Goal: Task Accomplishment & Management: Manage account settings

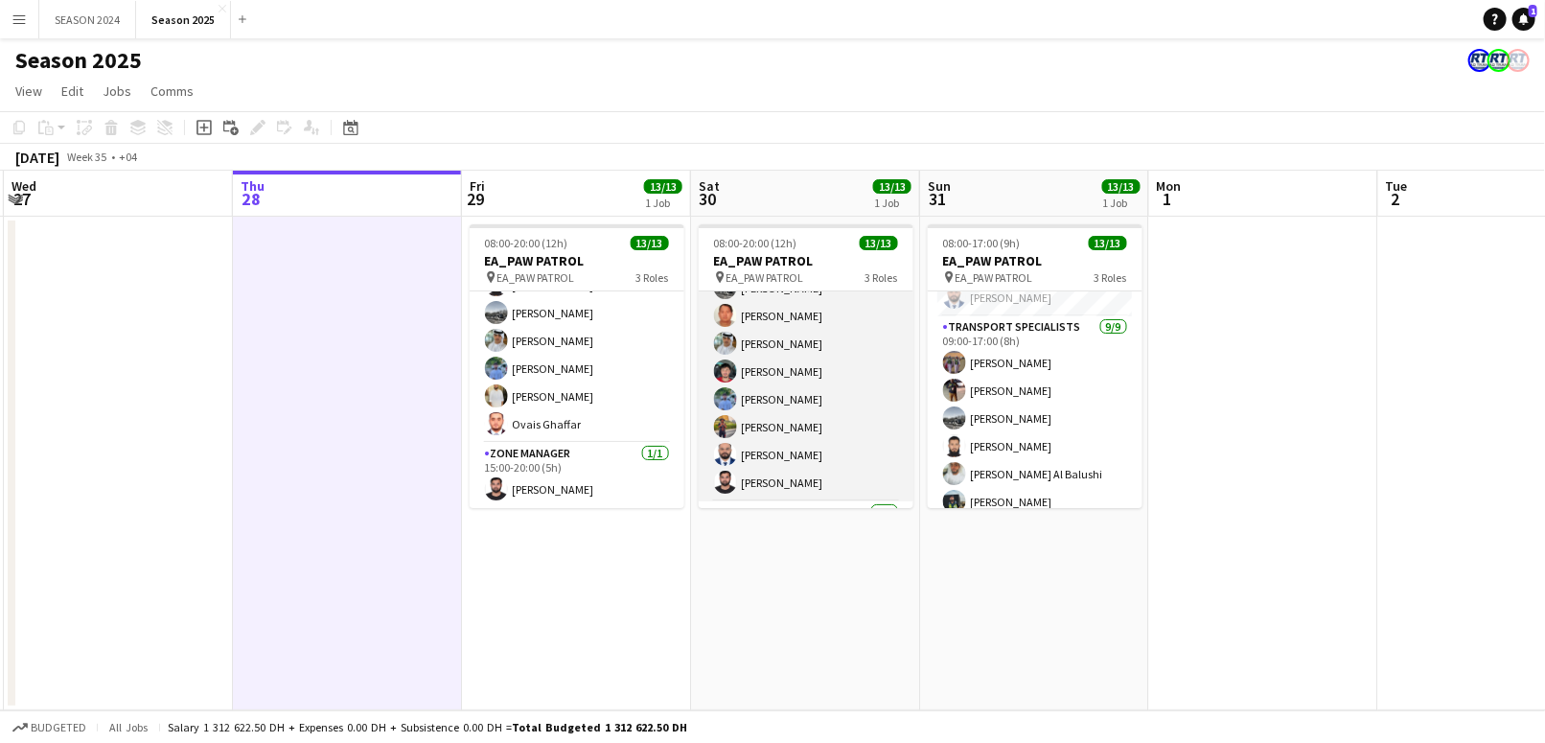
scroll to position [268, 0]
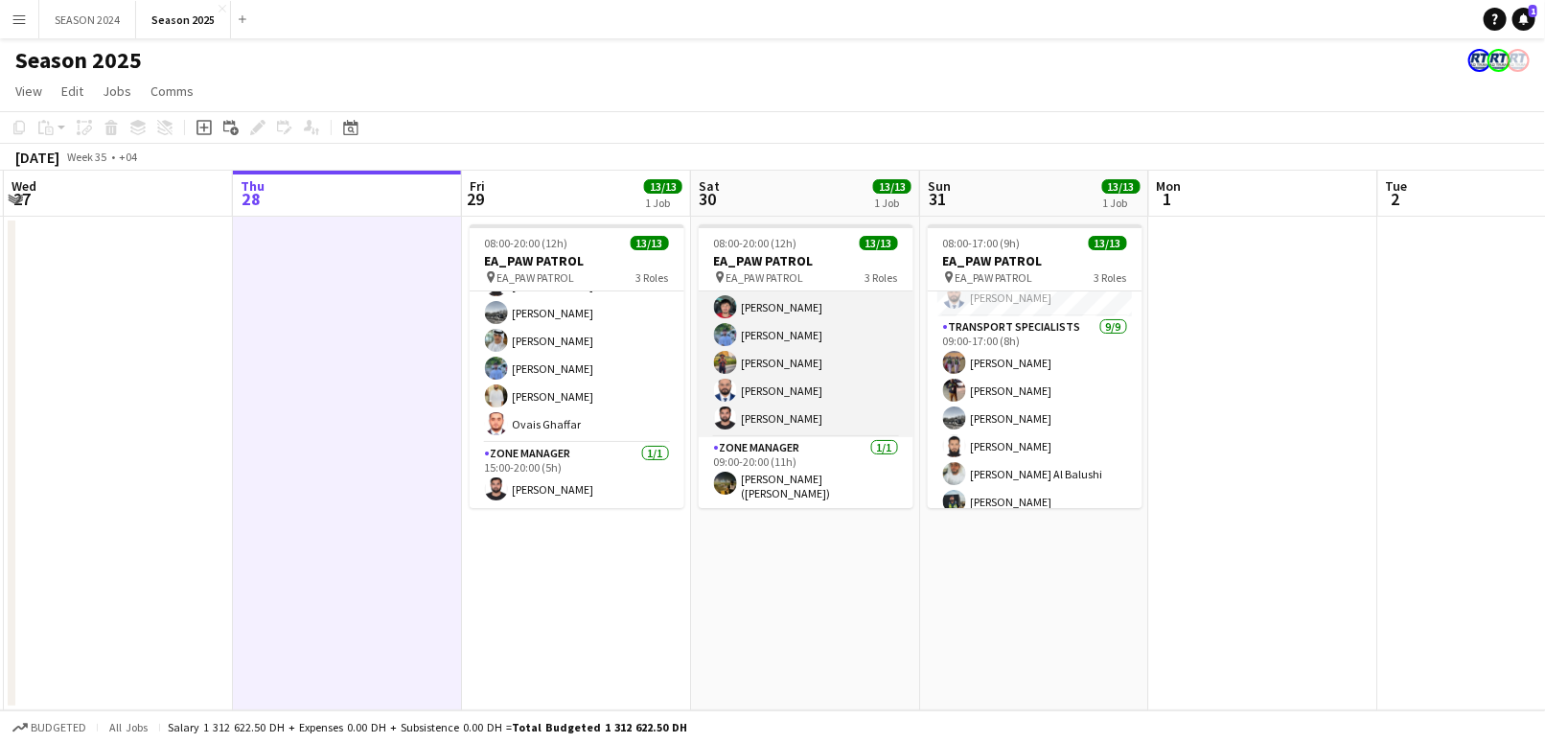
click at [769, 395] on app-card-role "Transport Specialists [DATE] 09:00-20:00 (11h) Ahmed Ibrahim Baloshi [PERSON_NA…" at bounding box center [806, 292] width 215 height 287
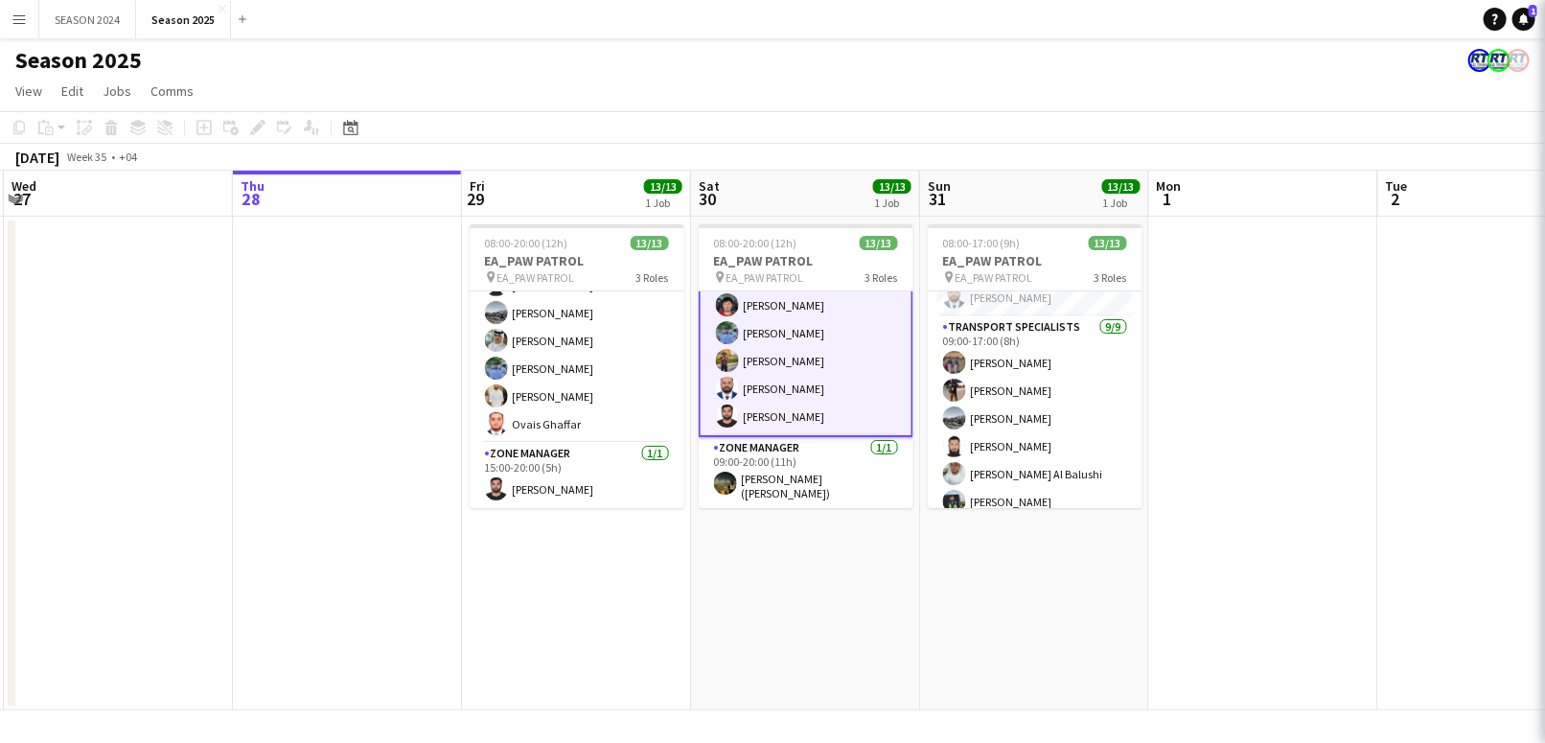
scroll to position [269, 0]
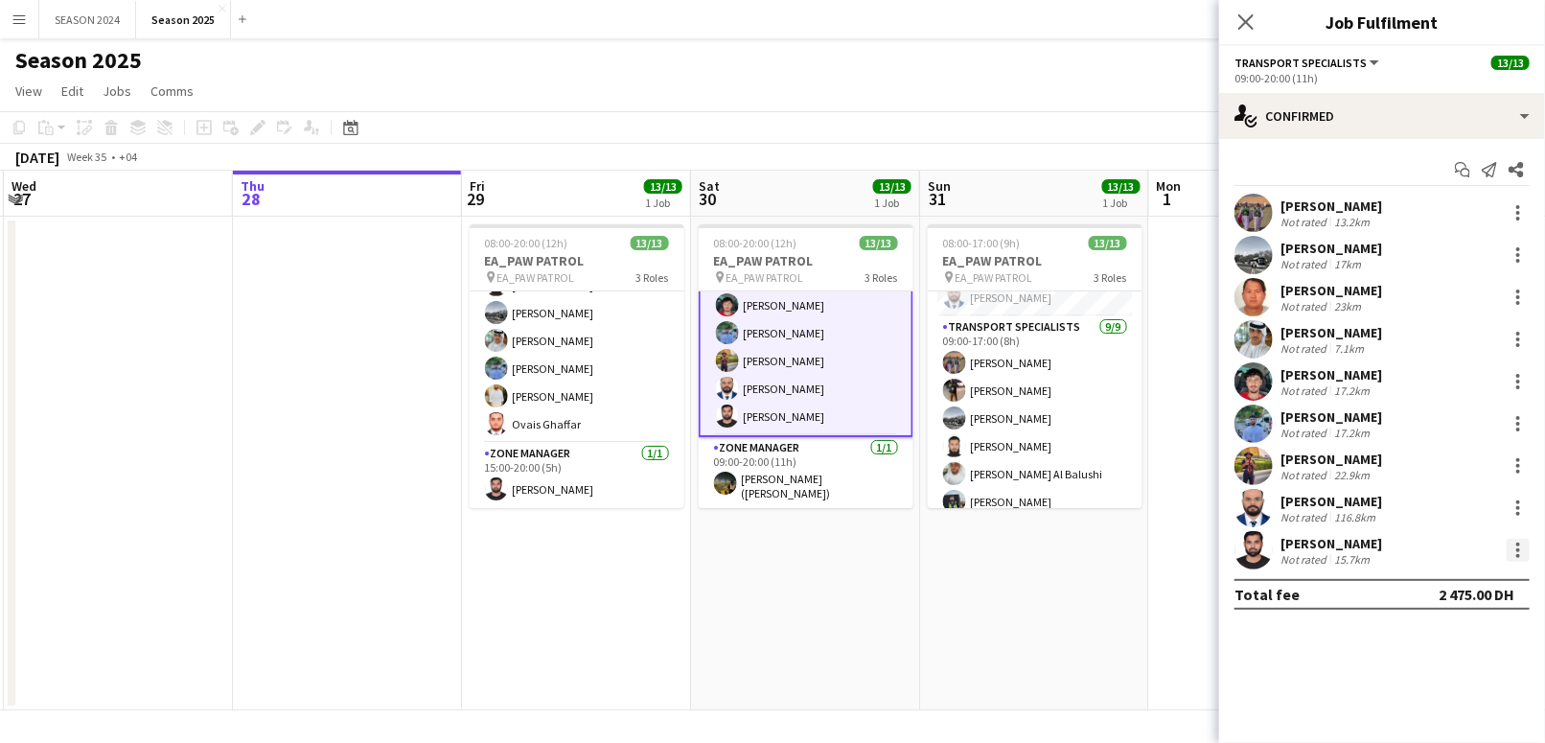
click at [1524, 543] on div at bounding box center [1517, 550] width 23 height 23
click at [1453, 471] on span "Remove" at bounding box center [1455, 468] width 119 height 17
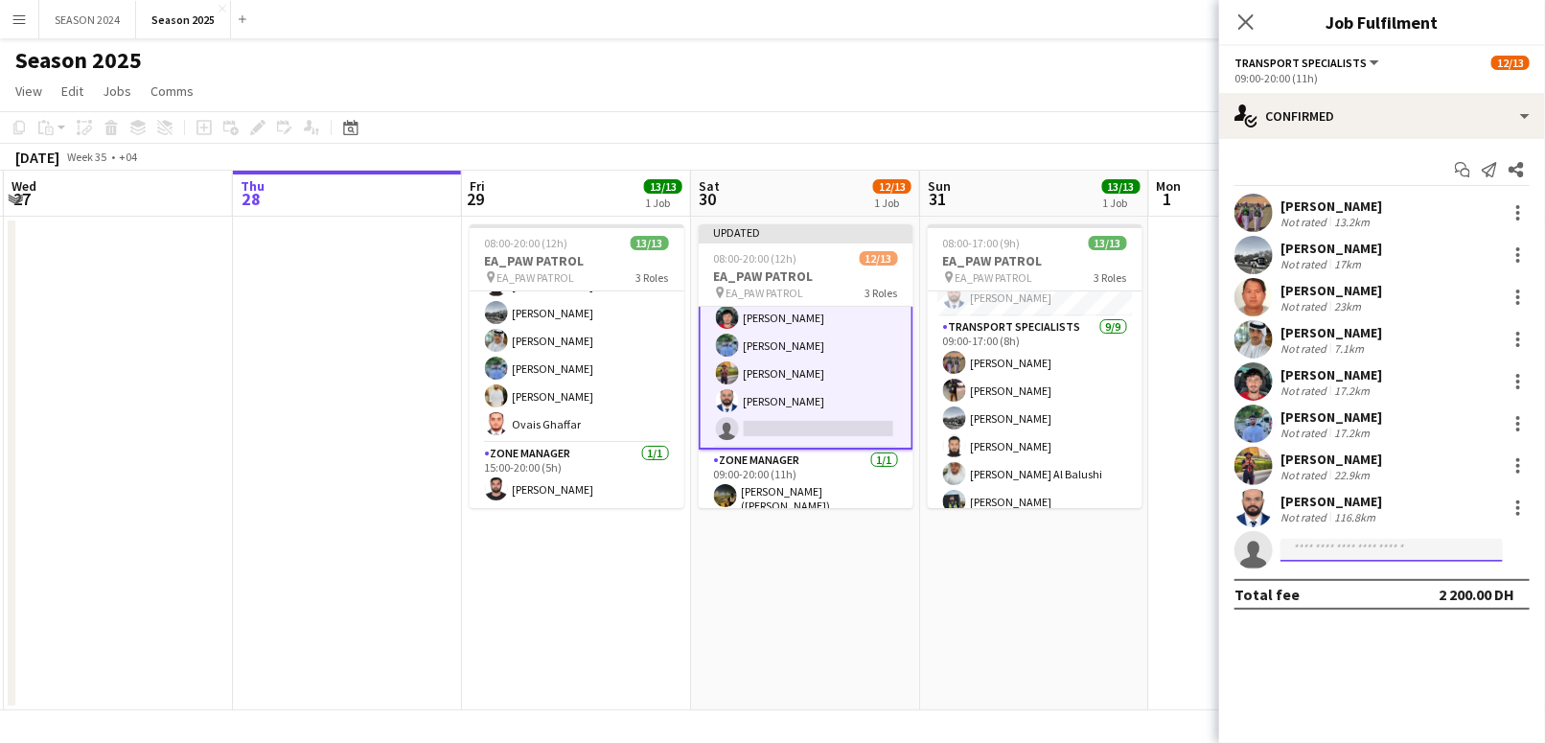
click at [1366, 557] on input at bounding box center [1391, 550] width 222 height 23
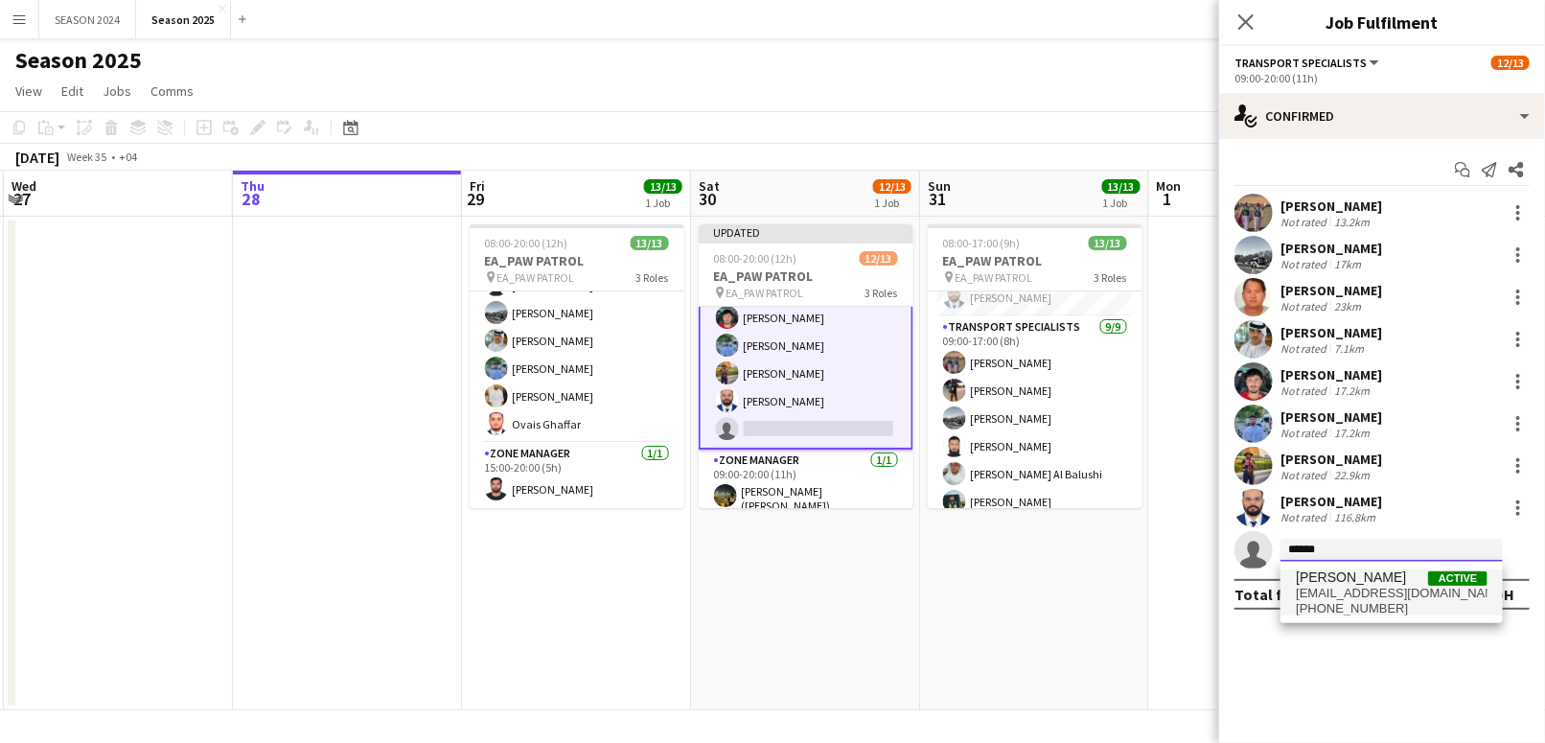
type input "******"
click at [1369, 578] on span "[PERSON_NAME]" at bounding box center [1351, 577] width 110 height 16
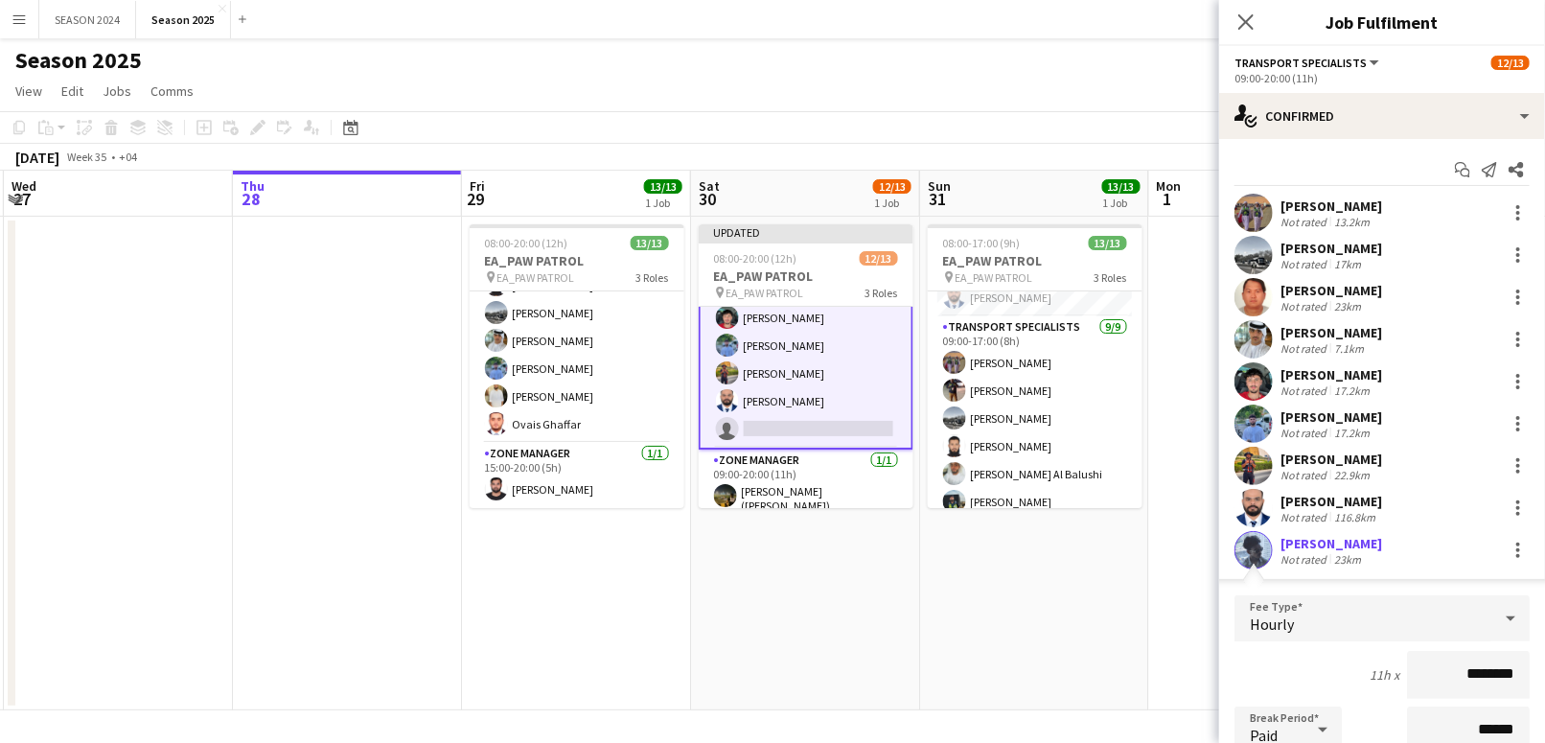
scroll to position [314, 0]
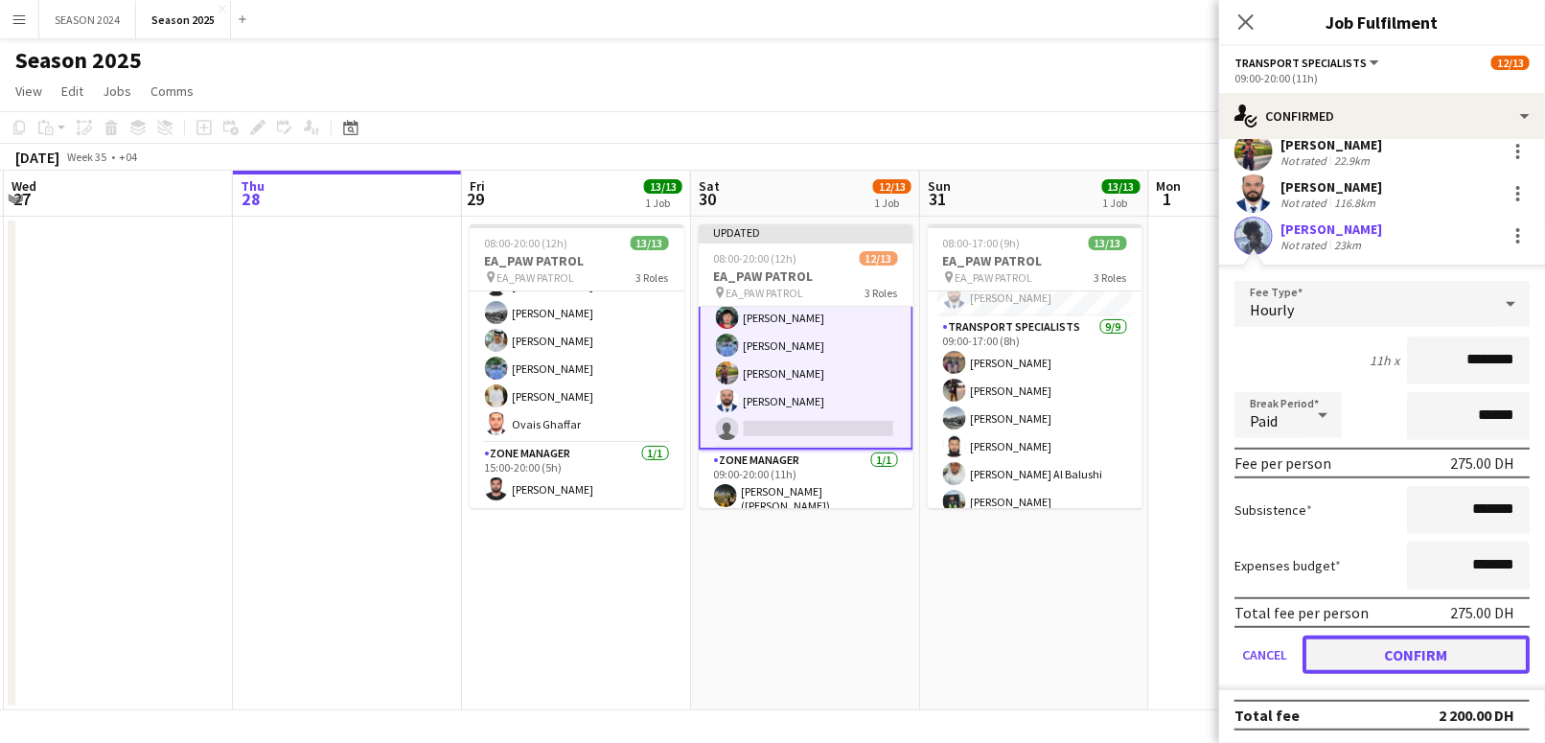
click at [1400, 658] on button "Confirm" at bounding box center [1415, 654] width 227 height 38
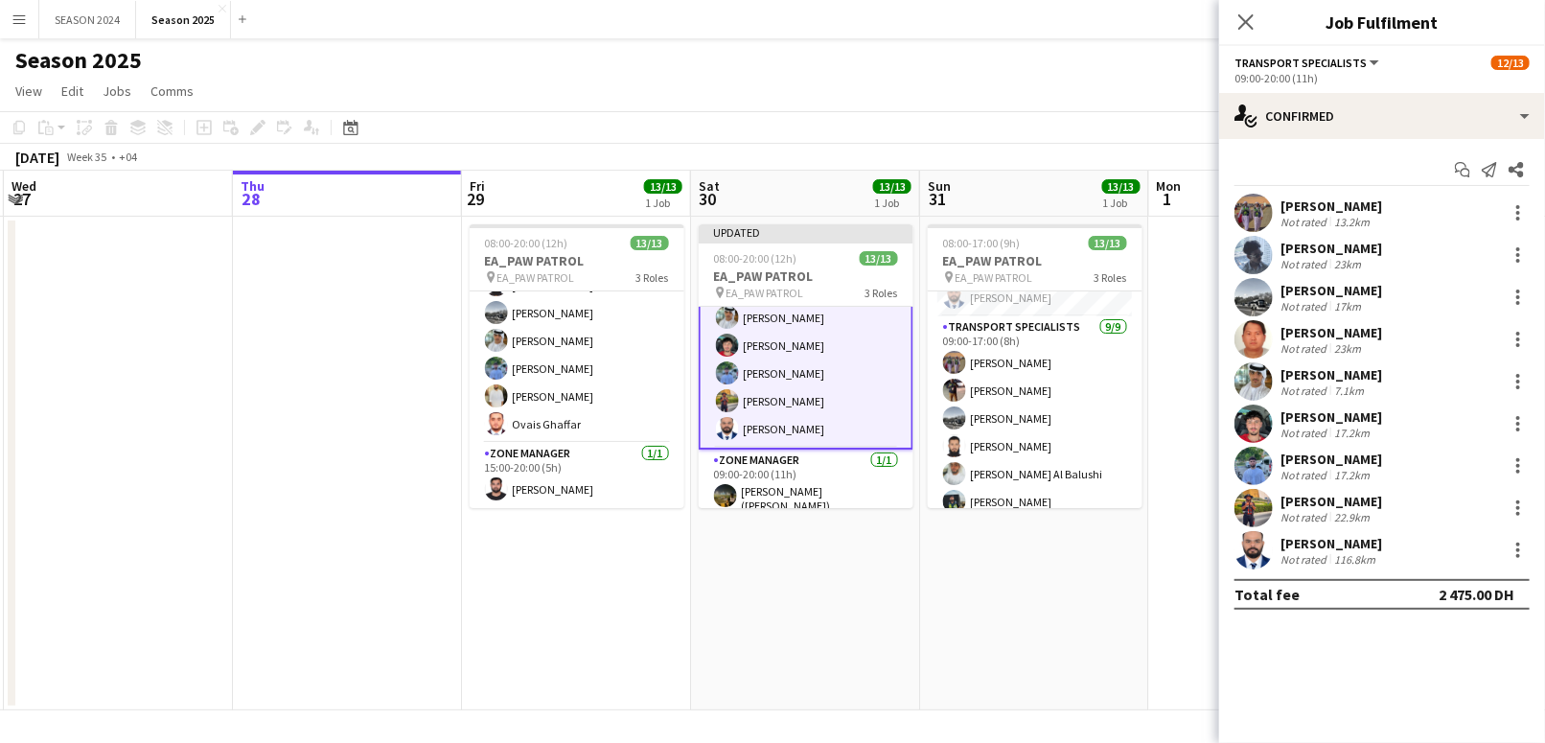
scroll to position [0, 0]
click at [812, 602] on app-date-cell "Updated 08:00-20:00 (12h) 13/13 EA_PAW PATROL pin EA_PAW PATROL 3 Roles AM SHIF…" at bounding box center [805, 463] width 229 height 493
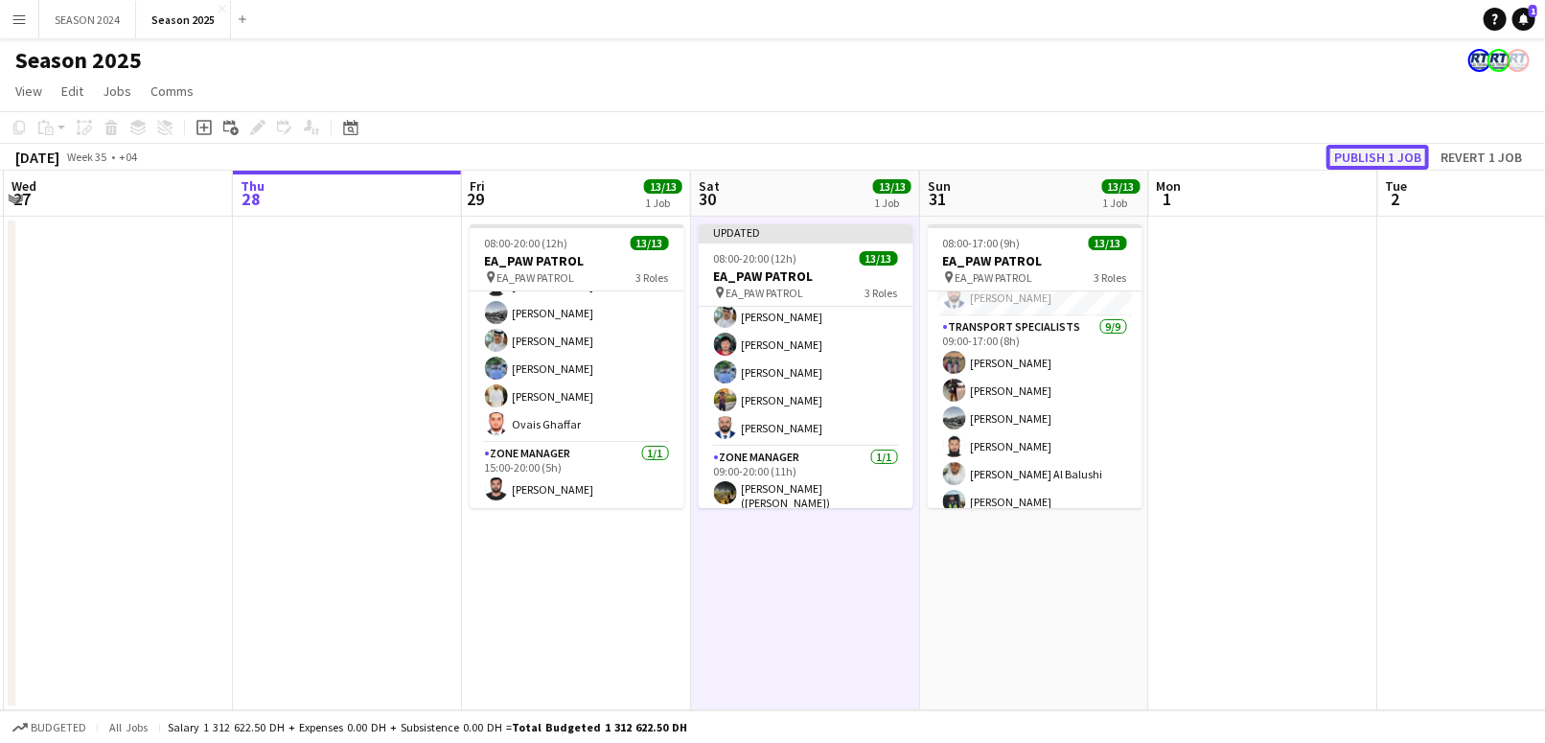
click at [1384, 165] on button "Publish 1 job" at bounding box center [1377, 157] width 103 height 25
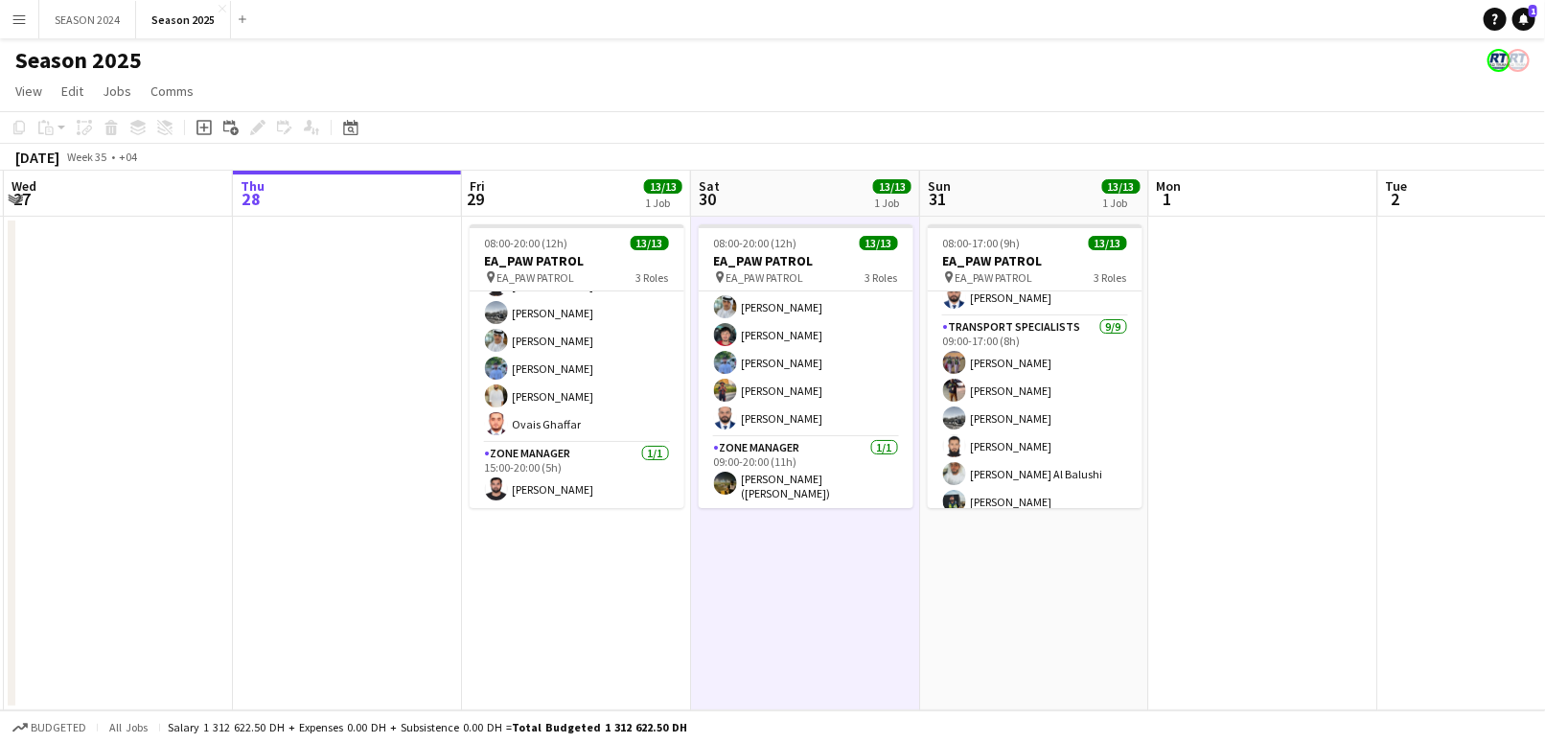
scroll to position [102, 0]
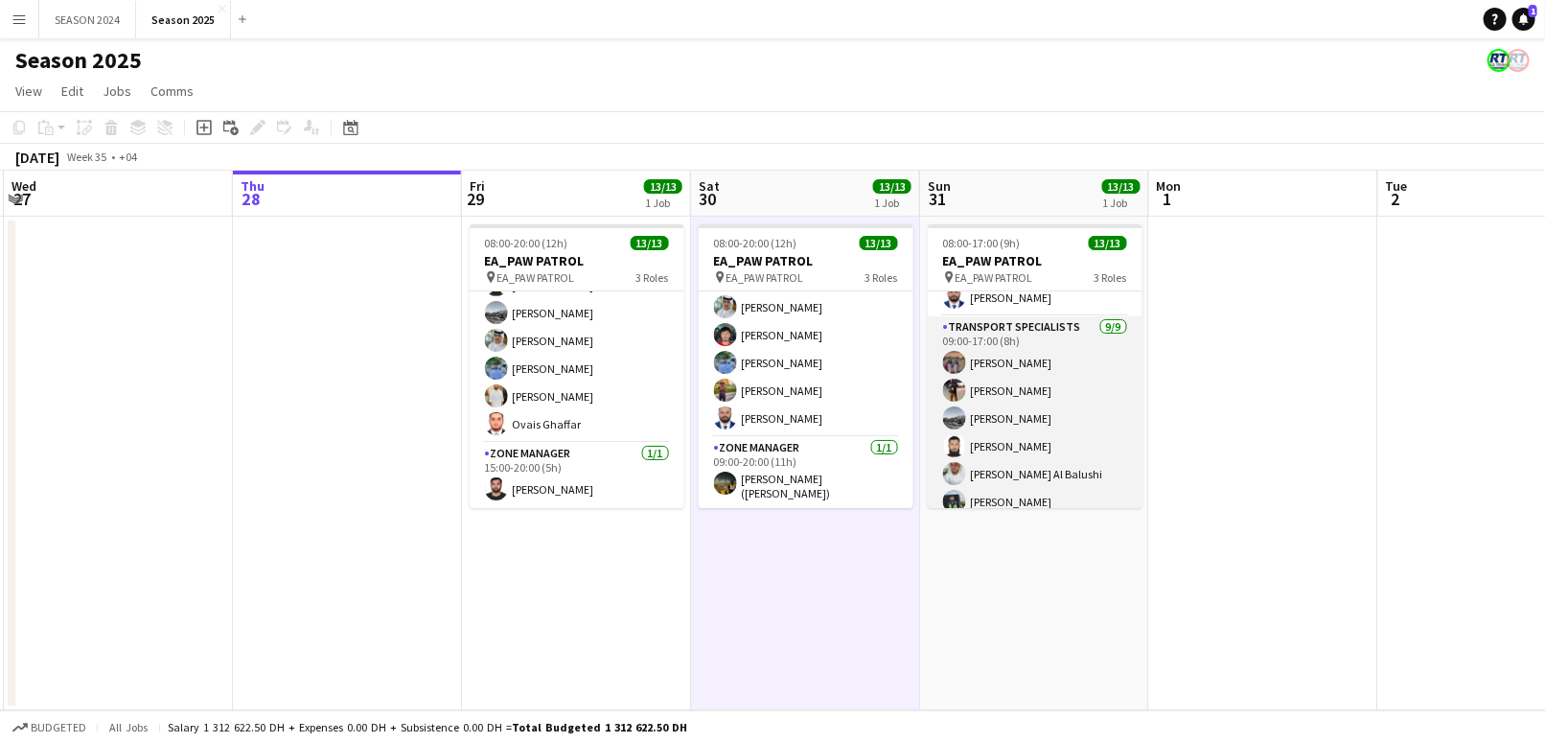
click at [996, 410] on app-card-role "Transport Specialists [DATE] 09:00-17:00 (8h) Ahmed Ibrahim Baloshi [PERSON_NAM…" at bounding box center [1035, 459] width 215 height 287
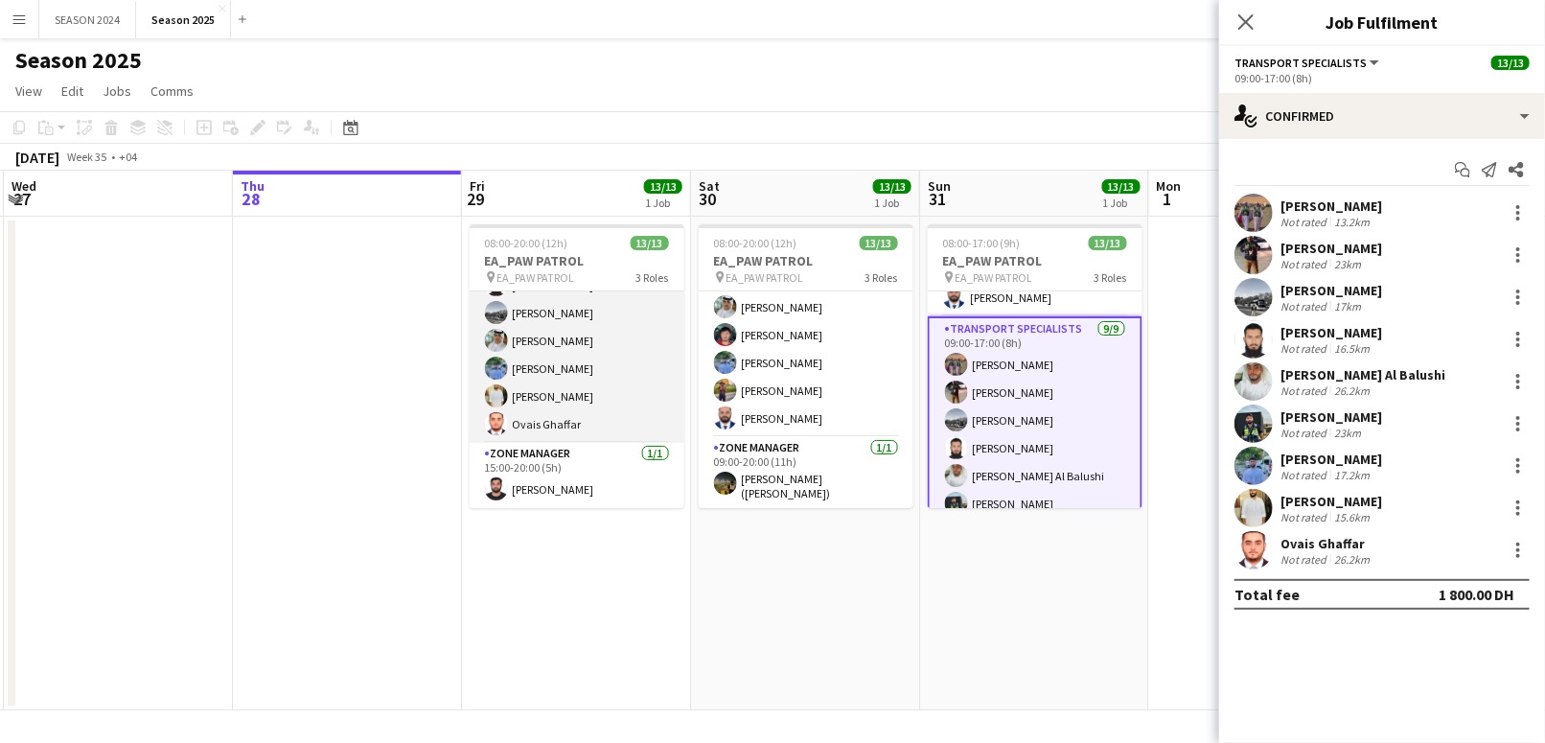
click at [502, 383] on app-card-role "Transport Specialists [DATE] 15:00-20:00 (5h) Maaz Shaikh Raees Ahmed Ibrahim B…" at bounding box center [577, 298] width 215 height 287
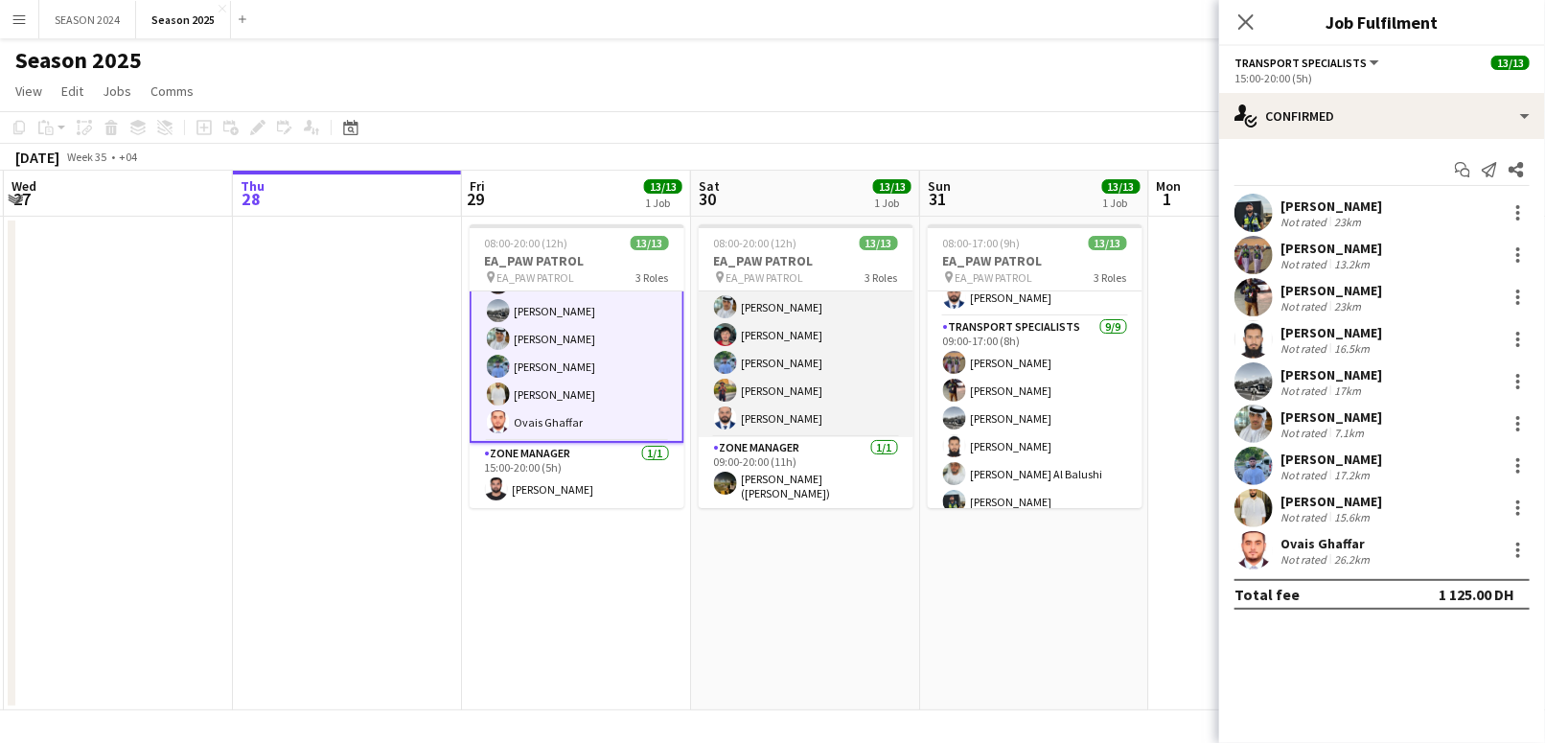
click at [824, 383] on app-card-role "Transport Specialists [DATE] 09:00-20:00 (11h) Ahmed Ibrahim Baloshi Jeffin Per…" at bounding box center [806, 292] width 215 height 287
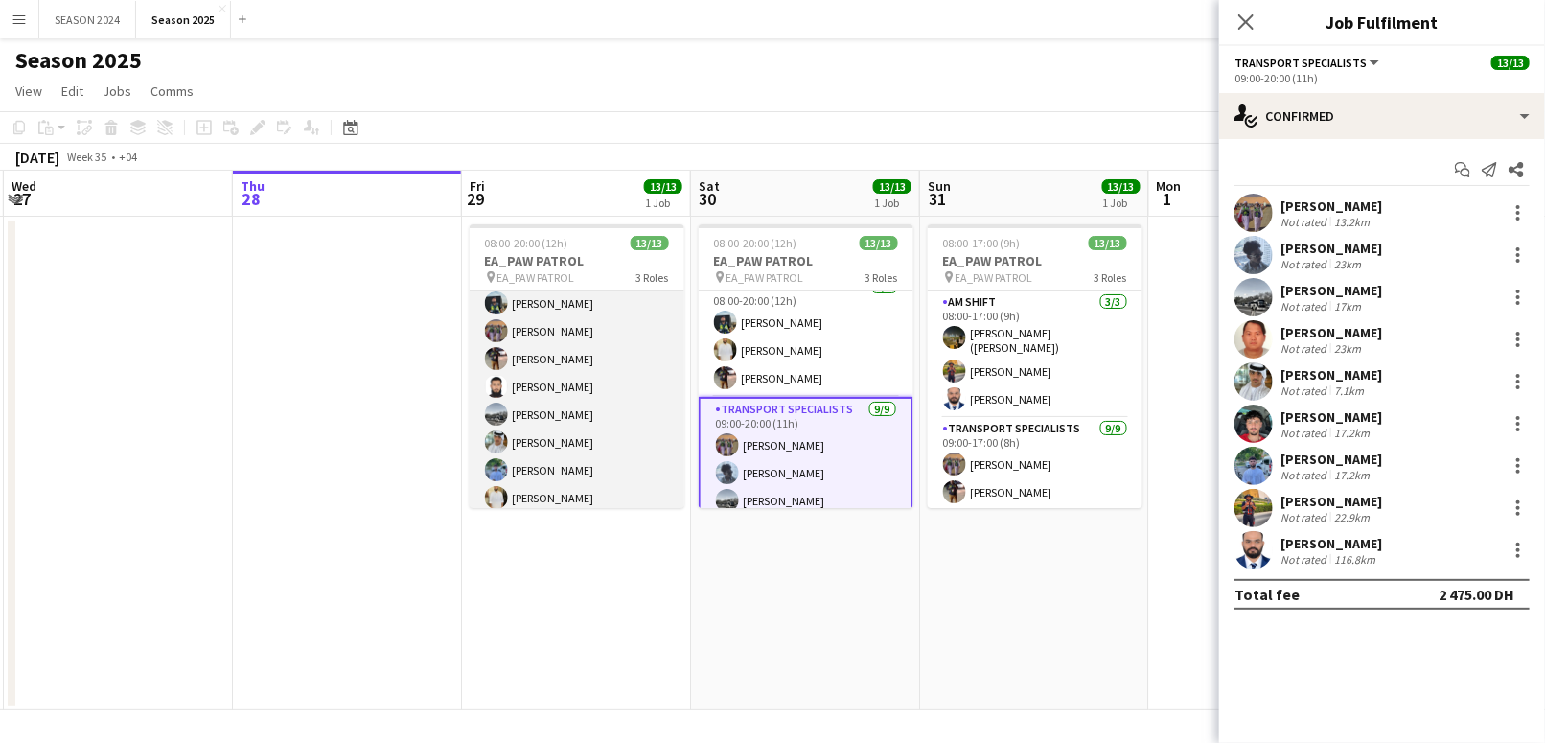
scroll to position [127, 0]
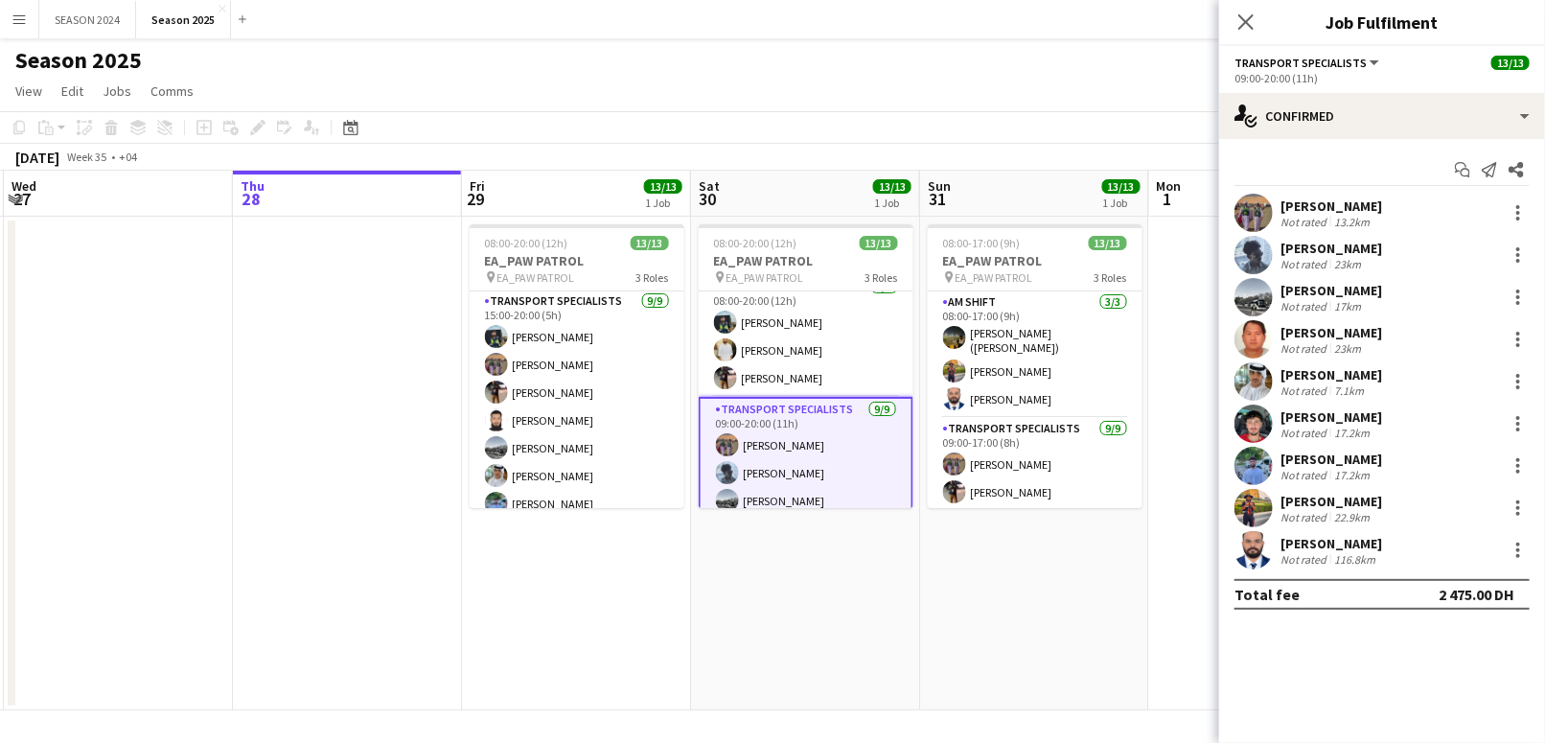
click at [372, 432] on app-date-cell at bounding box center [347, 463] width 229 height 493
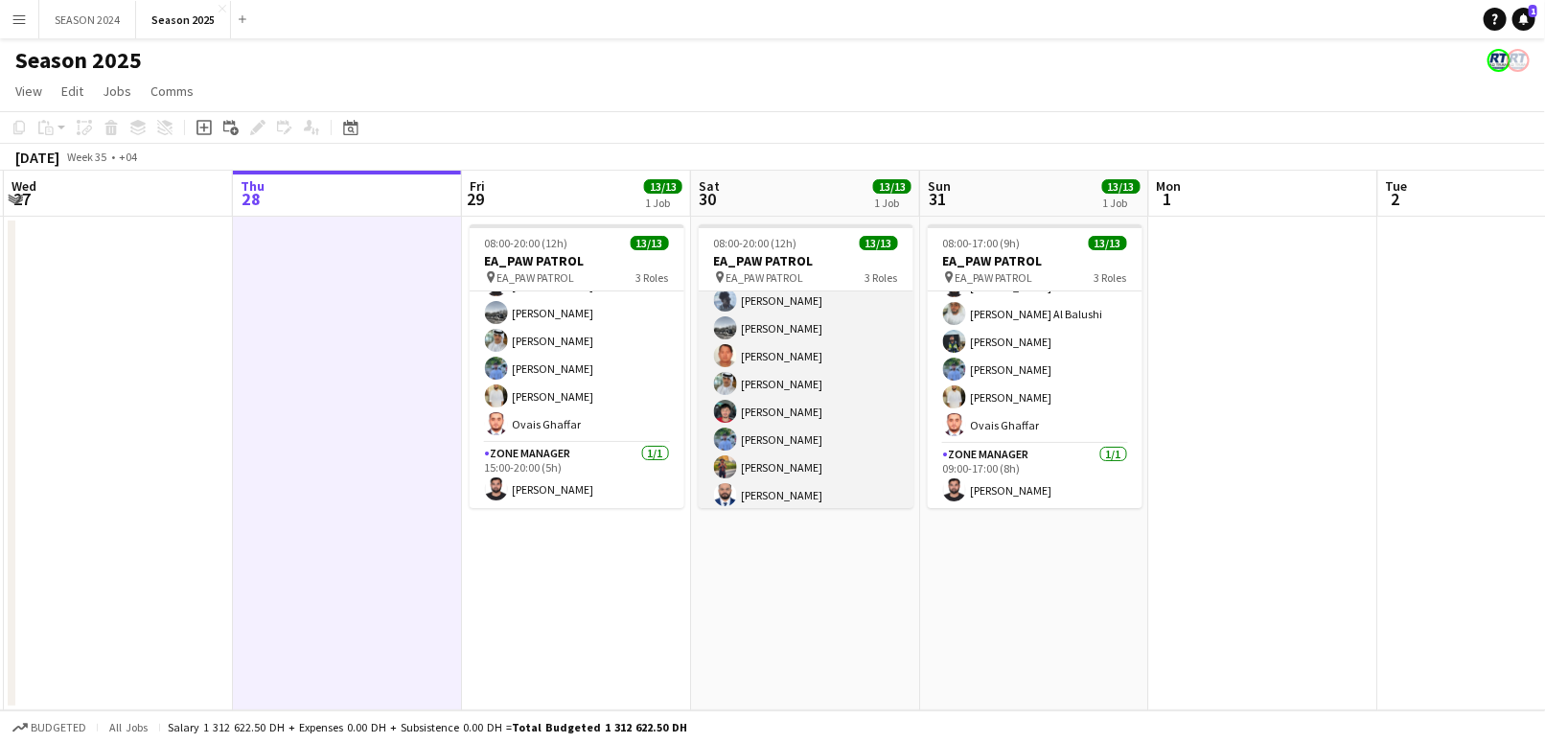
scroll to position [268, 0]
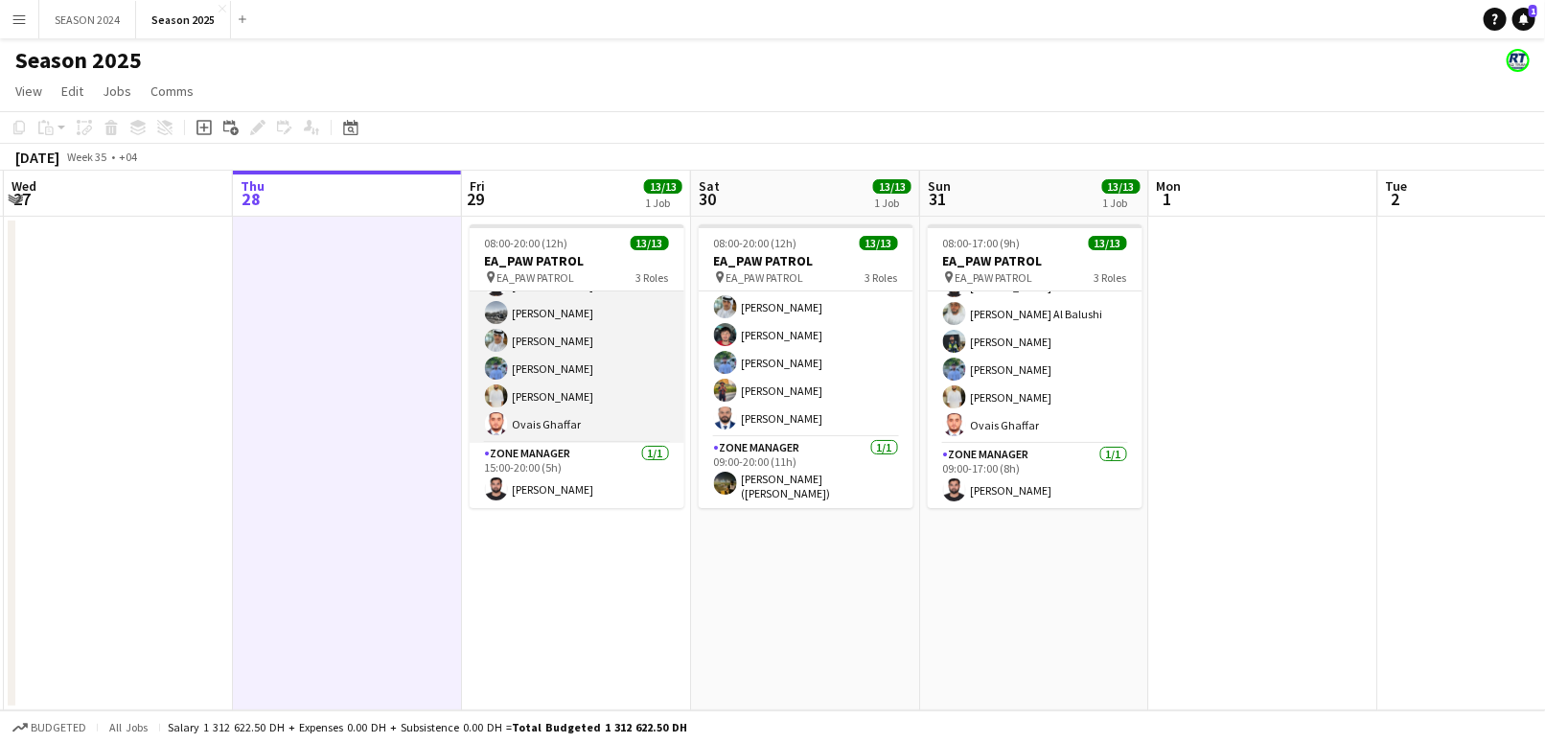
click at [594, 336] on app-card-role "Transport Specialists [DATE] 15:00-20:00 (5h) Maaz Shaikh Raees Ahmed Ibrahim B…" at bounding box center [577, 298] width 215 height 287
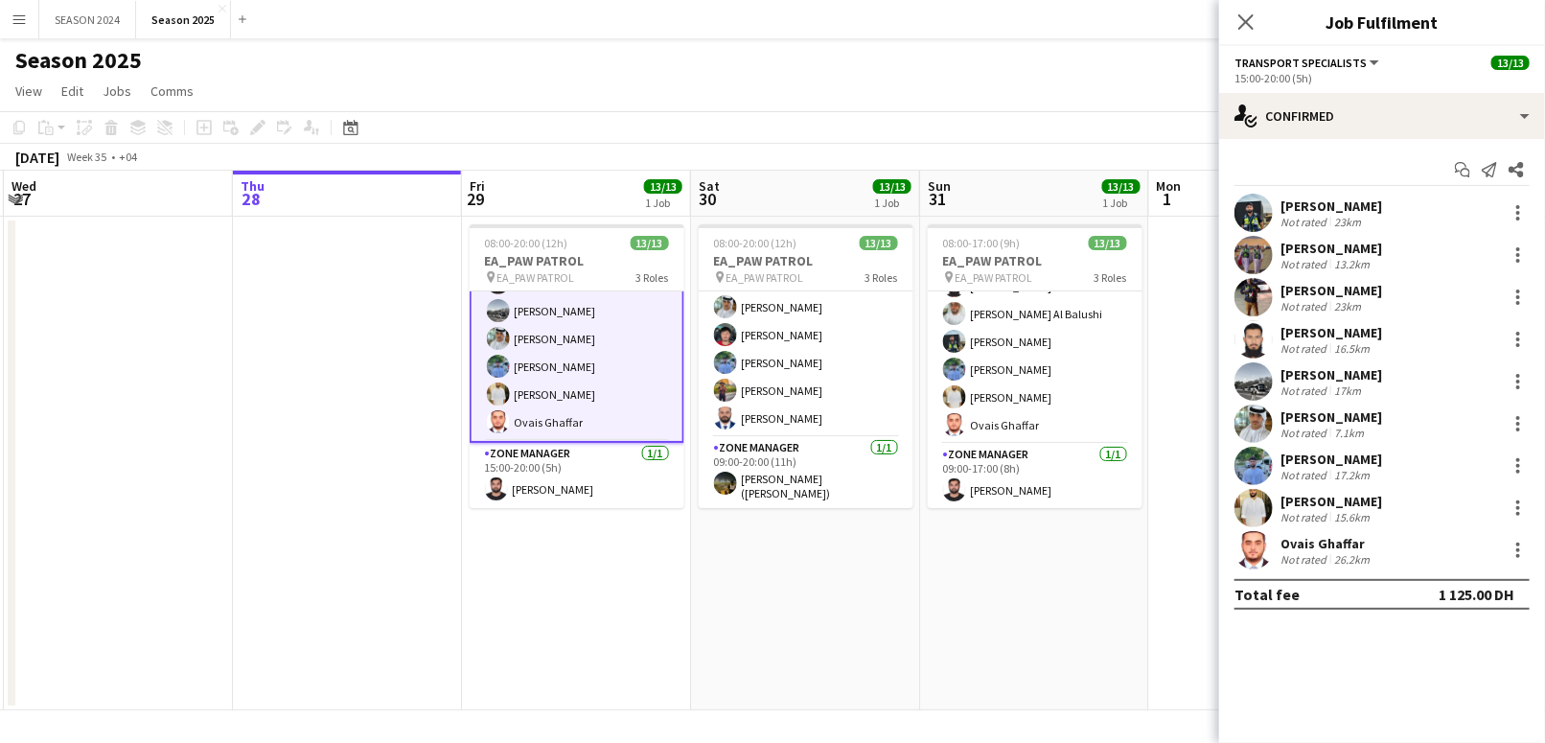
scroll to position [271, 0]
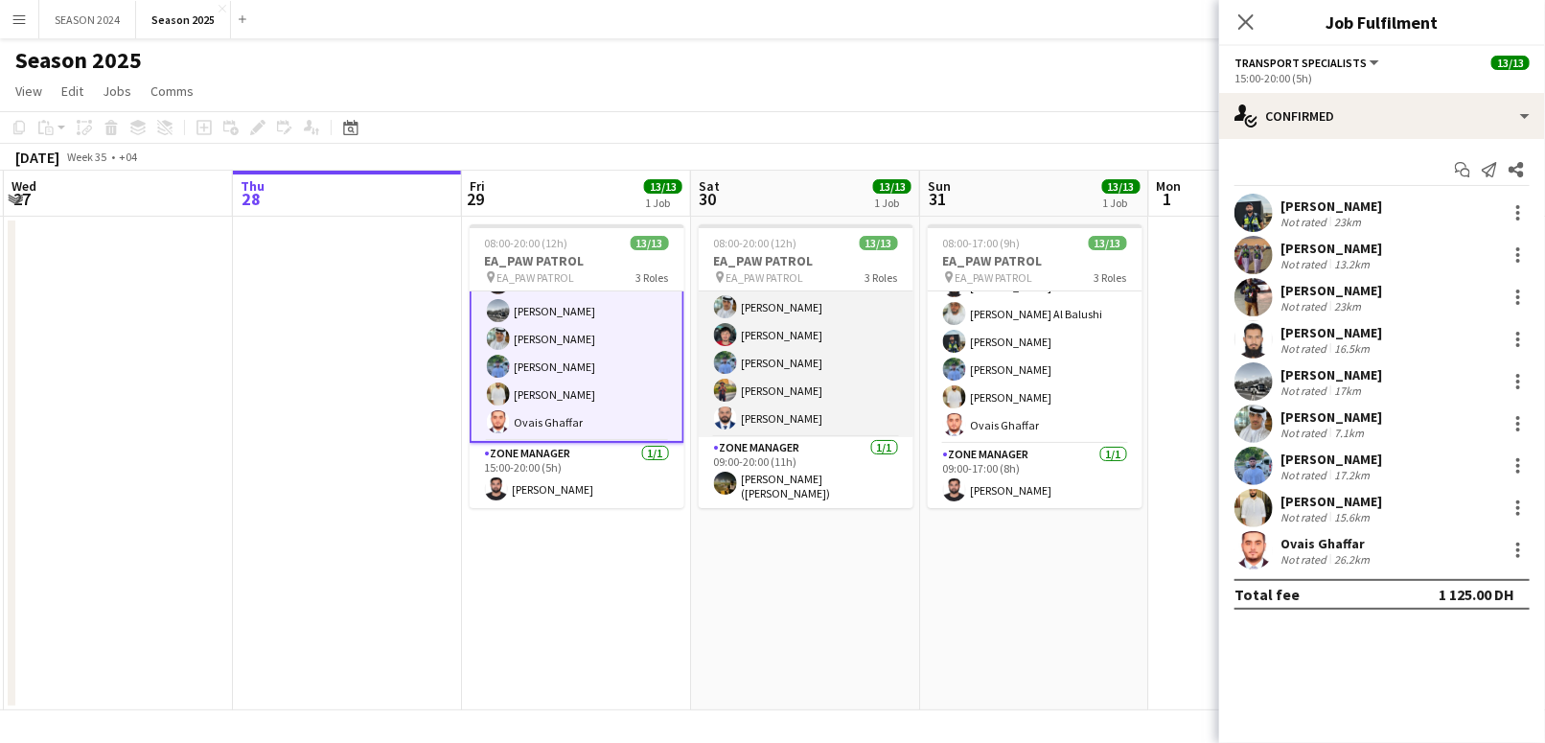
click at [722, 351] on app-user-avatar at bounding box center [725, 362] width 23 height 23
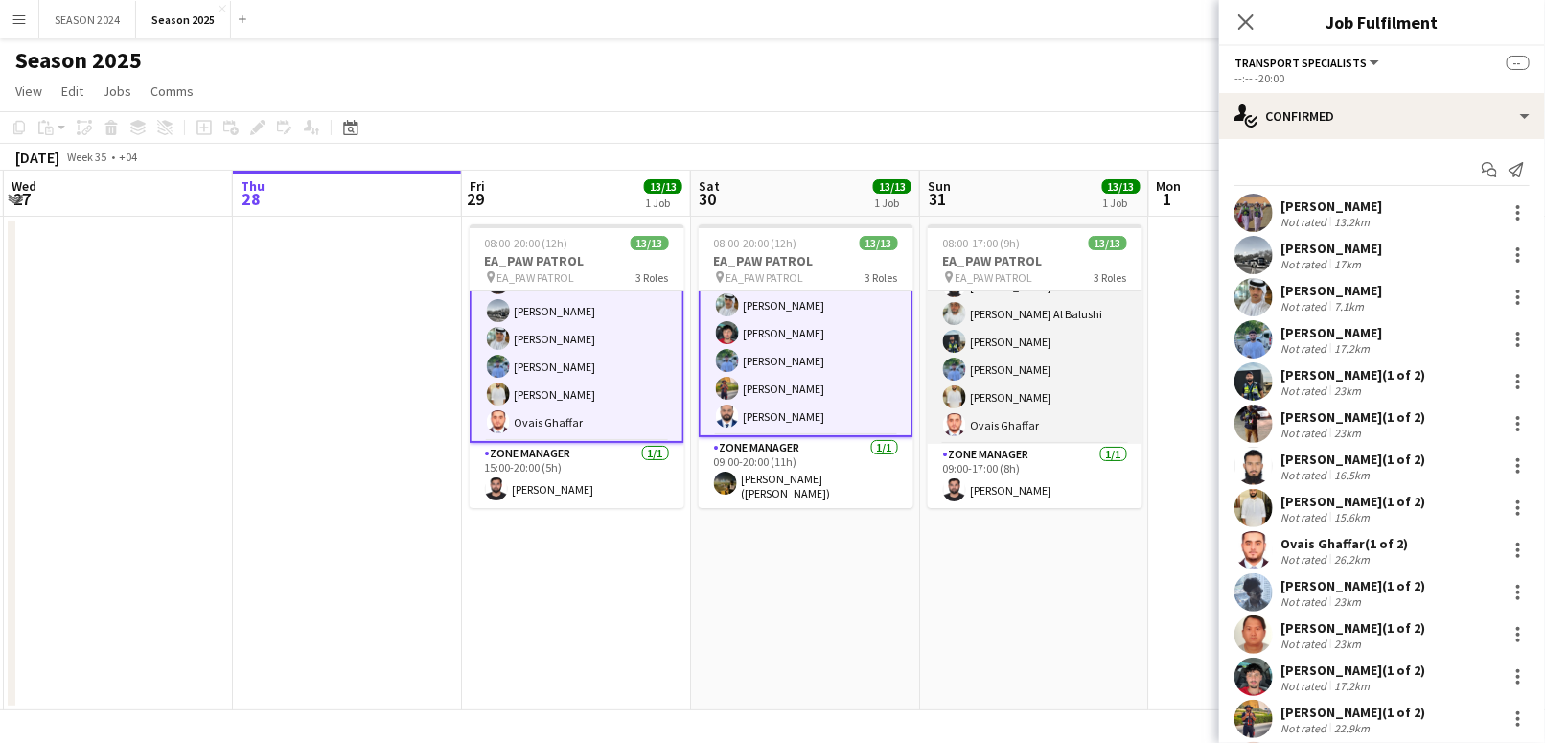
click at [1080, 349] on app-card-role "Transport Specialists [DATE] 09:00-17:00 (8h) Ahmed Ibrahim Baloshi [PERSON_NAM…" at bounding box center [1035, 299] width 215 height 287
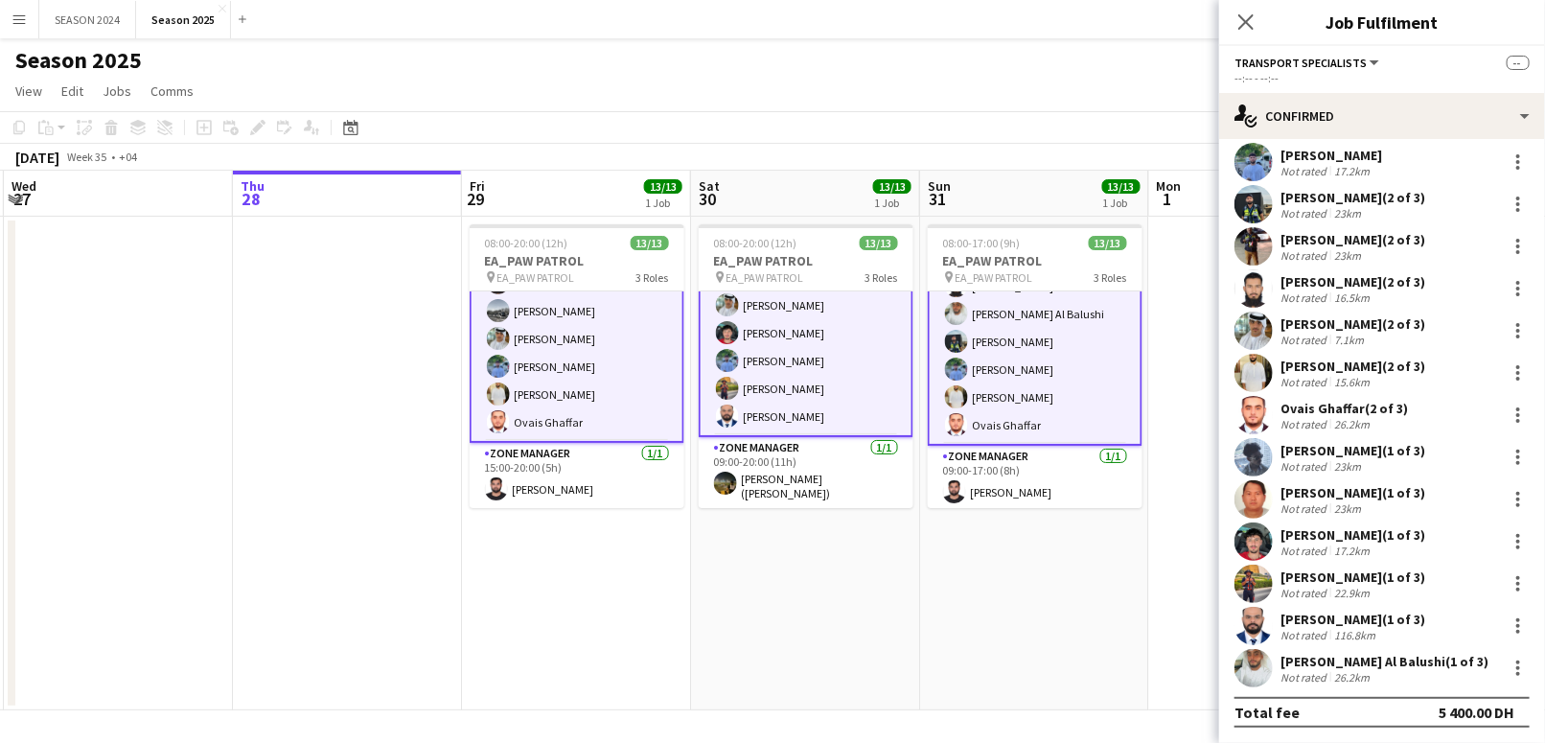
scroll to position [146, 0]
click at [663, 625] on app-date-cell "08:00-20:00 (12h) 13/13 EA_PAW PATROL pin EA_PAW PATROL 3 Roles AM SHIFT [DATE]…" at bounding box center [576, 463] width 229 height 493
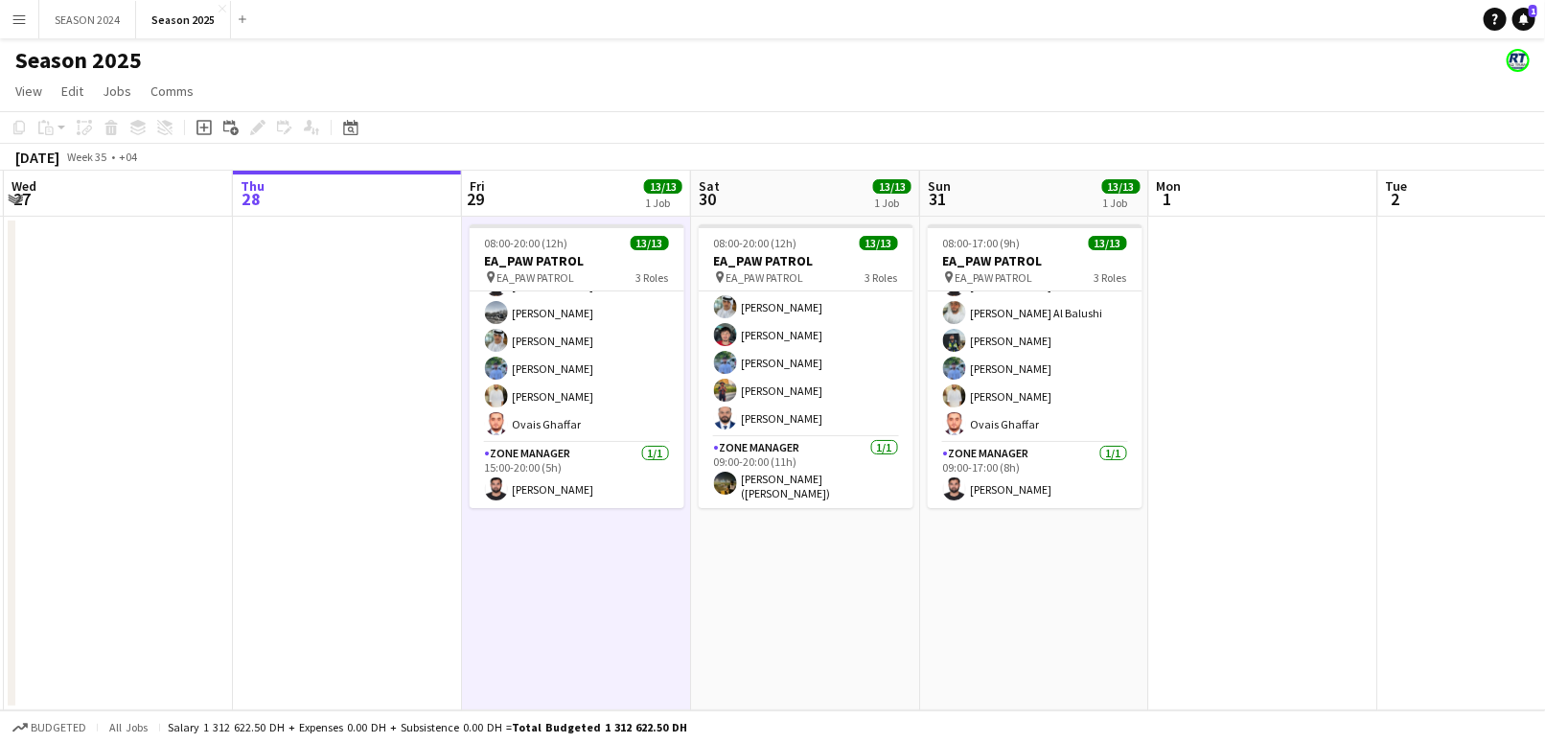
scroll to position [262, 0]
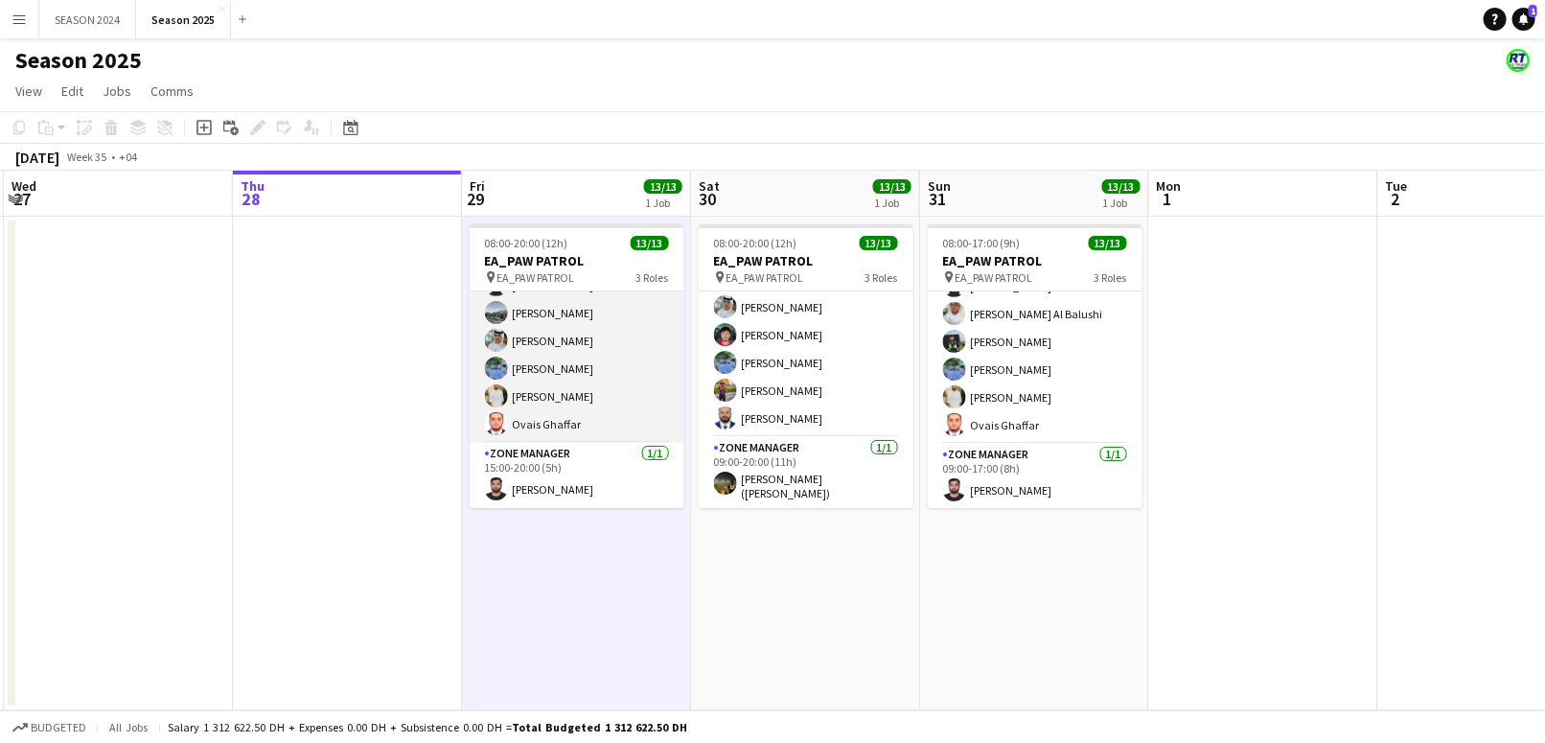
click at [654, 368] on app-card-role "Transport Specialists [DATE] 15:00-20:00 (5h) Maaz Shaikh Raees Ahmed Ibrahim B…" at bounding box center [577, 298] width 215 height 287
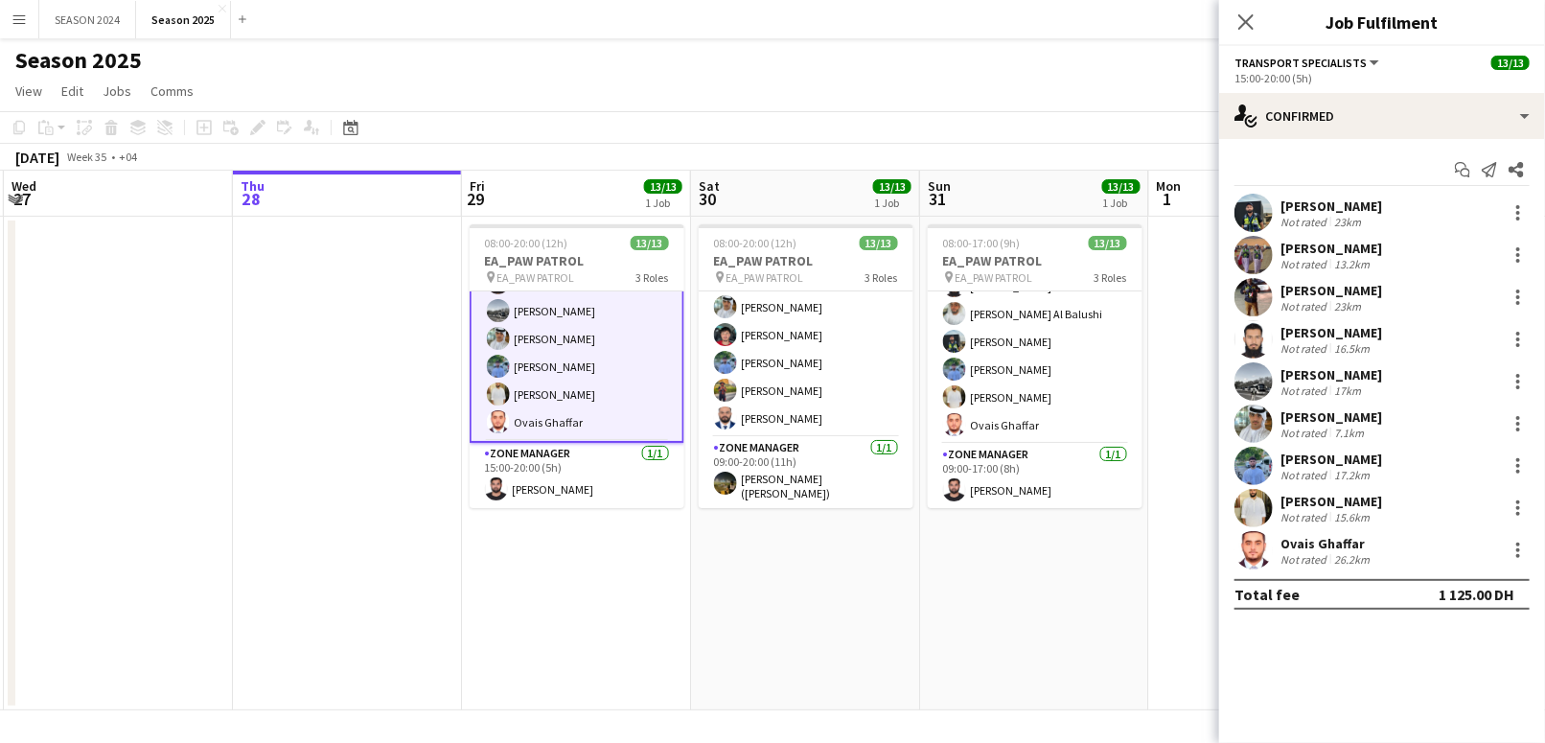
scroll to position [269, 0]
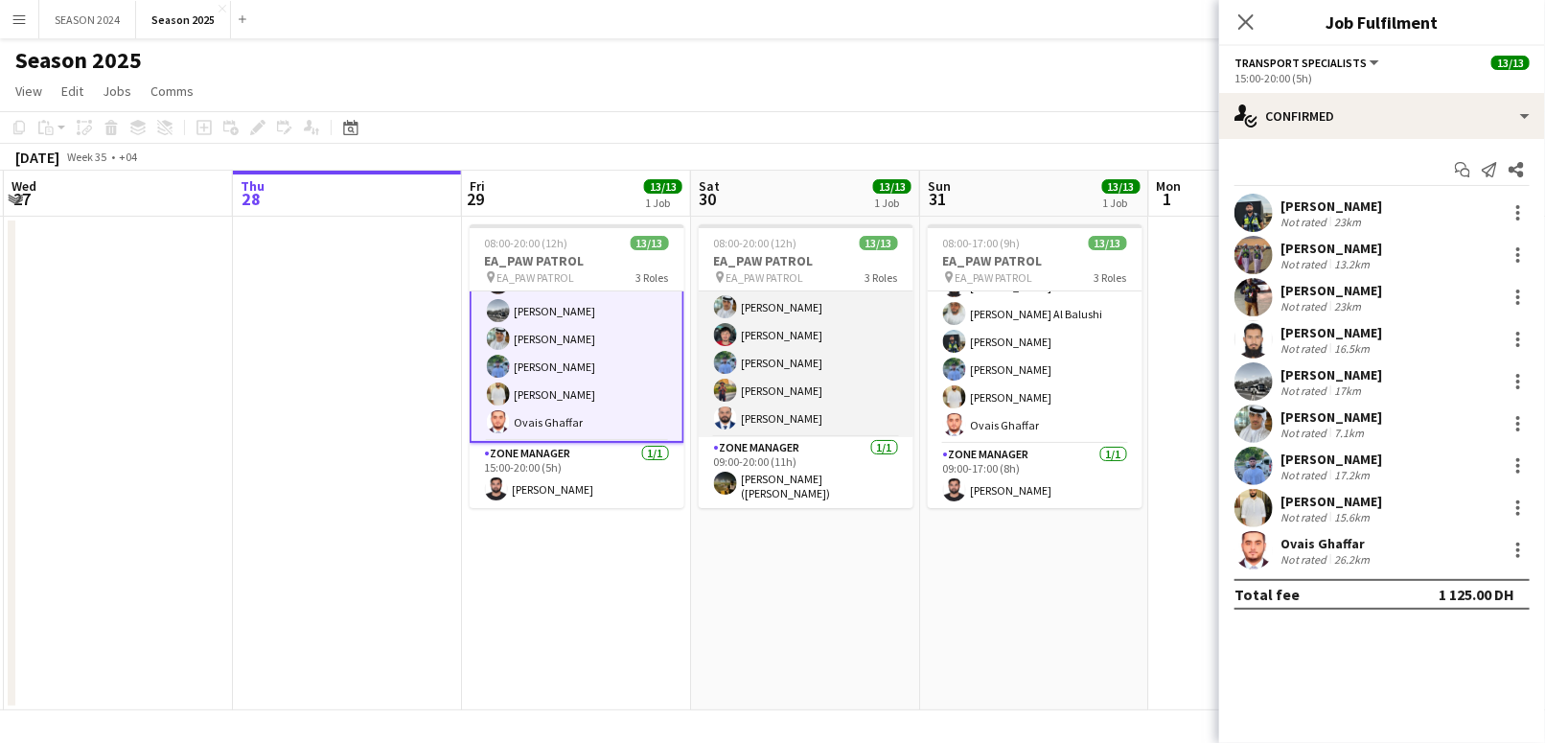
click at [830, 364] on app-card-role "Transport Specialists [DATE] 09:00-20:00 (11h) Ahmed Ibrahim Baloshi Jeffin Per…" at bounding box center [806, 292] width 215 height 287
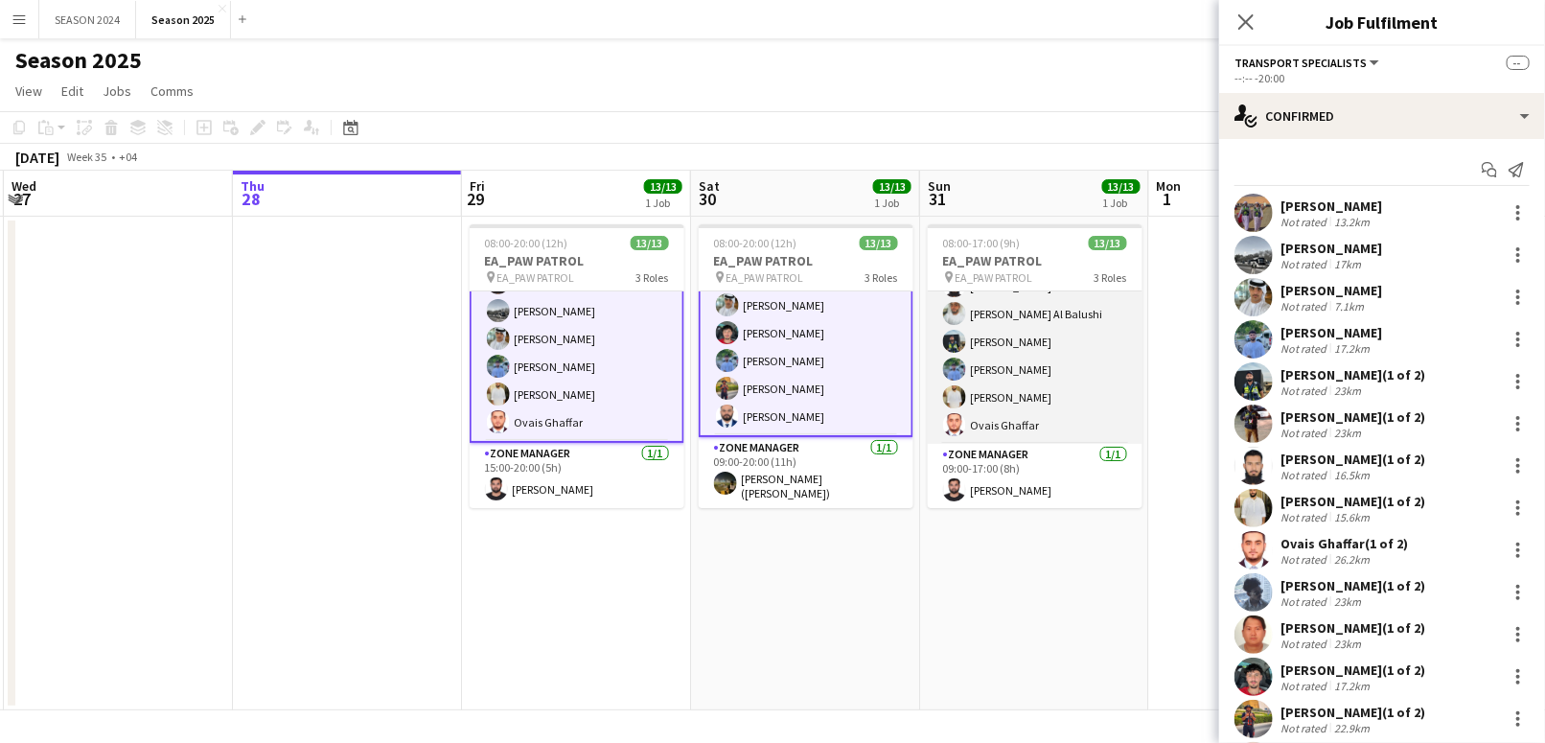
click at [1021, 366] on app-card-role "Transport Specialists [DATE] 09:00-17:00 (8h) Ahmed Ibrahim Baloshi [PERSON_NAM…" at bounding box center [1035, 299] width 215 height 287
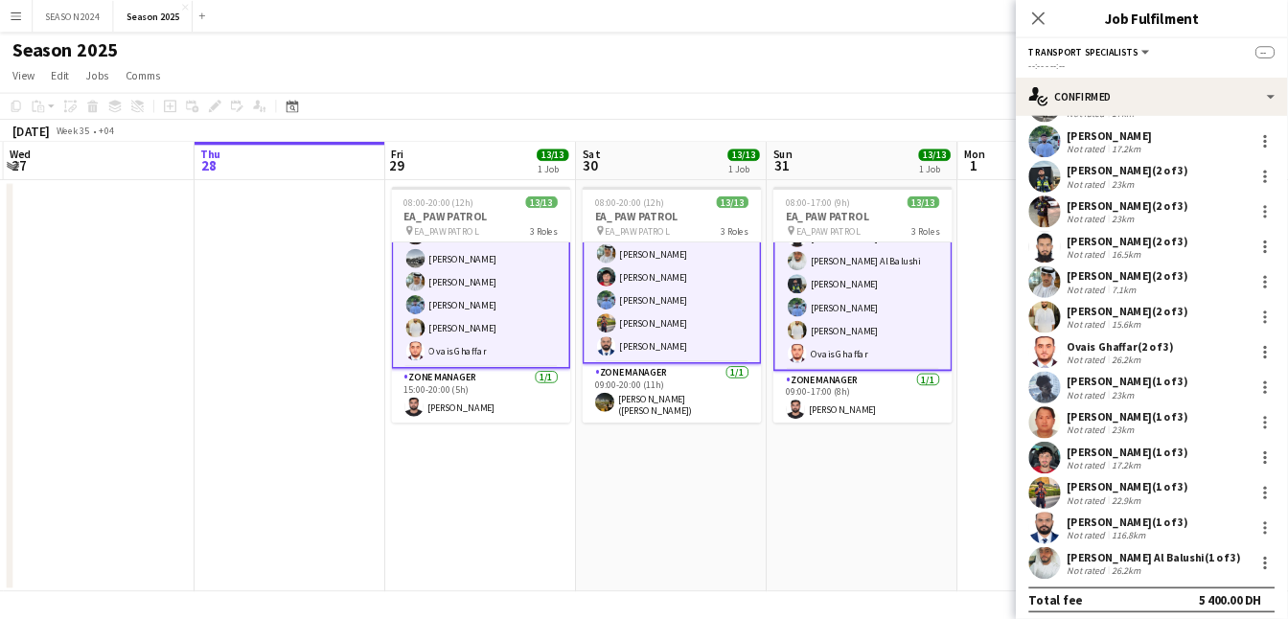
scroll to position [146, 0]
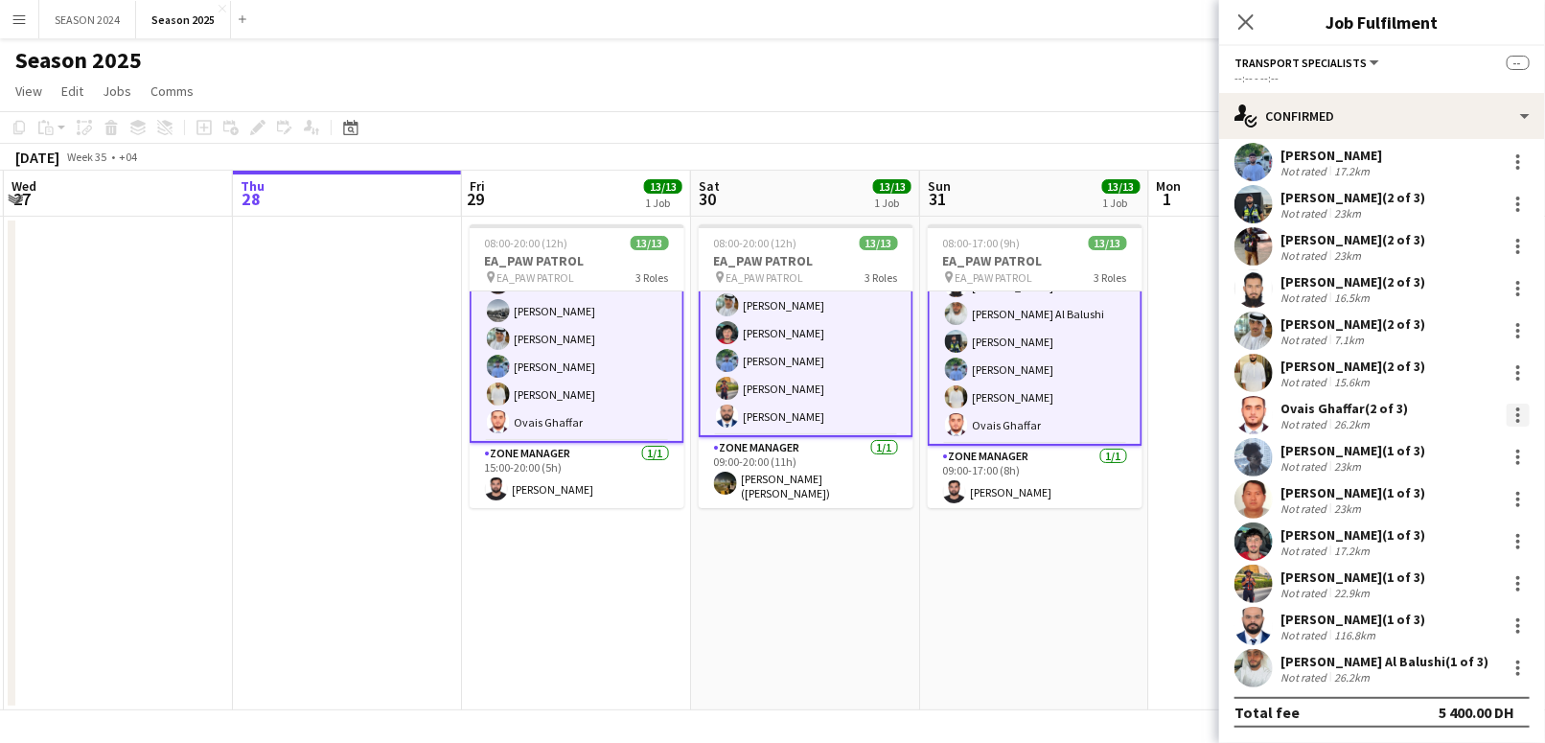
click at [1506, 414] on div at bounding box center [1517, 414] width 23 height 23
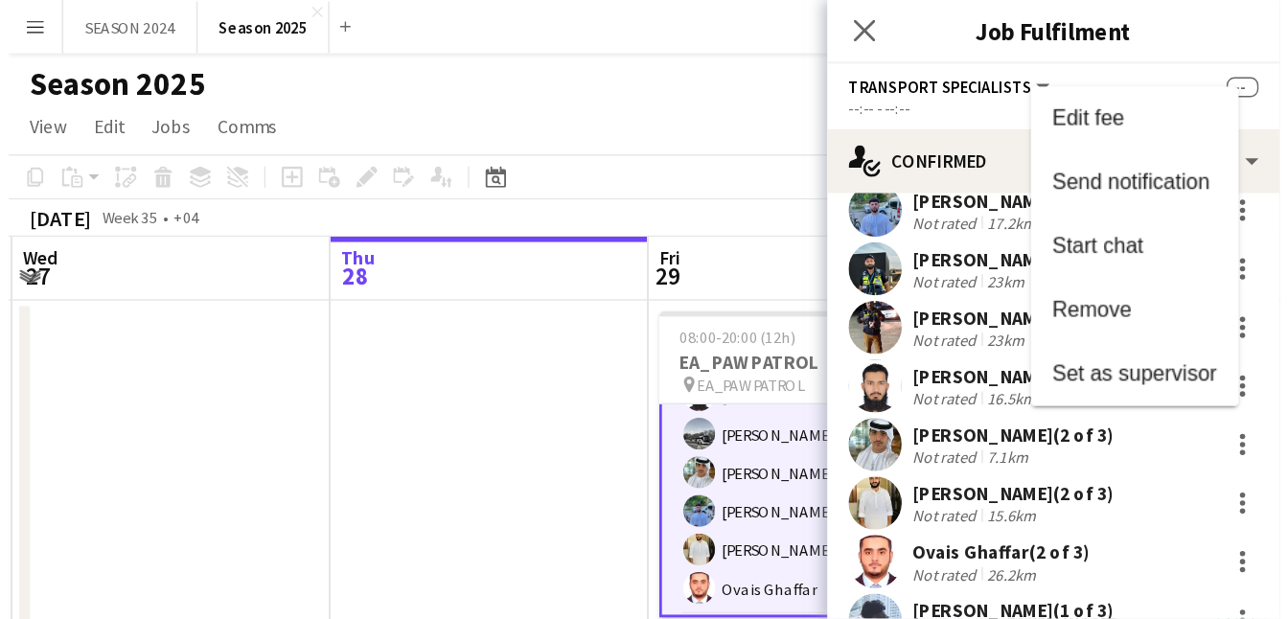
scroll to position [145, 0]
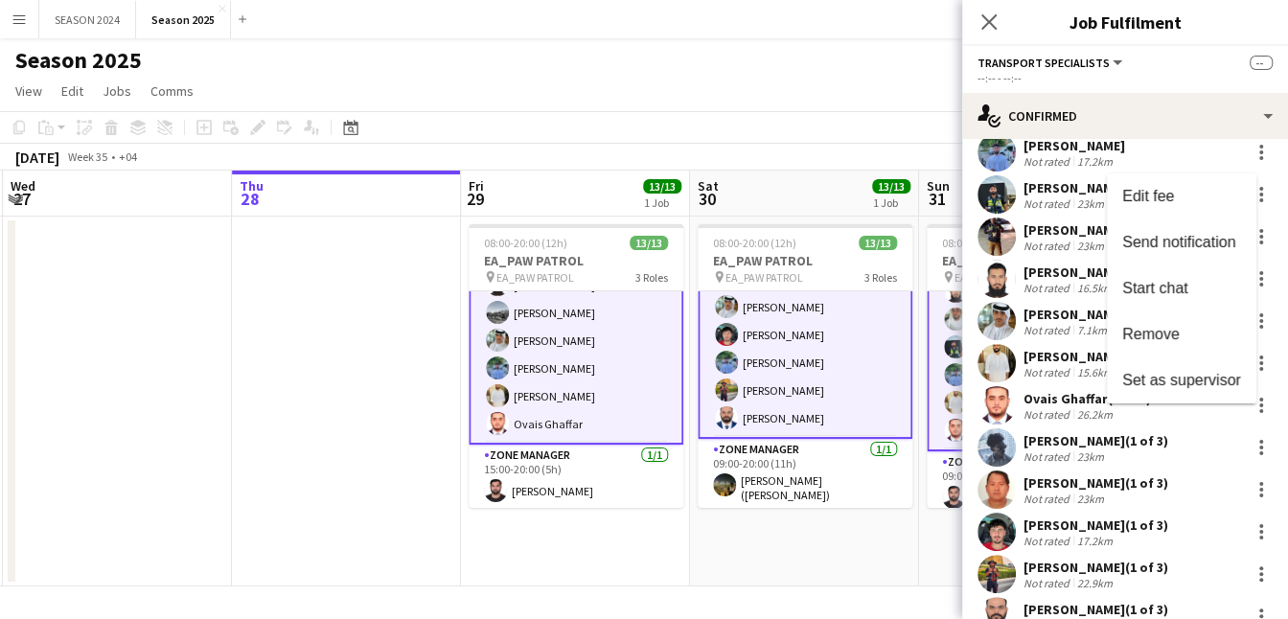
click at [563, 365] on div at bounding box center [644, 309] width 1288 height 619
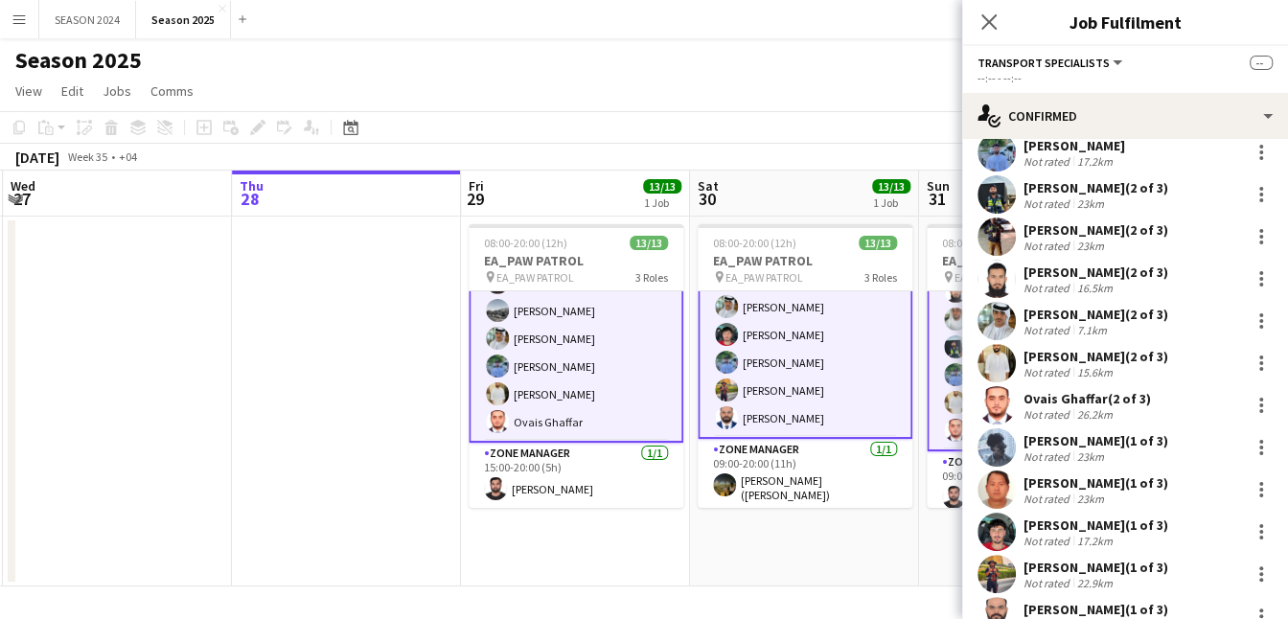
scroll to position [270, 0]
click at [355, 428] on app-date-cell at bounding box center [346, 402] width 229 height 370
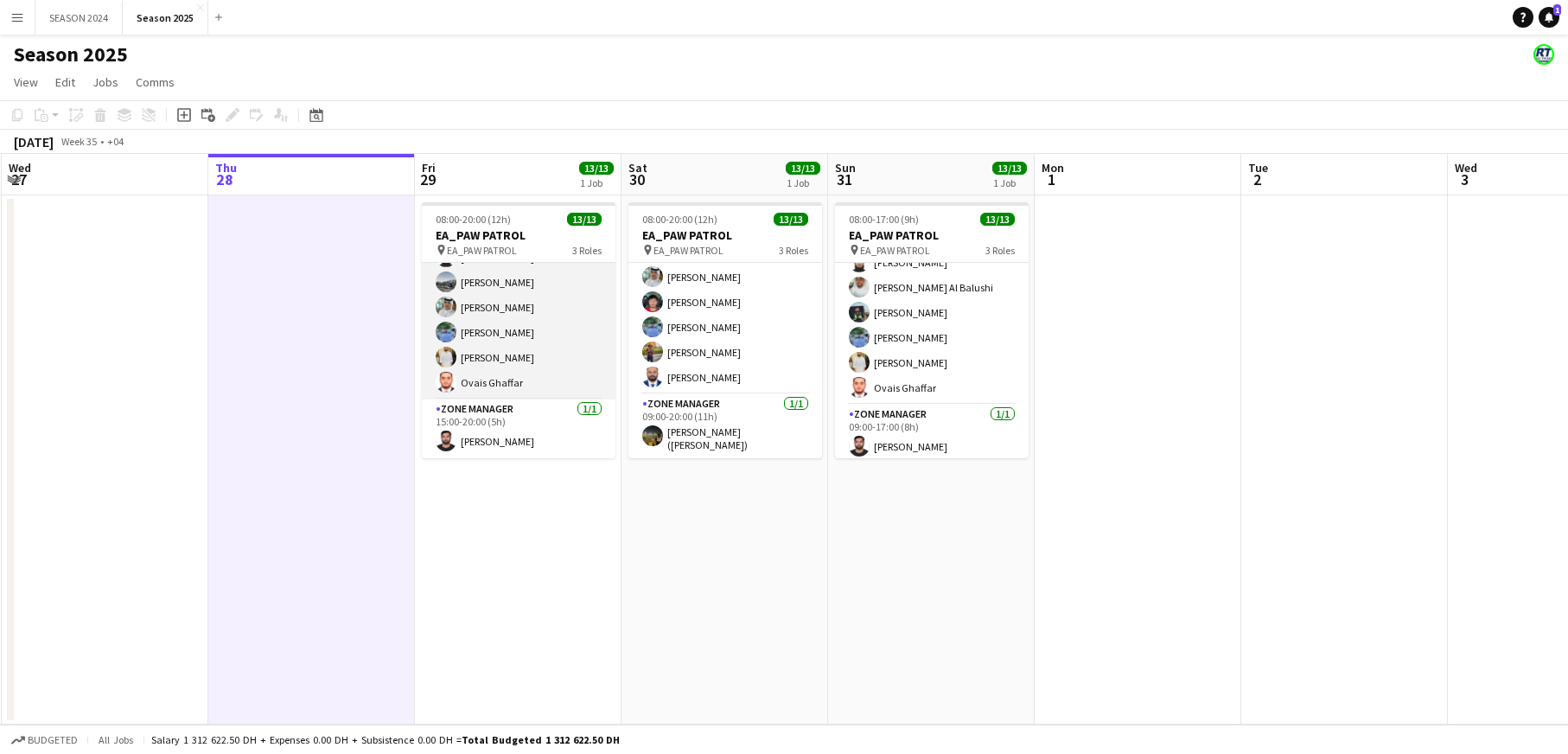
click at [567, 347] on app-card-role "Transport Specialists [DATE] 15:00-20:00 (5h) Maaz Shaikh Raees Ahmed Ibrahim B…" at bounding box center [519, 269] width 194 height 259
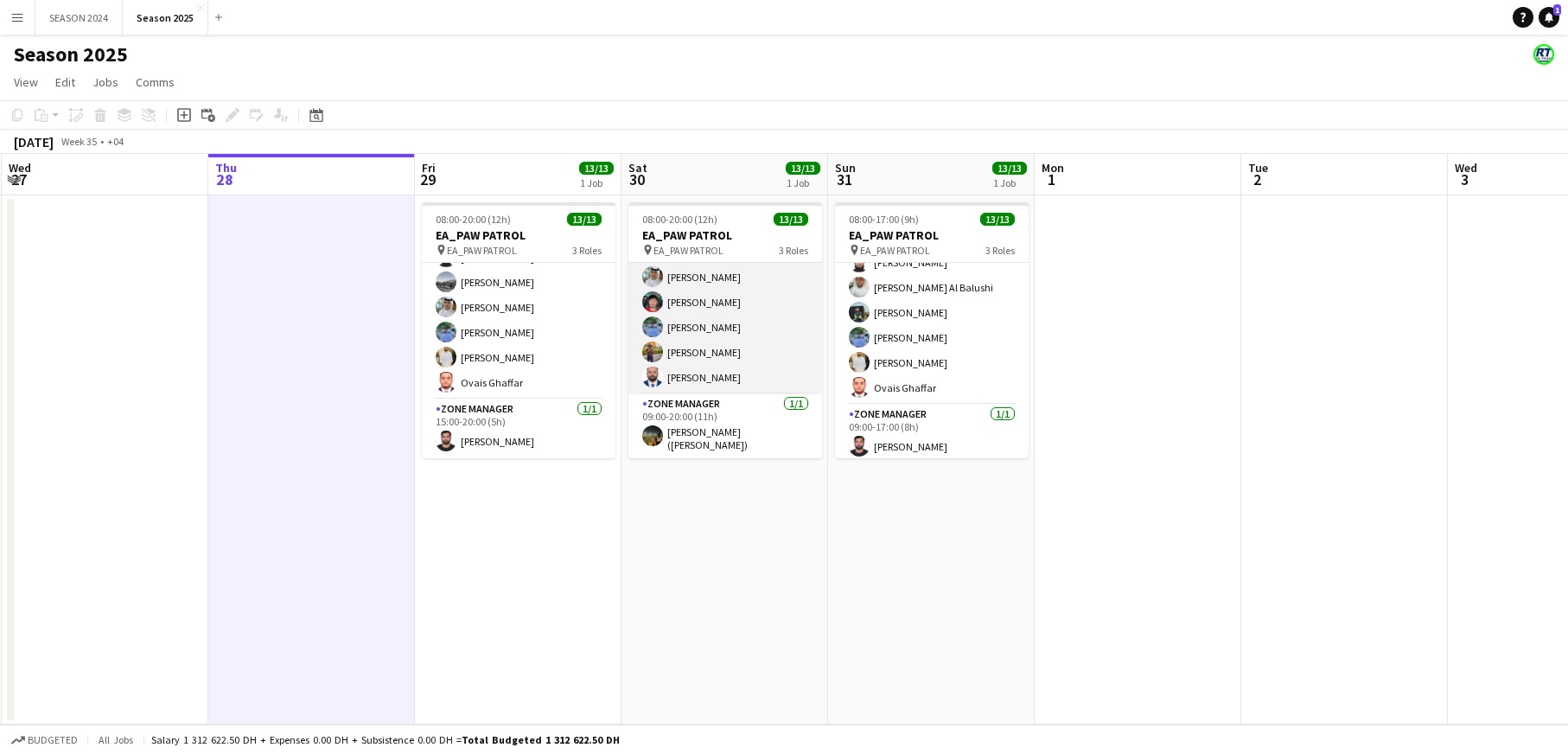
click at [754, 342] on app-card-role "Transport Specialists [DATE] 09:00-20:00 (11h) Ahmed Ibrahim Baloshi Jeffin Per…" at bounding box center [725, 263] width 194 height 259
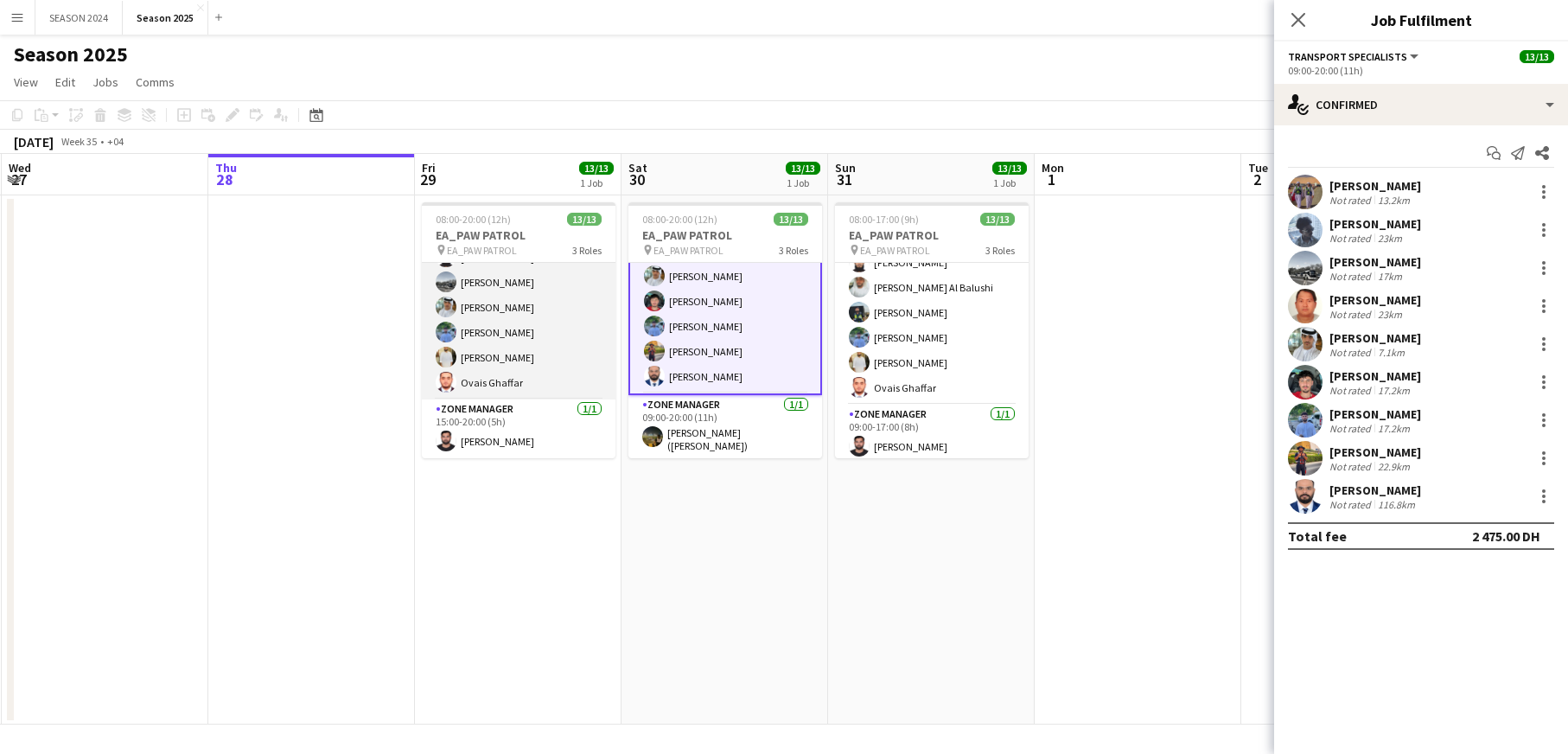
click at [563, 330] on app-card-role "Transport Specialists [DATE] 15:00-20:00 (5h) Maaz Shaikh Raees Ahmed Ibrahim B…" at bounding box center [519, 269] width 194 height 259
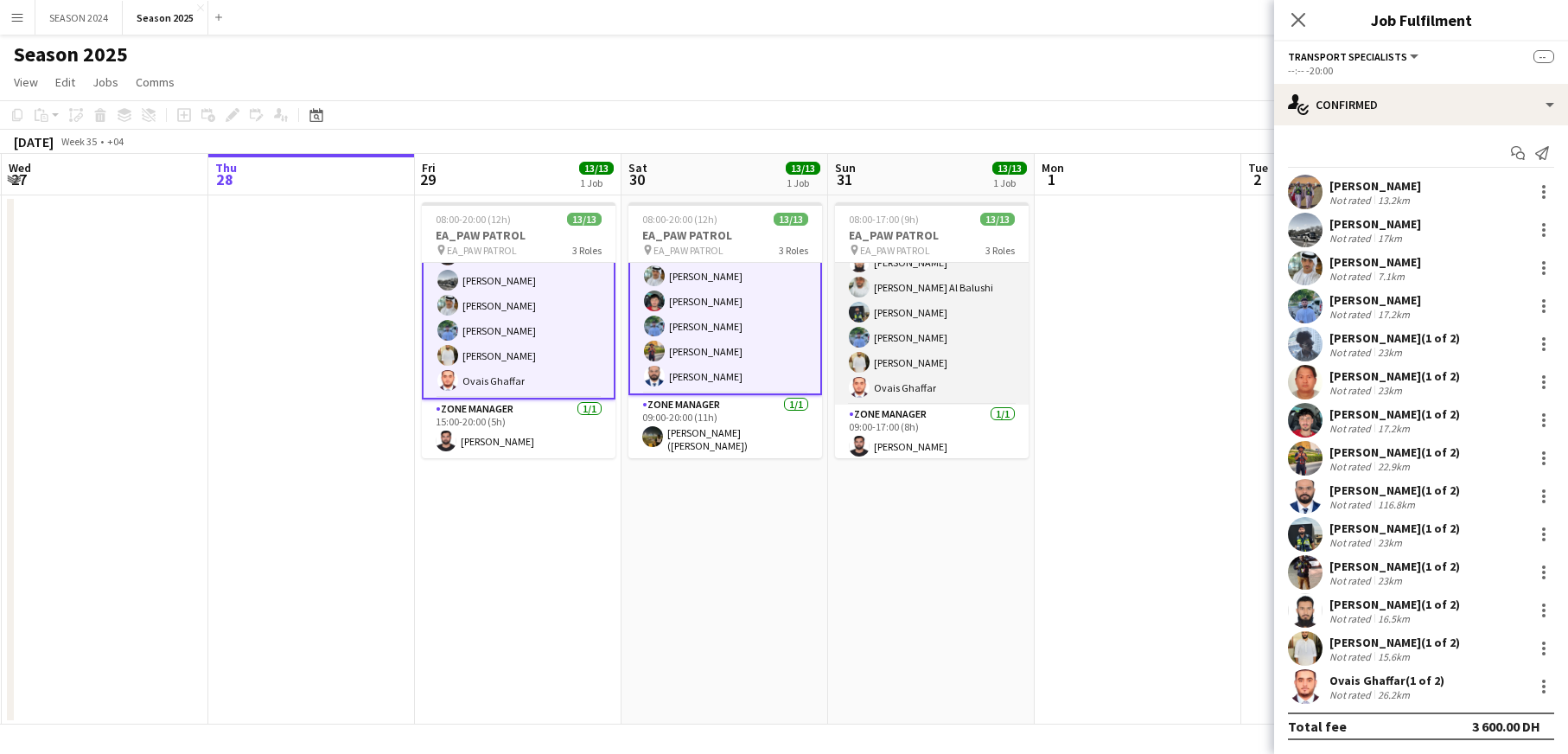
click at [915, 341] on app-card-role "Transport Specialists [DATE] 09:00-17:00 (8h) Ahmed Ibrahim Baloshi [PERSON_NAM…" at bounding box center [932, 274] width 194 height 259
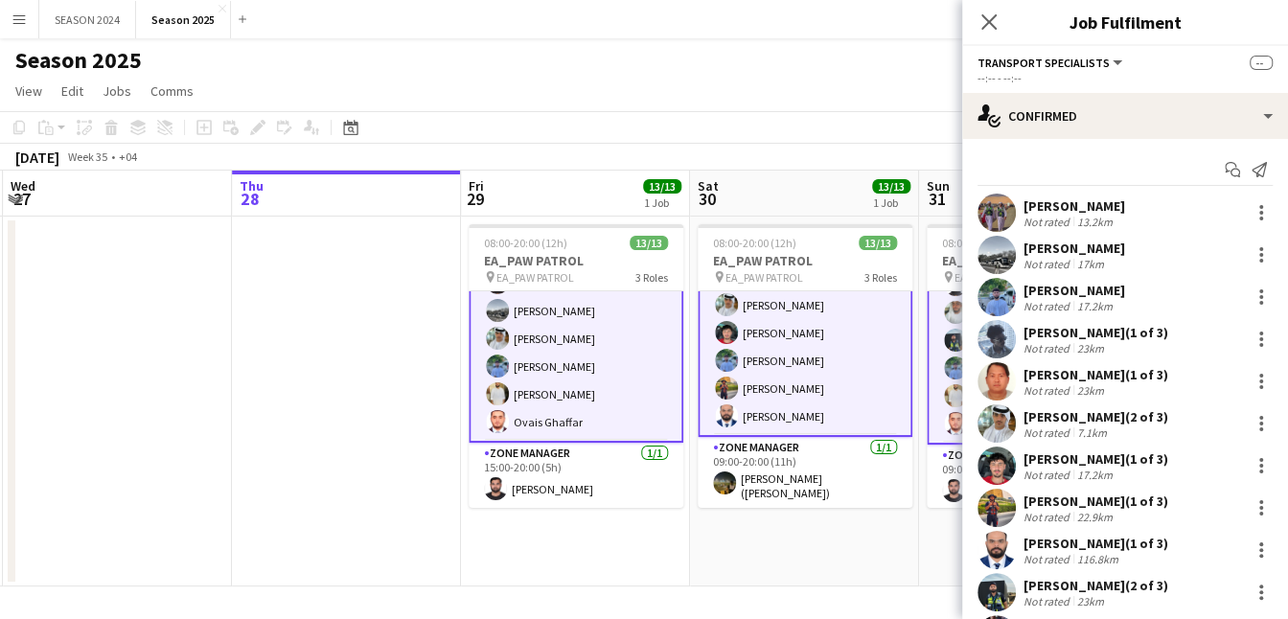
click at [789, 346] on app-card-role "Transport Specialists [DATE] 09:00-20:00 (11h) Ahmed Ibrahim Baloshi Jeffin Per…" at bounding box center [805, 291] width 215 height 291
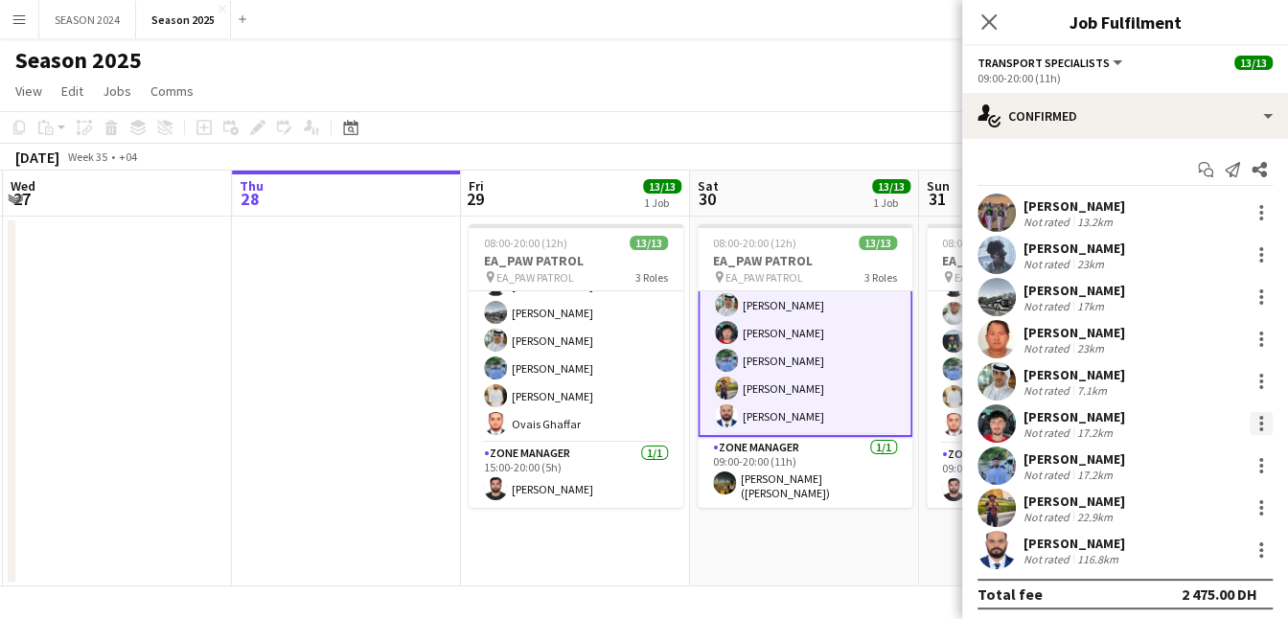
click at [1250, 419] on div at bounding box center [1261, 423] width 23 height 23
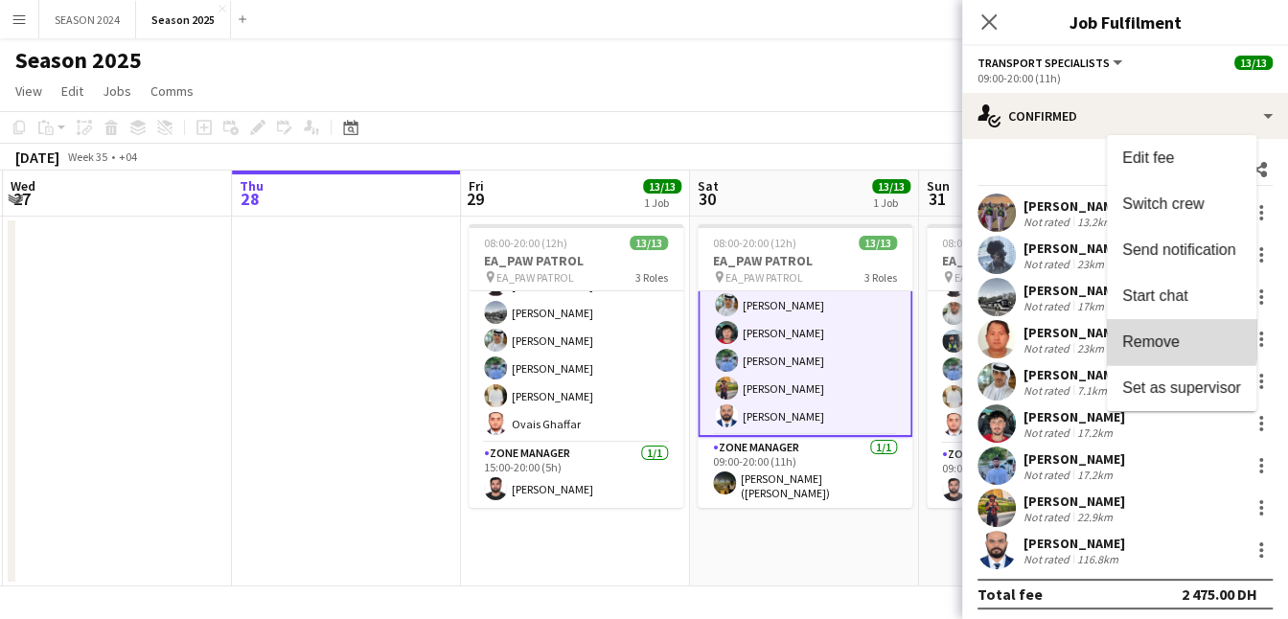
click at [1137, 333] on span "Remove" at bounding box center [1150, 341] width 57 height 16
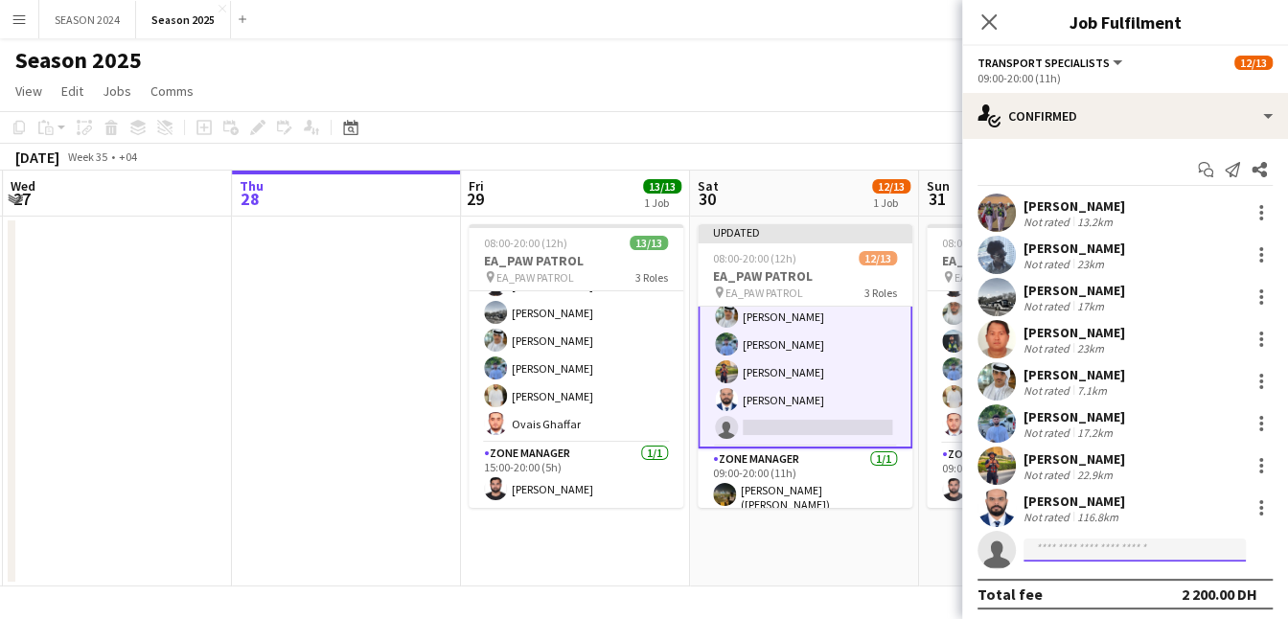
click at [1071, 546] on input at bounding box center [1134, 550] width 222 height 23
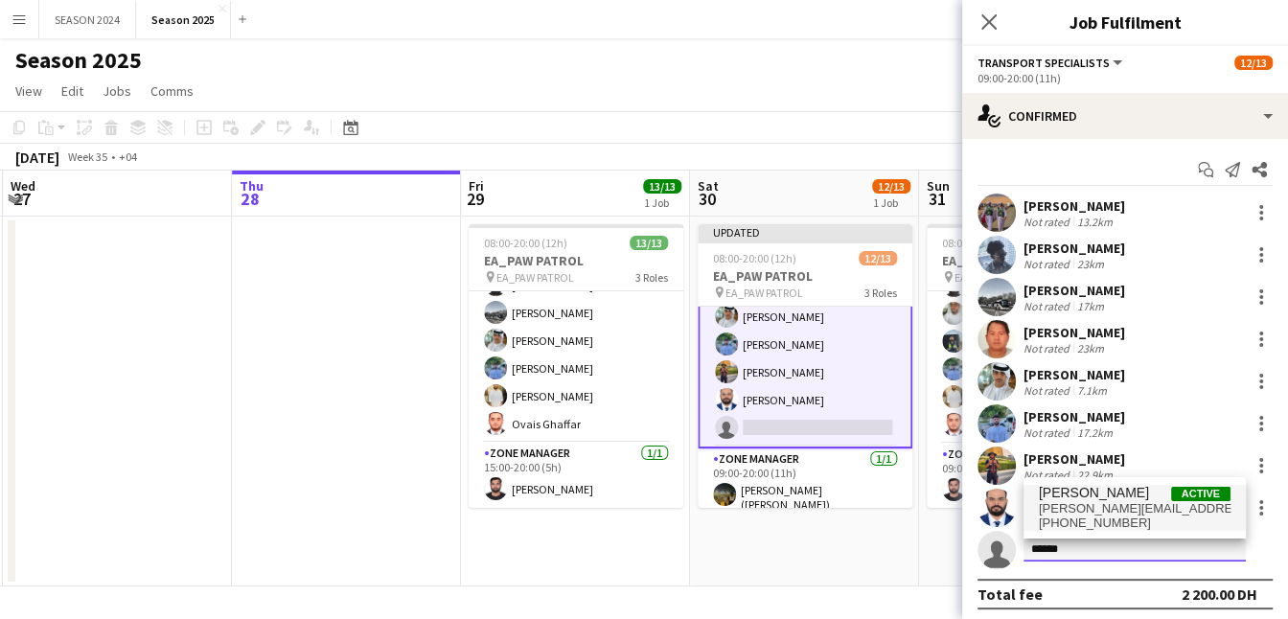
type input "******"
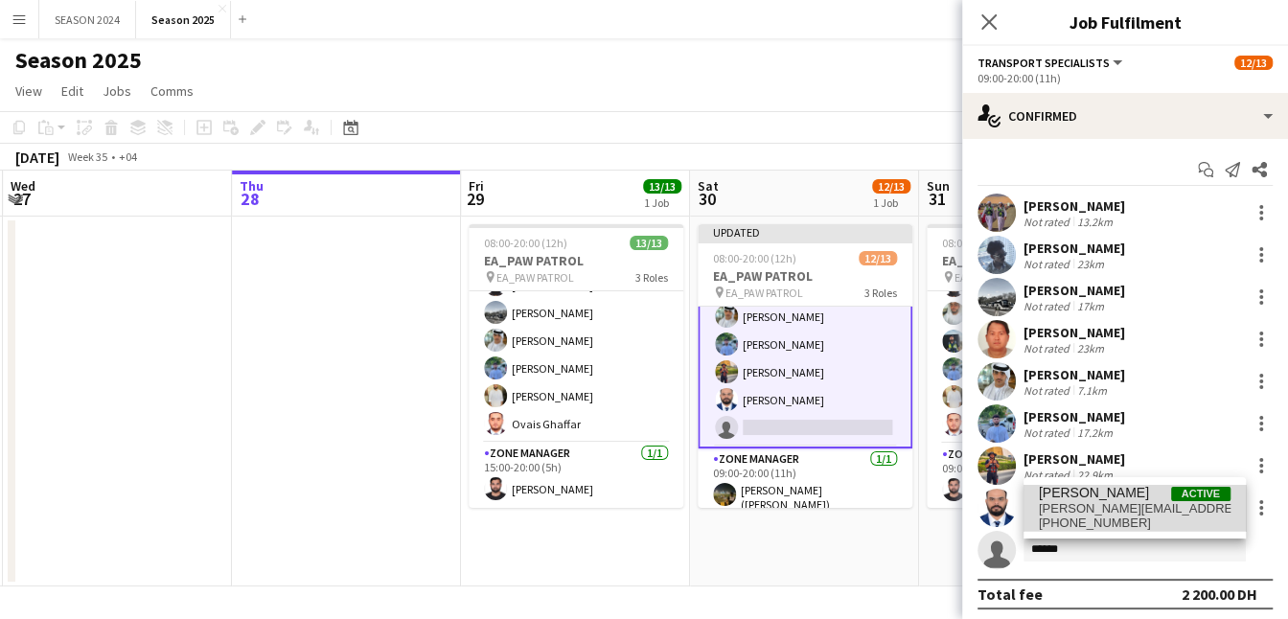
click at [1159, 501] on span "[PERSON_NAME][EMAIL_ADDRESS][DOMAIN_NAME]" at bounding box center [1135, 508] width 192 height 15
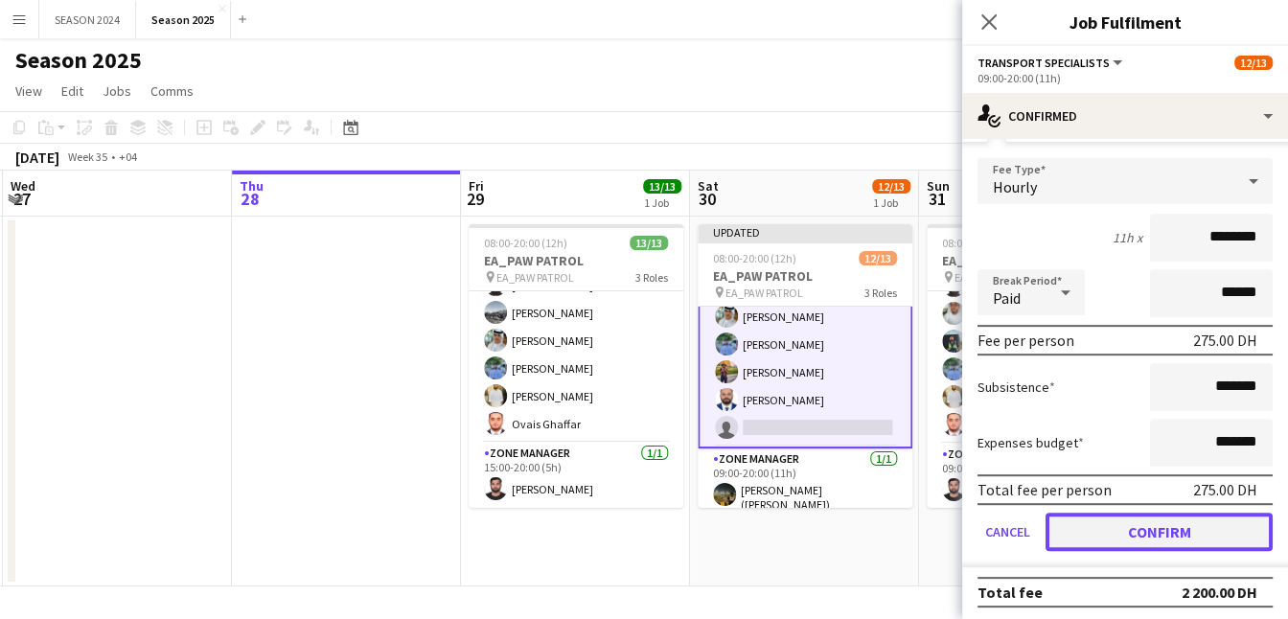
click at [1123, 535] on button "Confirm" at bounding box center [1158, 532] width 227 height 38
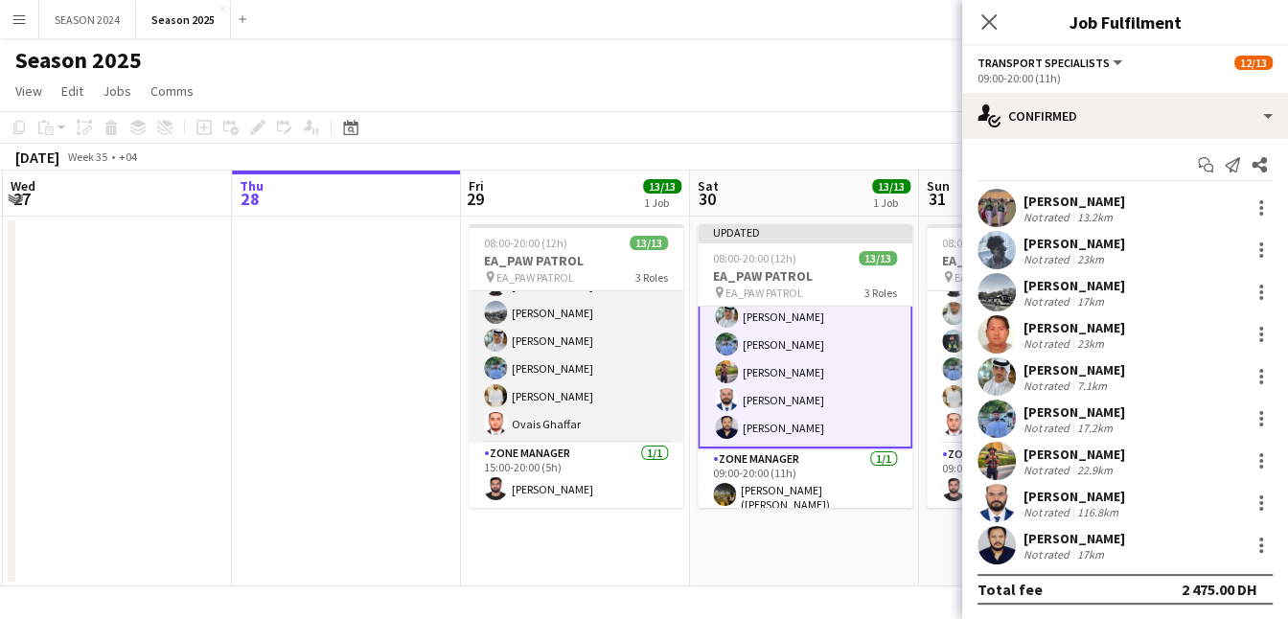
click at [570, 388] on app-card-role "Transport Specialists [DATE] 15:00-20:00 (5h) Maaz Shaikh Raees Ahmed Ibrahim B…" at bounding box center [576, 298] width 215 height 287
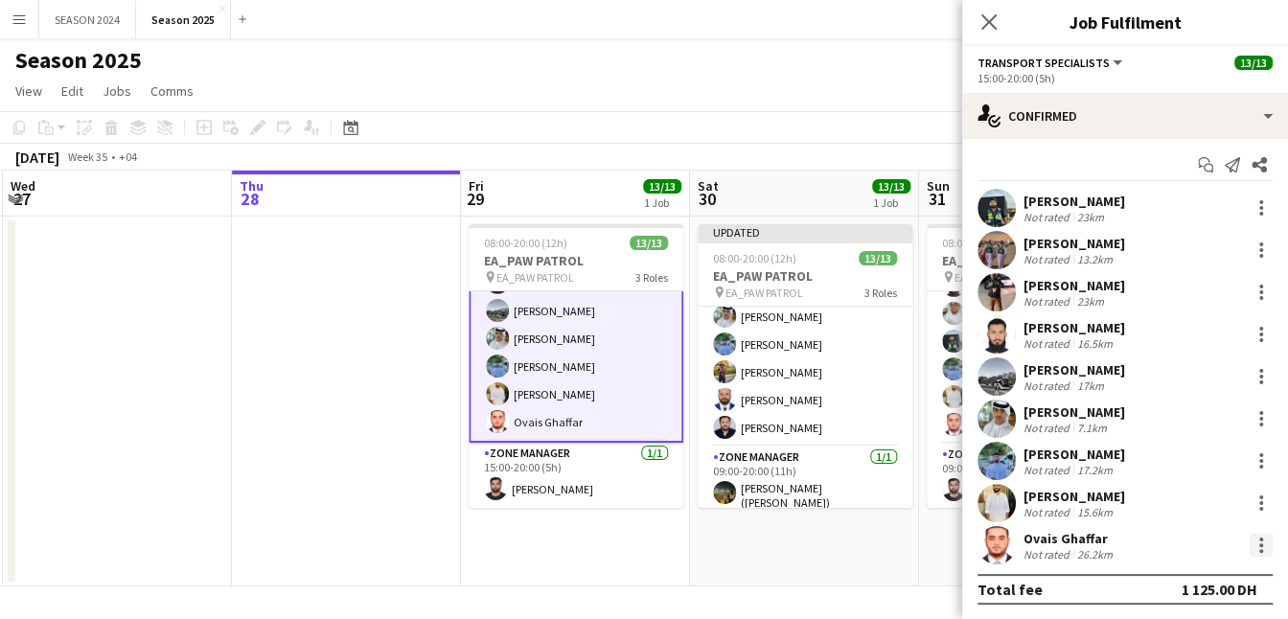
click at [1251, 546] on div at bounding box center [1261, 545] width 23 height 23
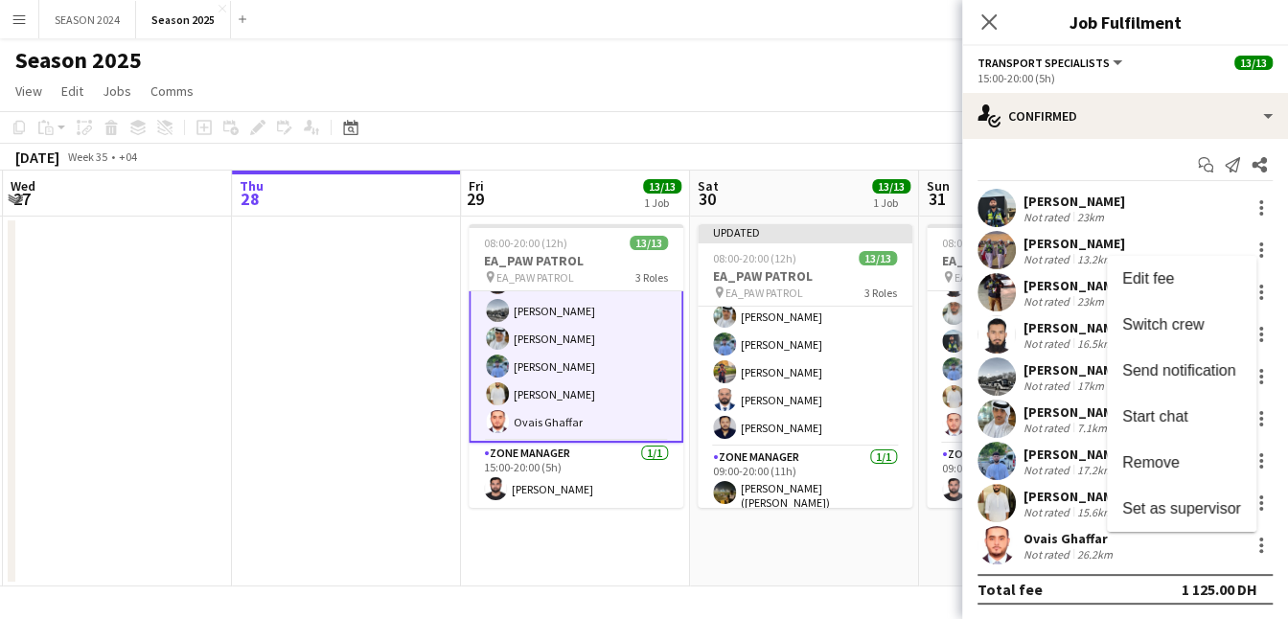
click at [1039, 424] on div at bounding box center [644, 309] width 1288 height 619
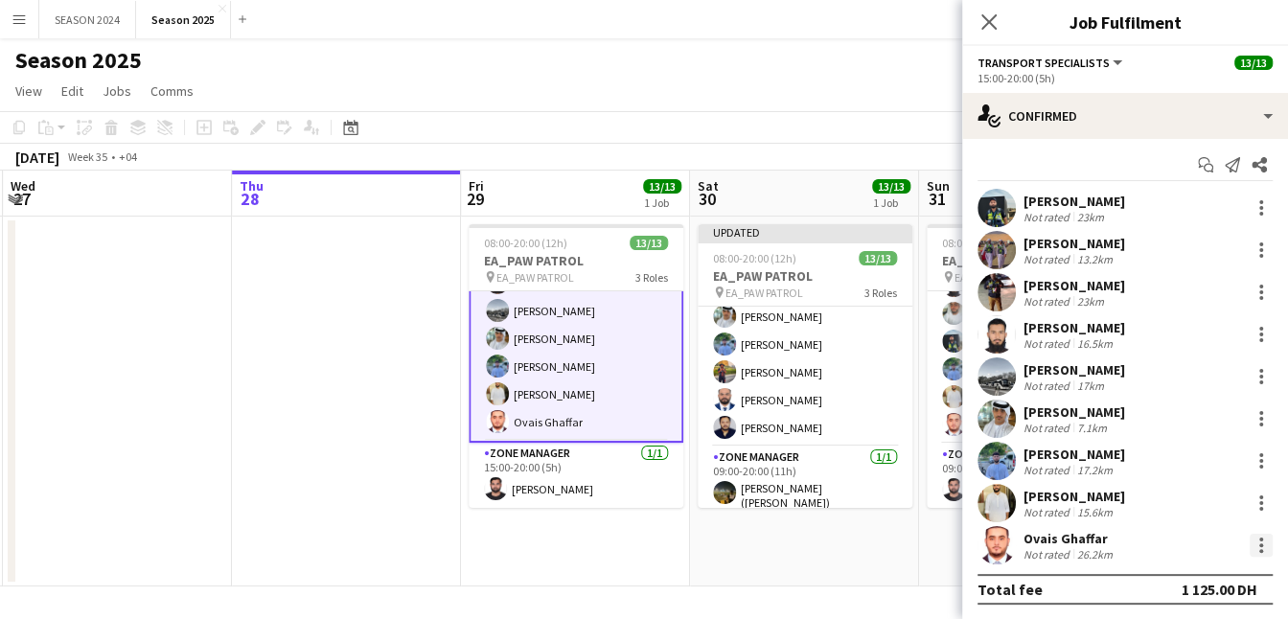
click at [1250, 543] on div at bounding box center [1261, 545] width 23 height 23
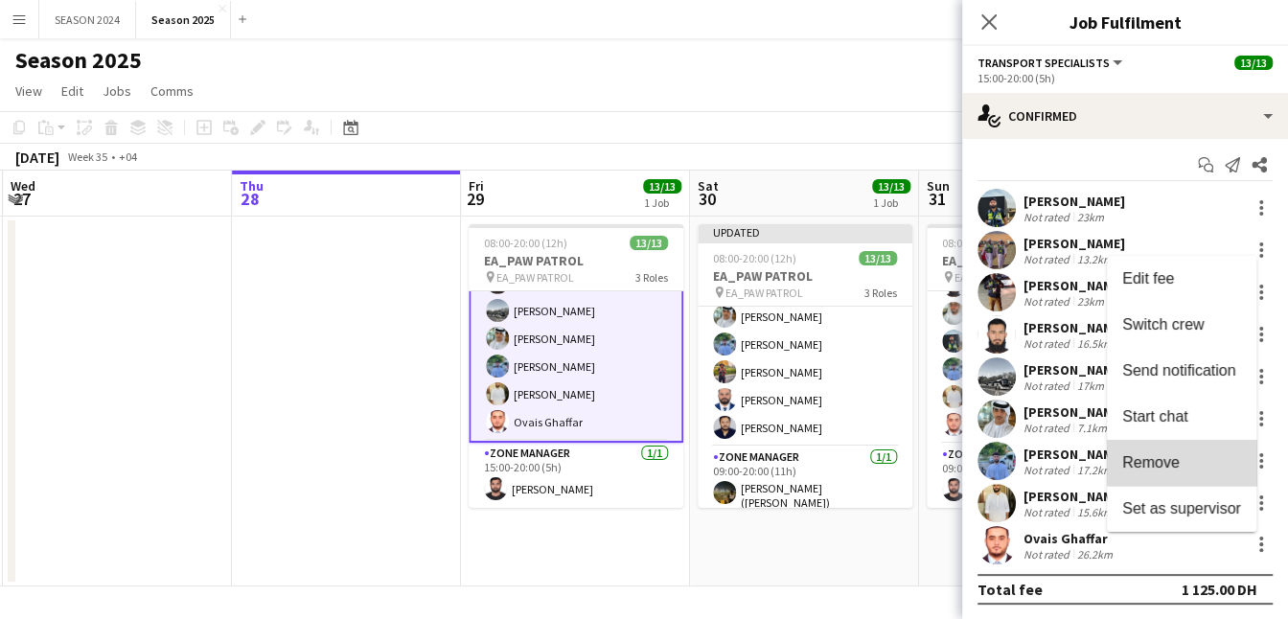
click at [1201, 455] on span "Remove" at bounding box center [1181, 462] width 119 height 17
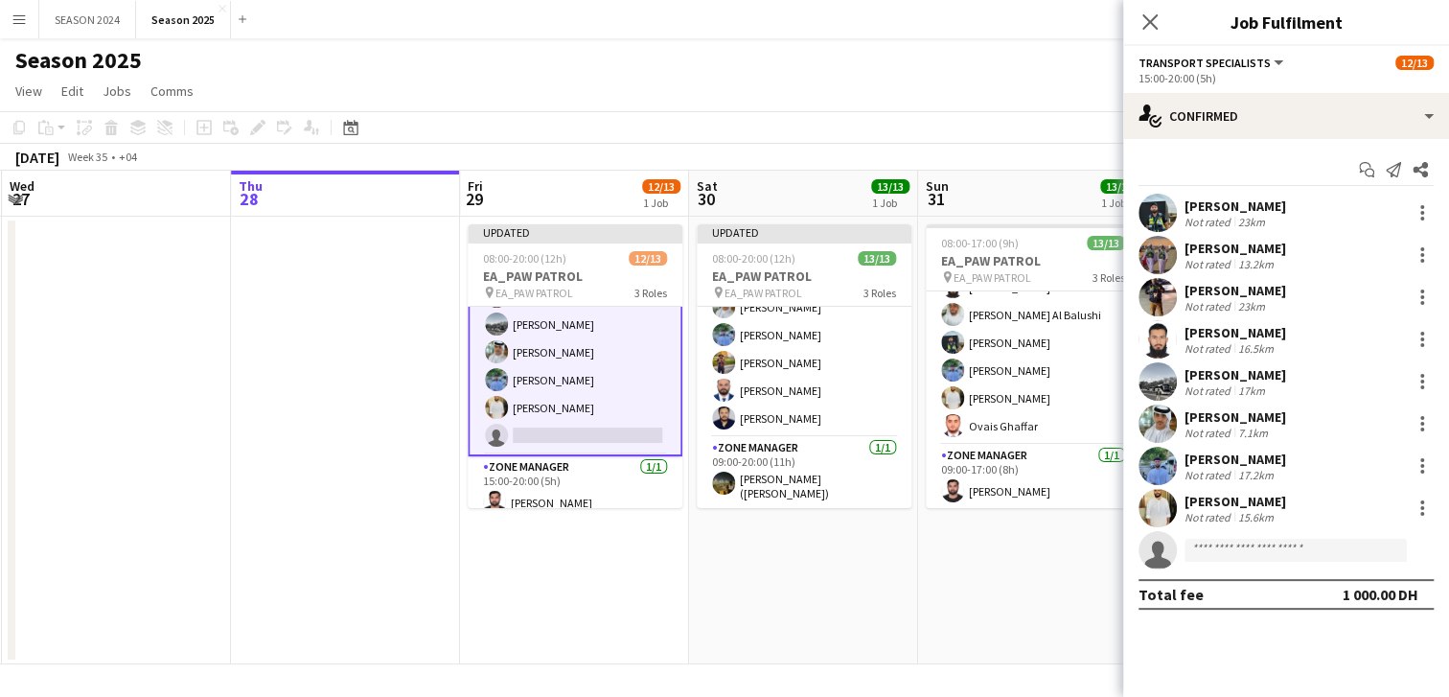
click at [562, 385] on app-card-role "Transport Specialists 114A [DATE] 15:00-20:00 (5h) Maaz Shaikh Raees Ahmed Ibra…" at bounding box center [575, 310] width 215 height 291
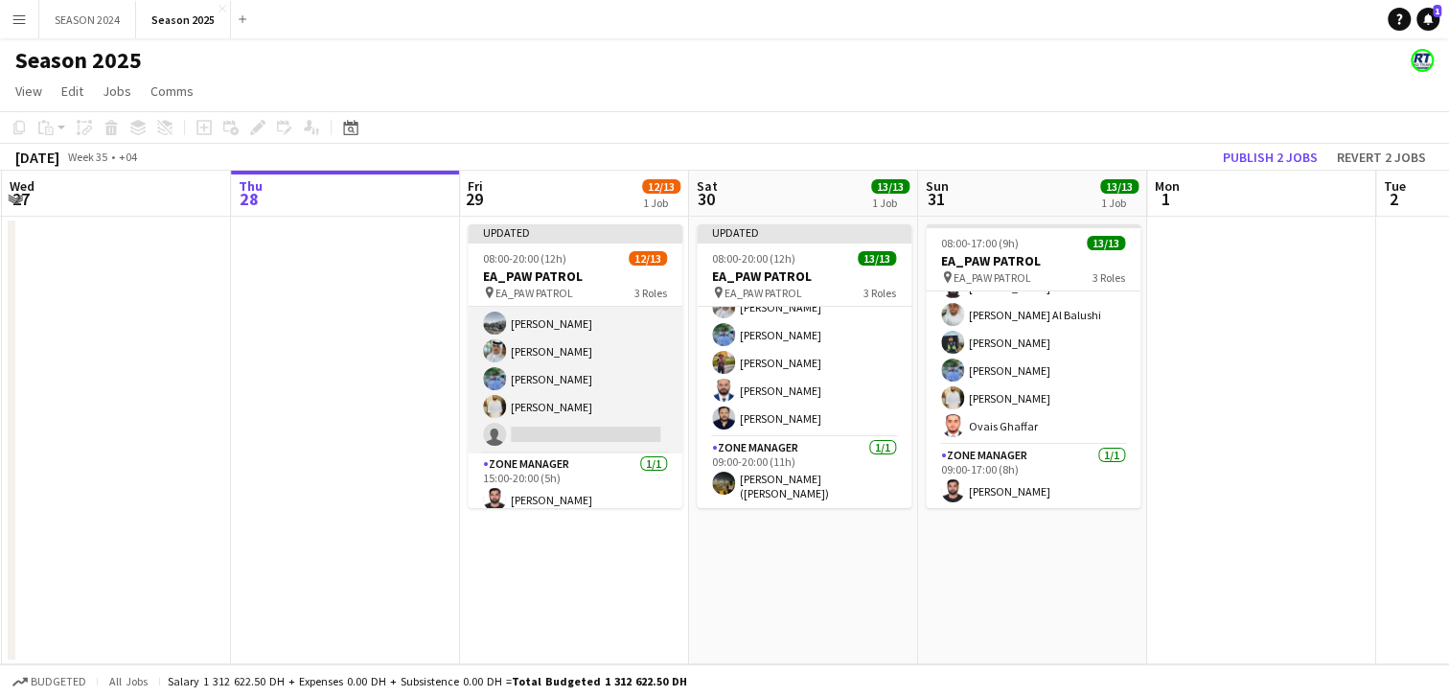
click at [630, 399] on app-card-role "Transport Specialists 114A [DATE] 15:00-20:00 (5h) Maaz Shaikh Raees Ahmed Ibra…" at bounding box center [575, 309] width 215 height 287
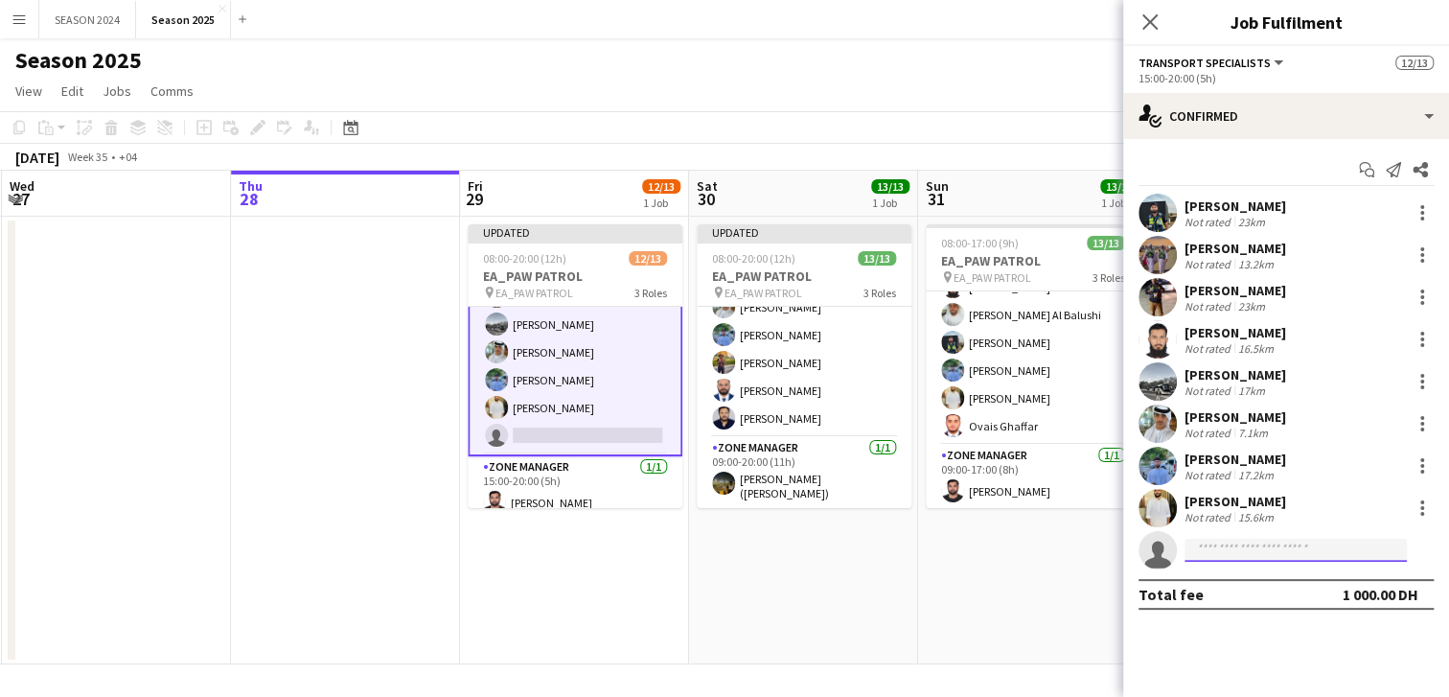
click at [1276, 543] on input at bounding box center [1295, 550] width 222 height 23
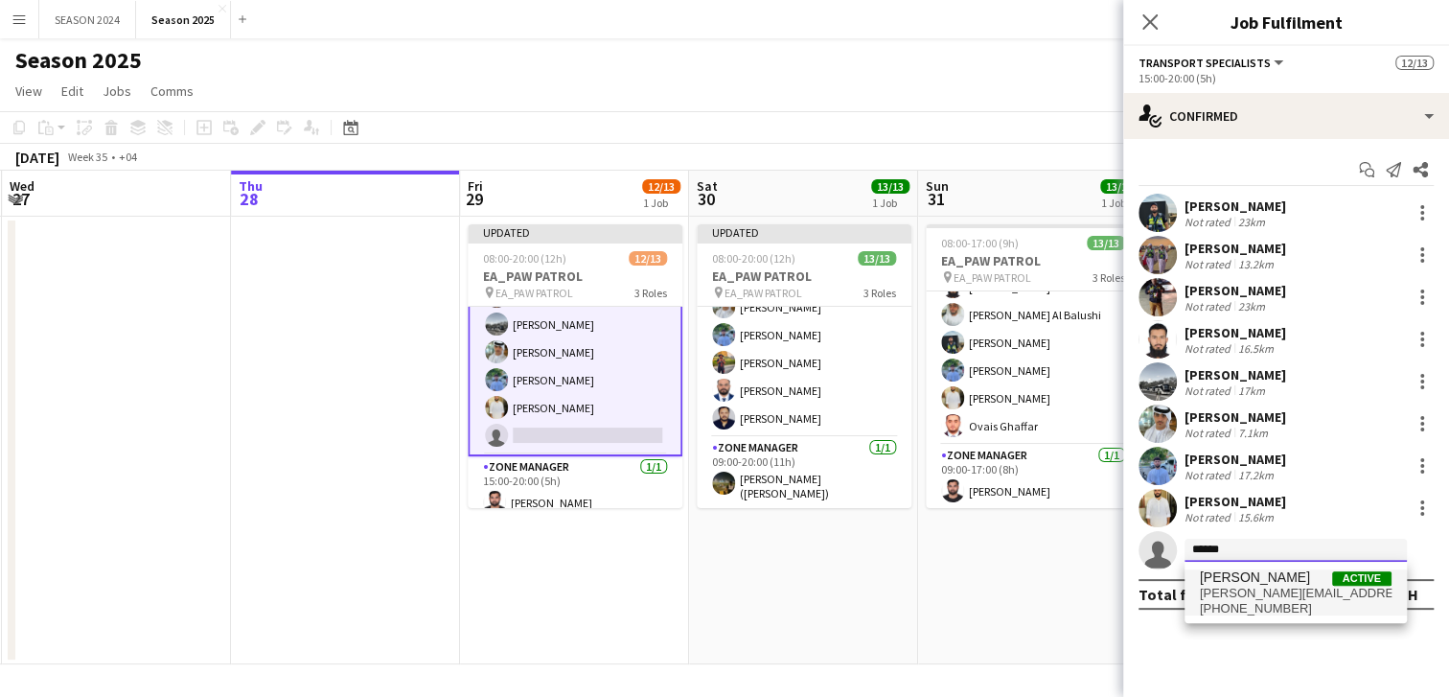
type input "******"
click at [1260, 577] on span "[PERSON_NAME]" at bounding box center [1255, 577] width 110 height 16
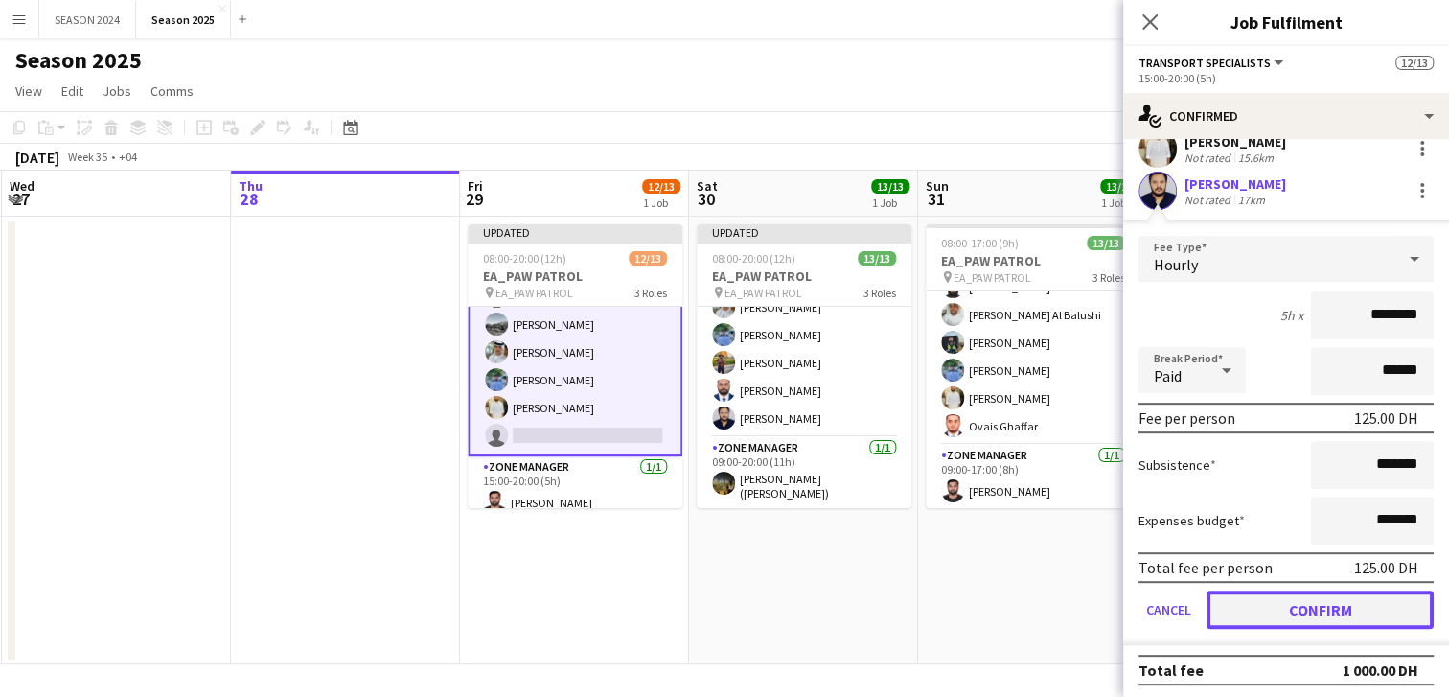
click at [1293, 615] on button "Confirm" at bounding box center [1319, 609] width 227 height 38
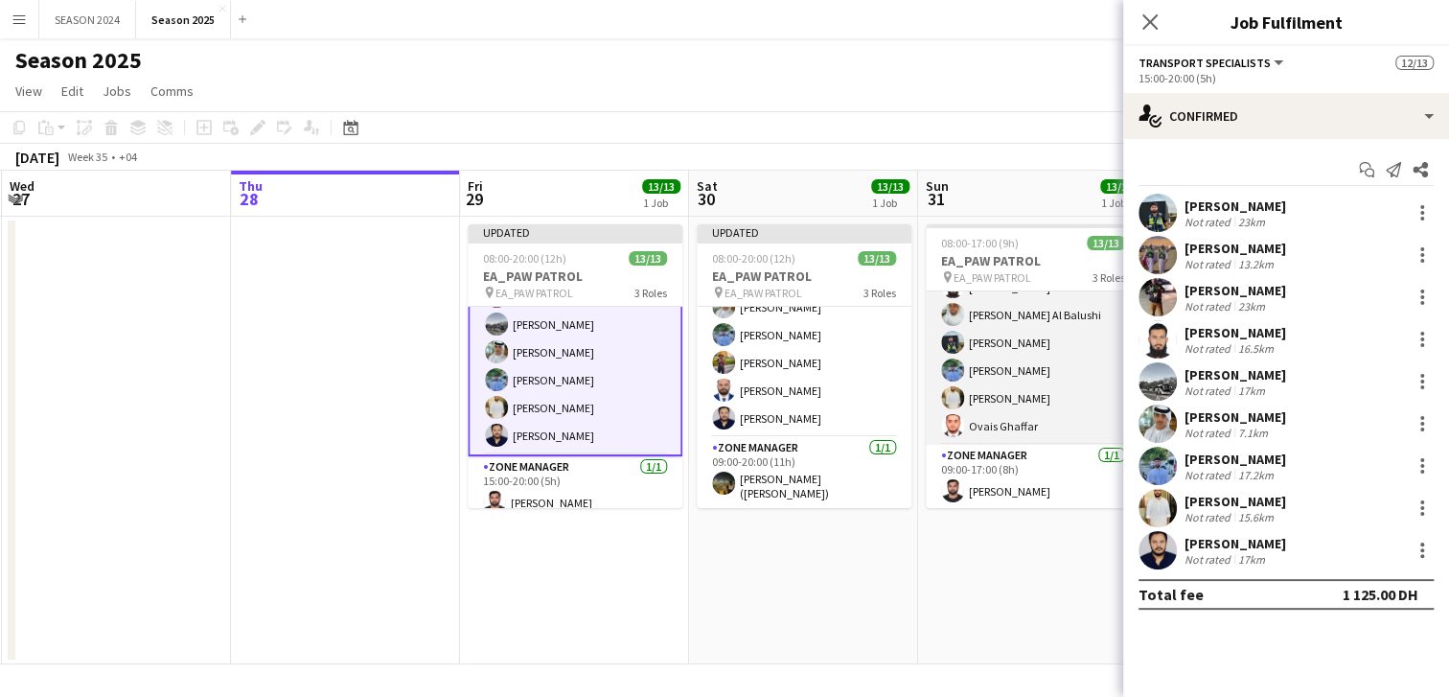
click at [1008, 409] on app-card-role "Transport Specialists [DATE] 09:00-17:00 (8h) Ahmed Ibrahim Baloshi [PERSON_NAM…" at bounding box center [1033, 300] width 215 height 287
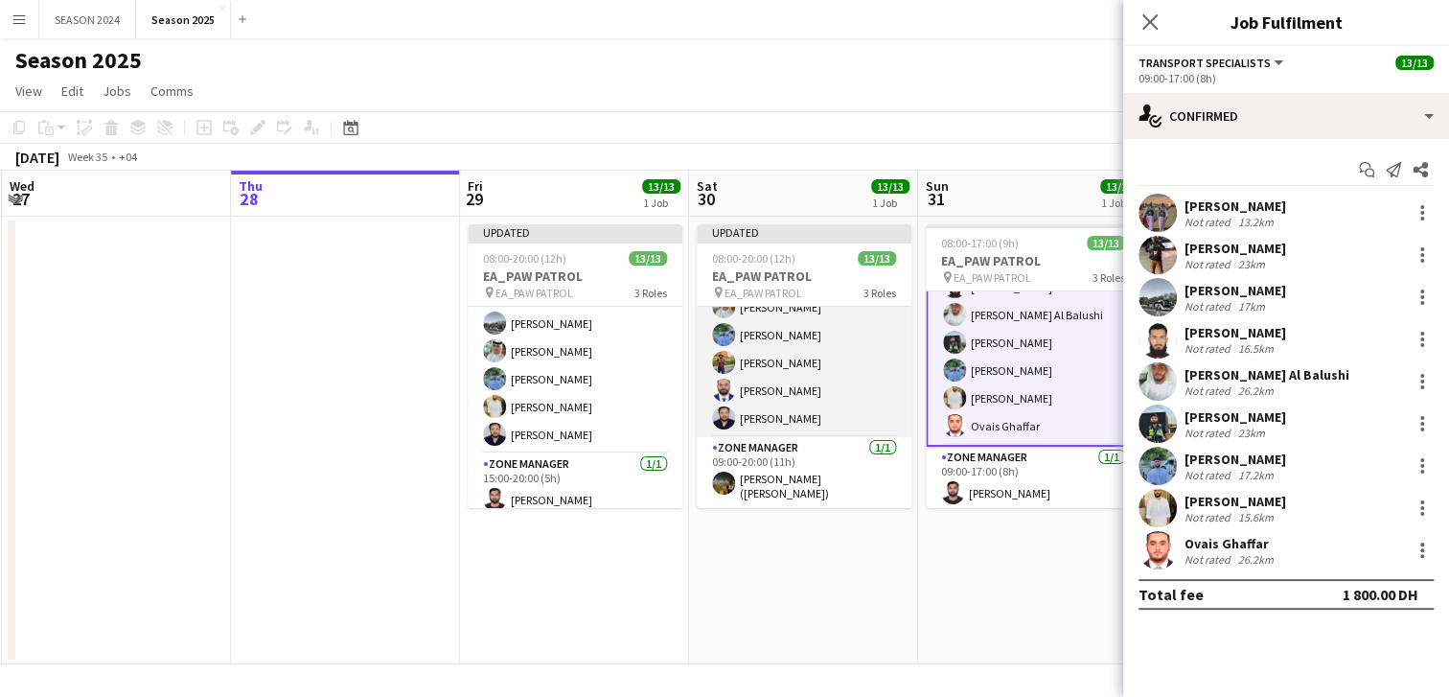
click at [816, 376] on app-card-role "Transport Specialists [DATE] 09:00-20:00 (11h) Ahmed Ibrahim Baloshi Jeffin Per…" at bounding box center [804, 292] width 215 height 287
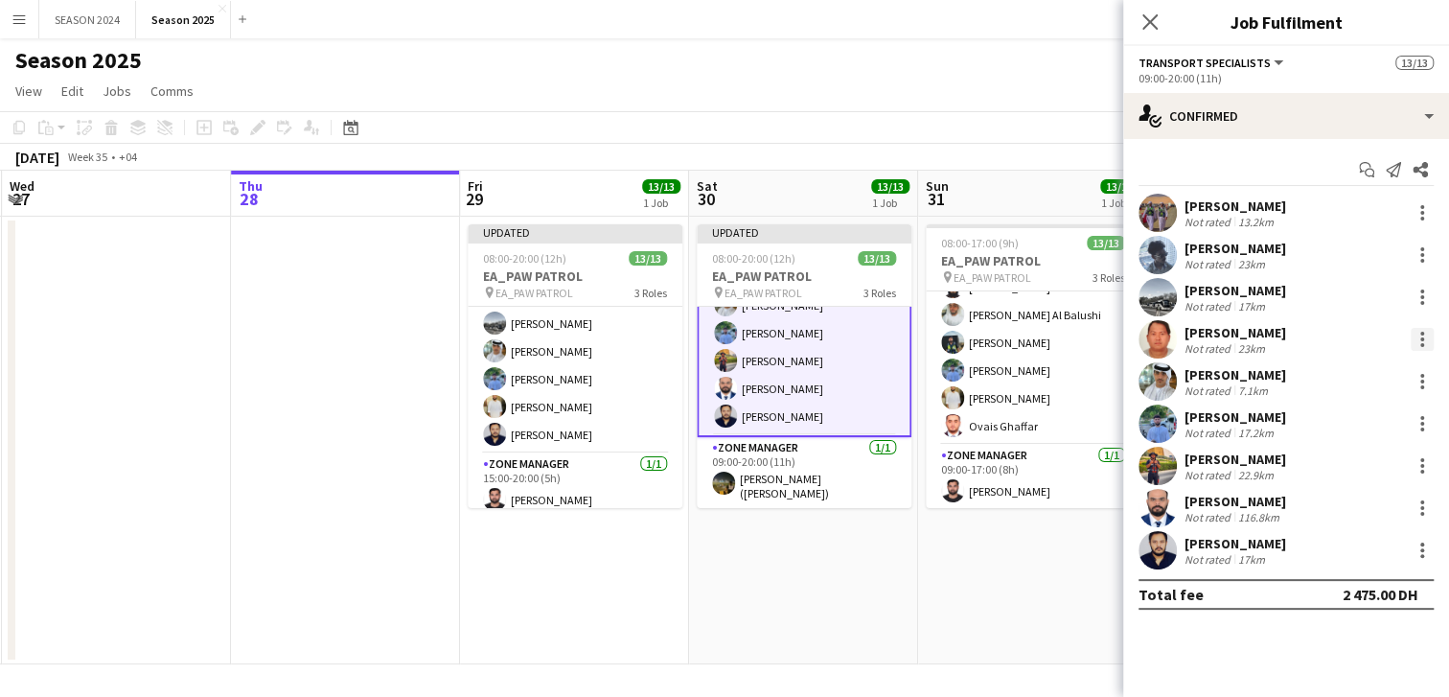
click at [1420, 337] on div at bounding box center [1422, 339] width 4 height 4
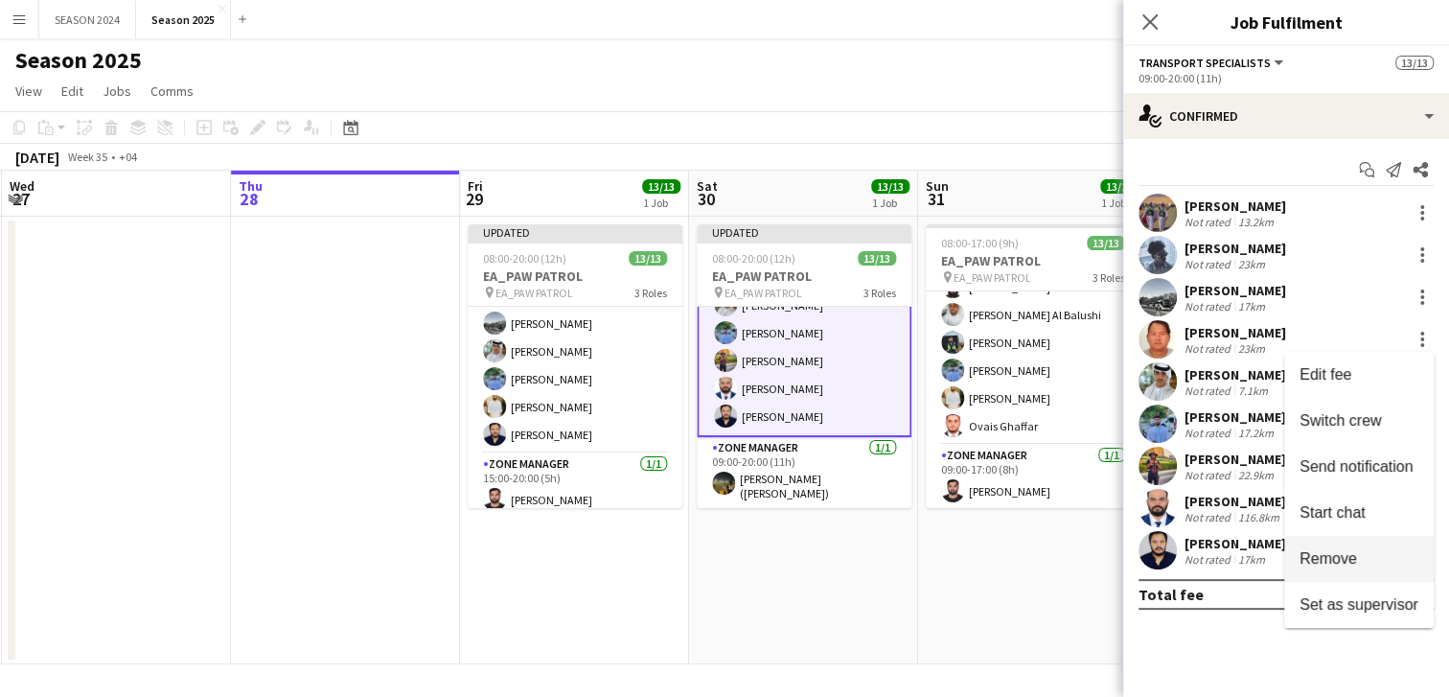
click at [1342, 544] on button "Remove" at bounding box center [1358, 559] width 149 height 46
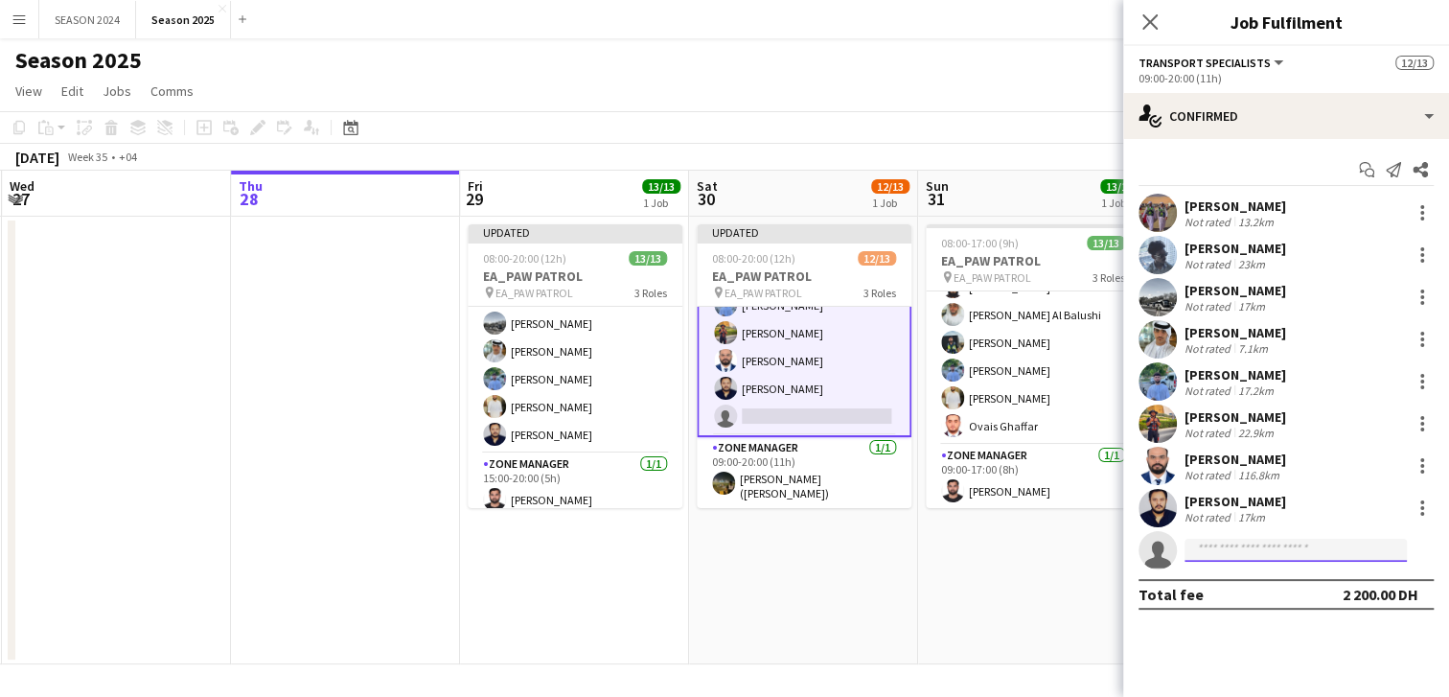
click at [1298, 549] on input at bounding box center [1295, 550] width 222 height 23
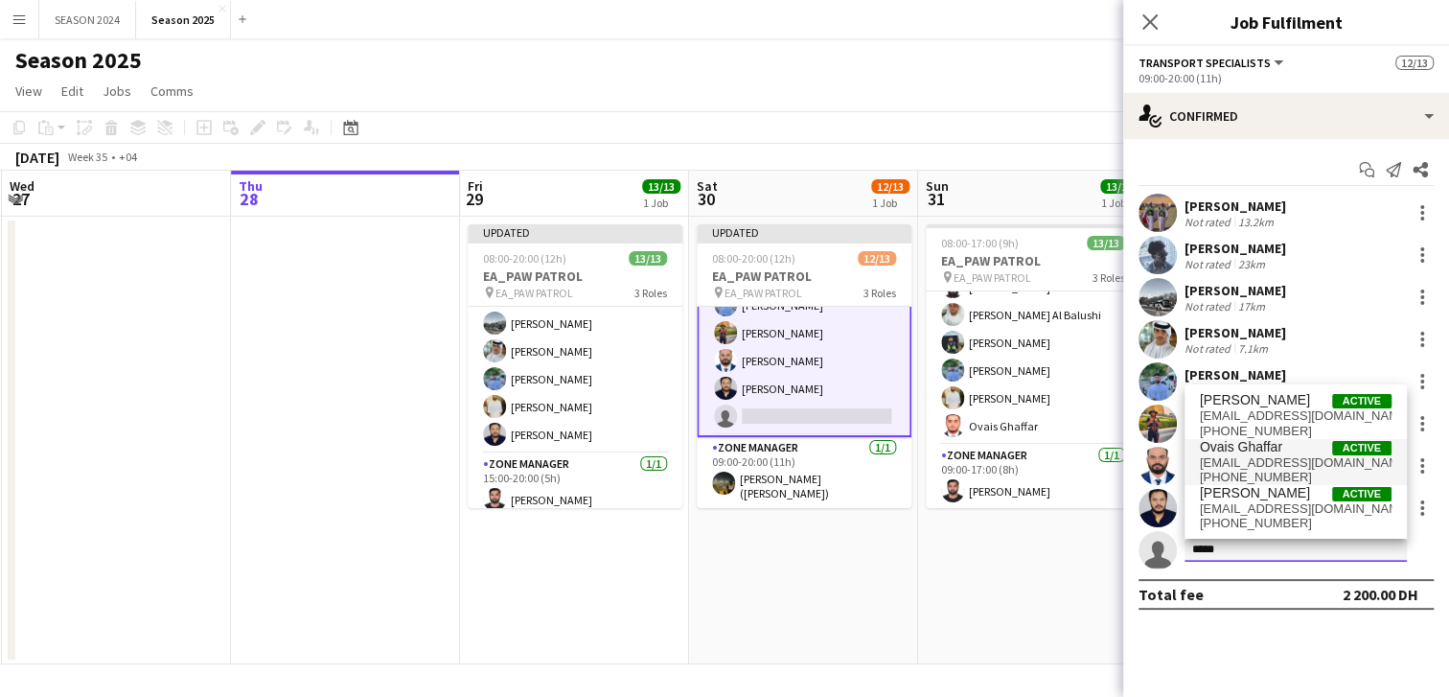
type input "*****"
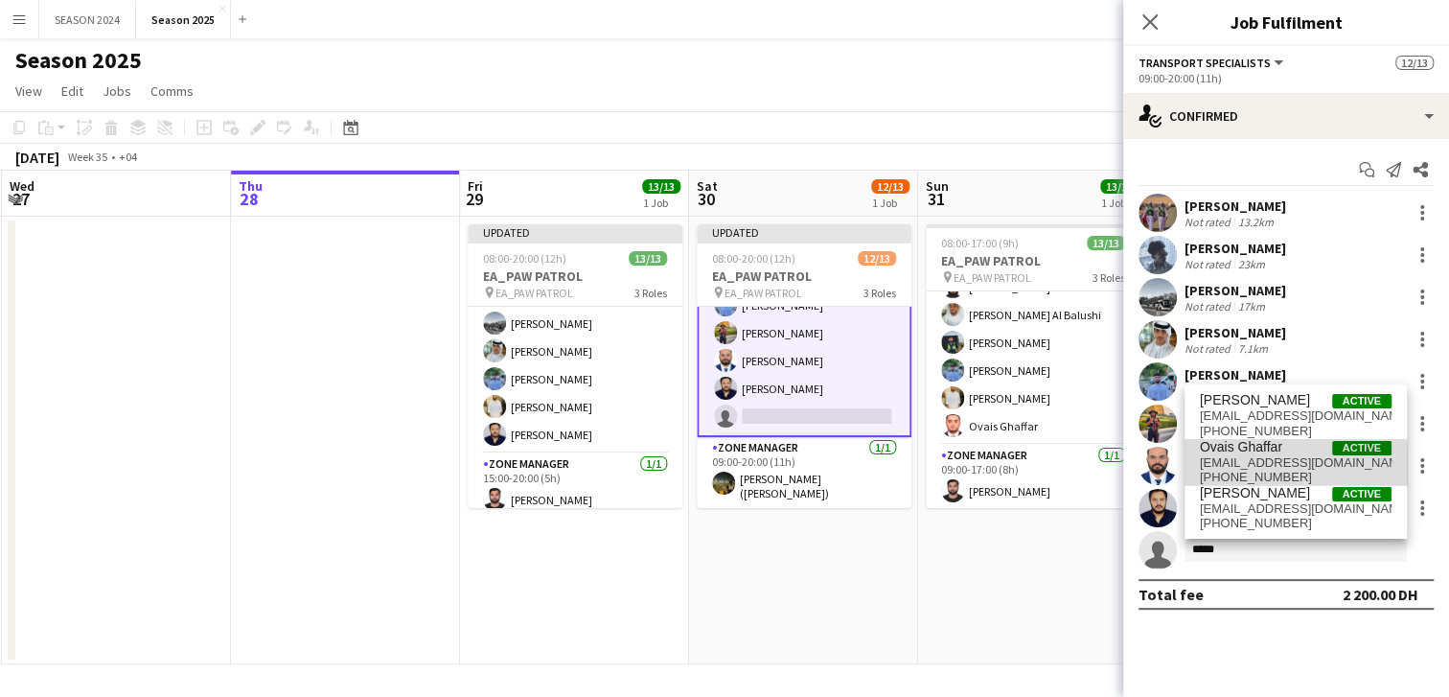
click at [1277, 470] on span "[PHONE_NUMBER]" at bounding box center [1296, 477] width 192 height 15
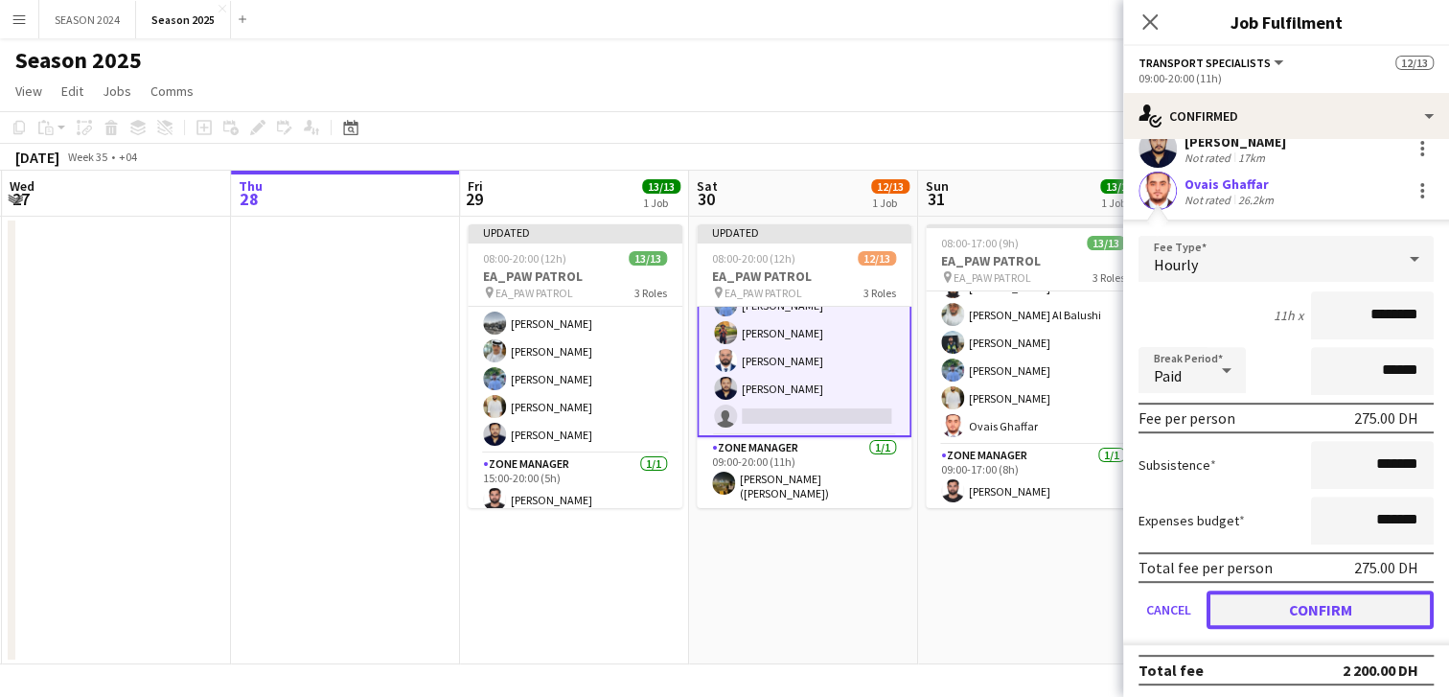
click at [1259, 603] on button "Confirm" at bounding box center [1319, 609] width 227 height 38
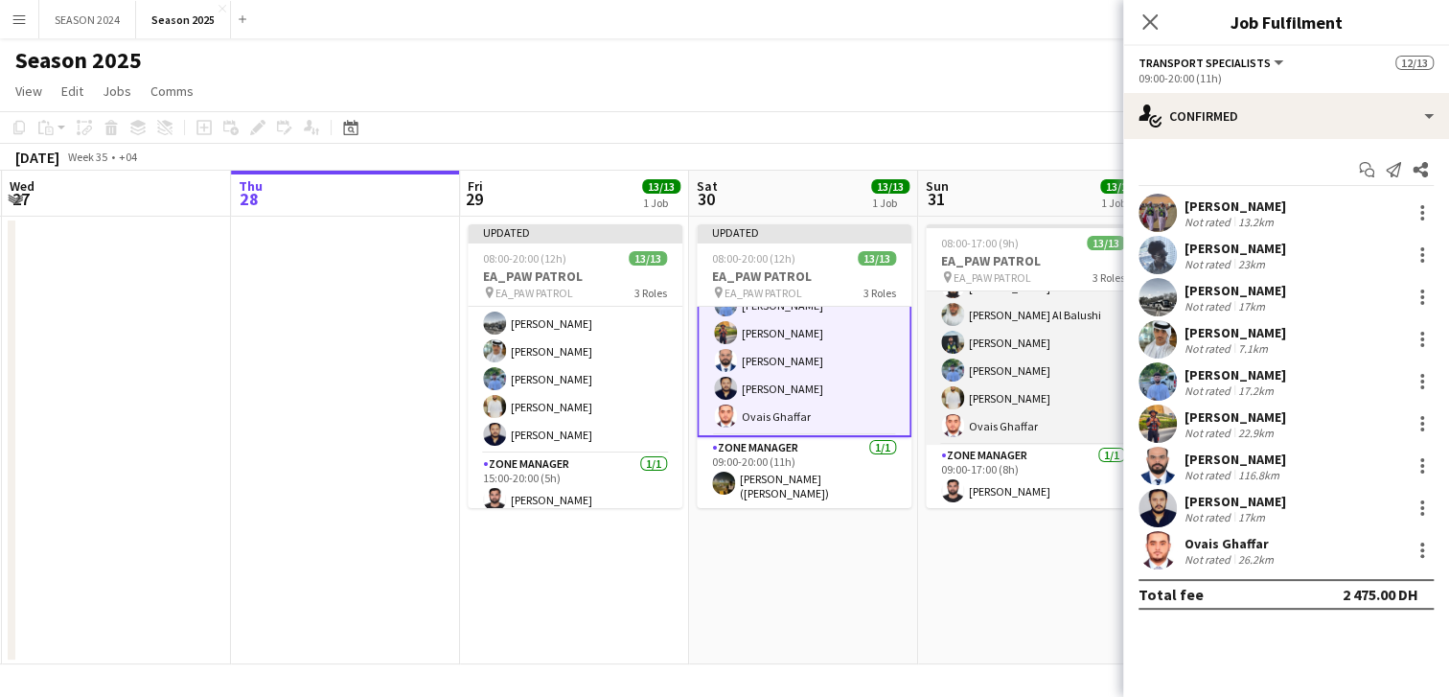
click at [1066, 341] on app-card-role "Transport Specialists [DATE] 09:00-17:00 (8h) Ahmed Ibrahim Baloshi [PERSON_NAM…" at bounding box center [1033, 300] width 215 height 287
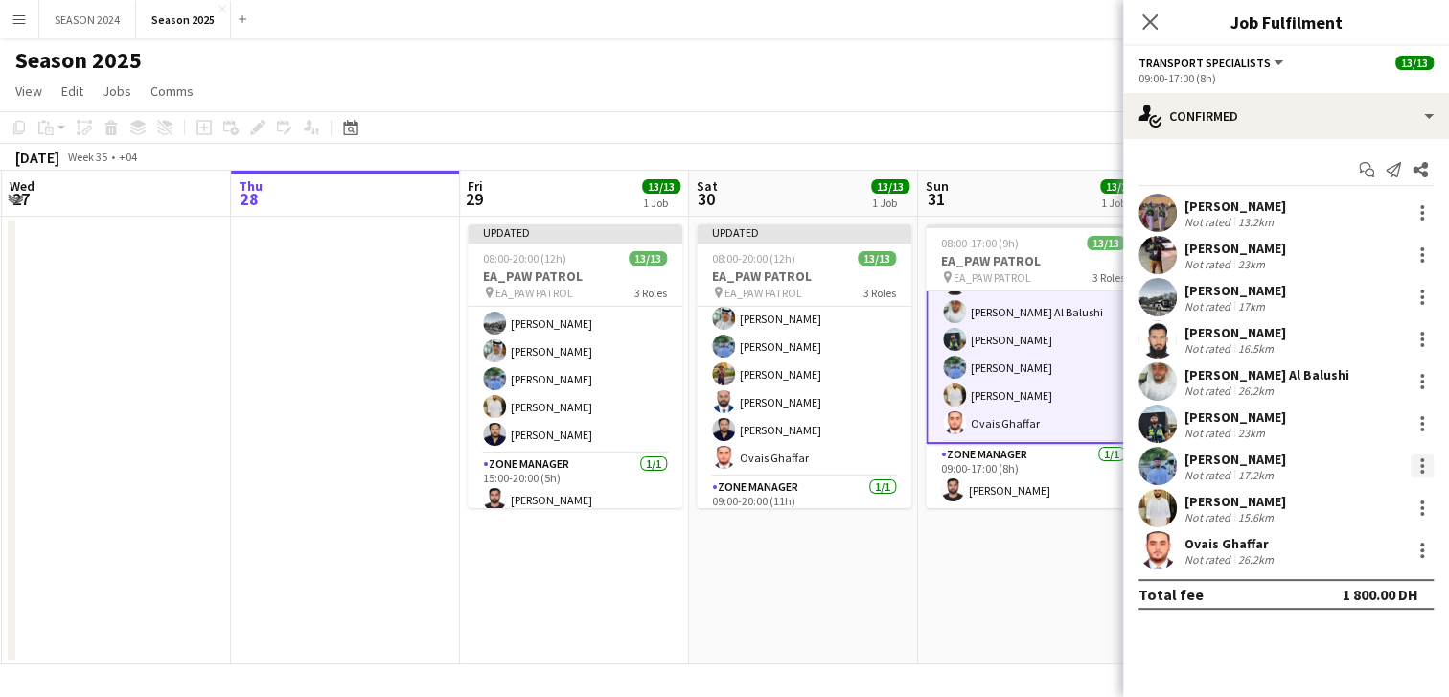
click at [1419, 461] on div at bounding box center [1422, 465] width 23 height 23
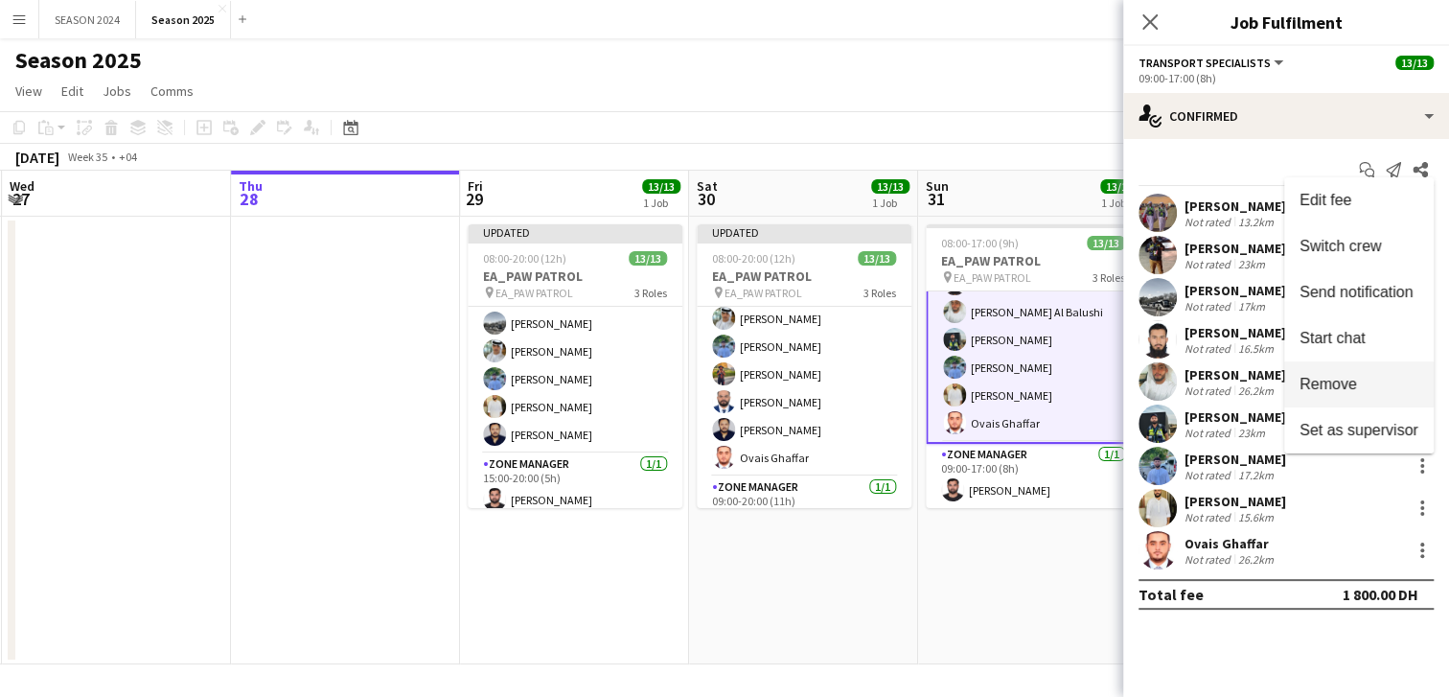
click at [1338, 398] on button "Remove" at bounding box center [1358, 384] width 149 height 46
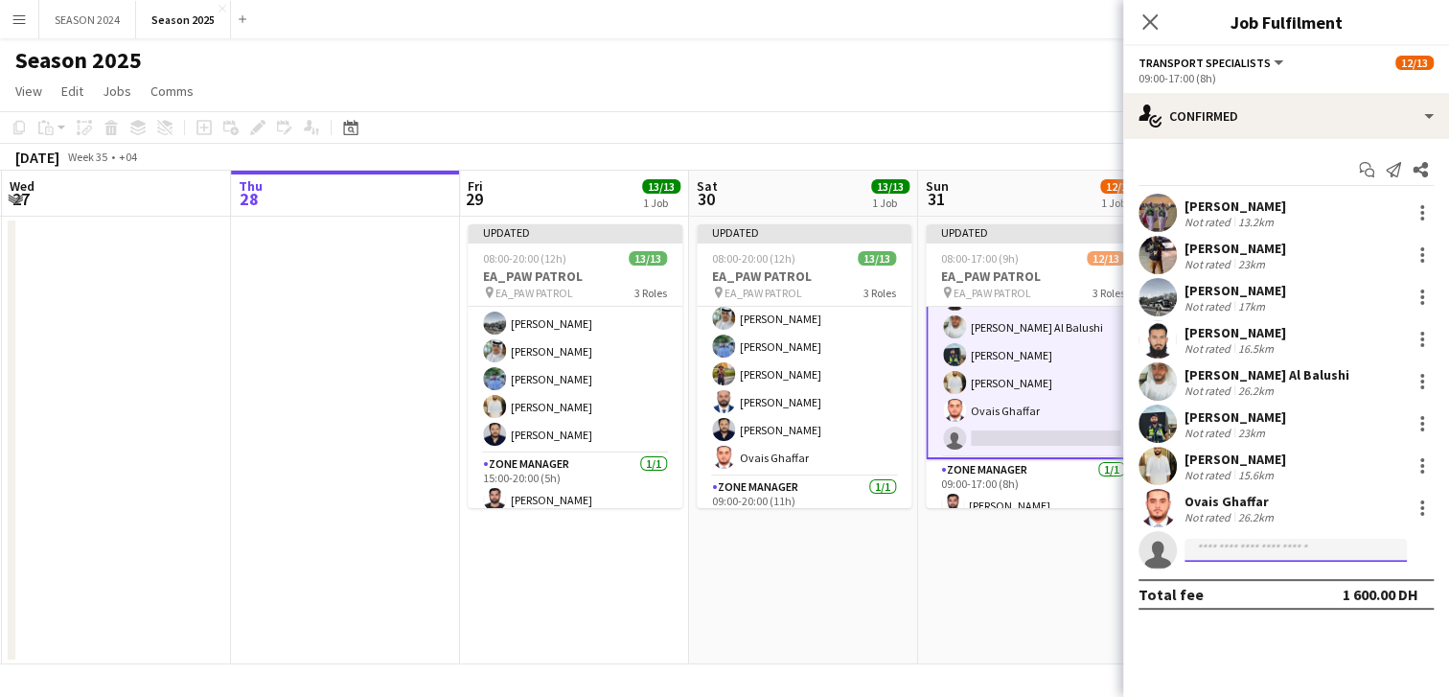
click at [1228, 544] on input at bounding box center [1295, 550] width 222 height 23
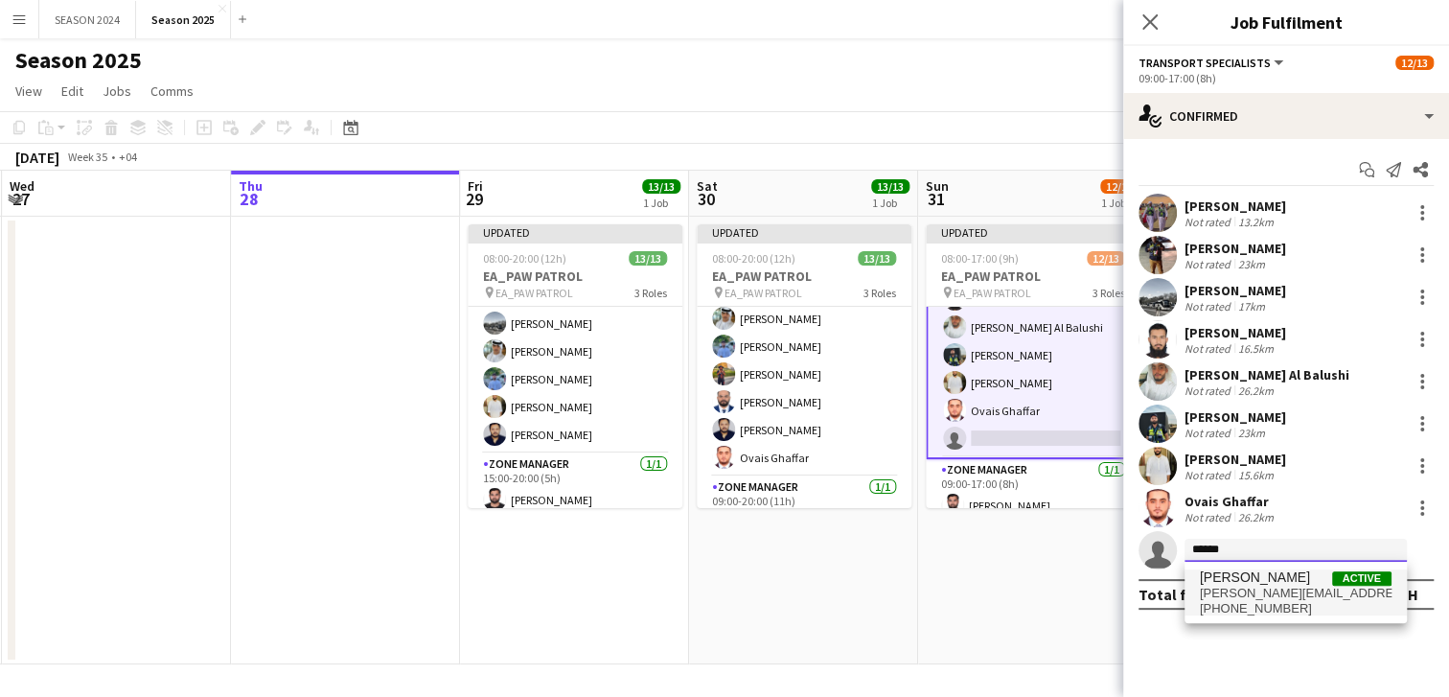
type input "******"
click at [1243, 574] on span "[PERSON_NAME]" at bounding box center [1255, 577] width 110 height 16
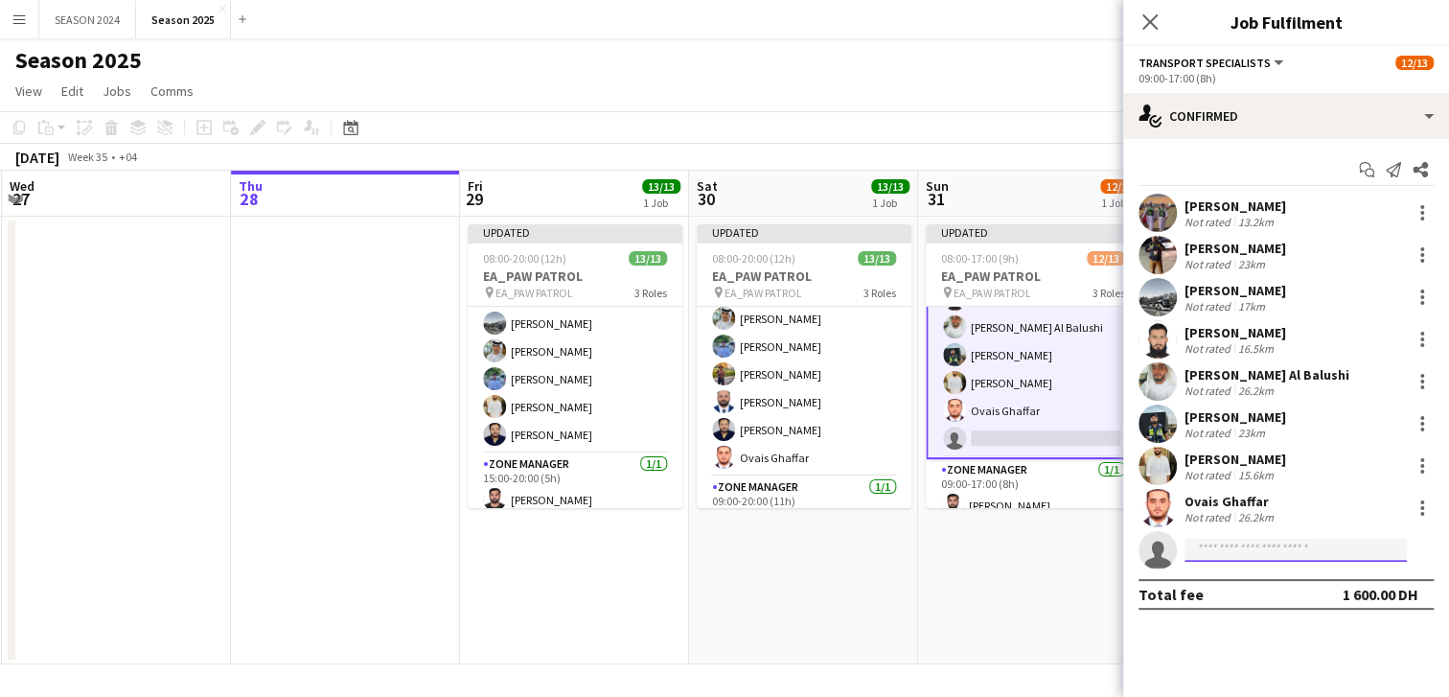
click at [1230, 553] on input at bounding box center [1295, 550] width 222 height 23
click at [1254, 556] on input "******" at bounding box center [1295, 550] width 222 height 23
type input "******"
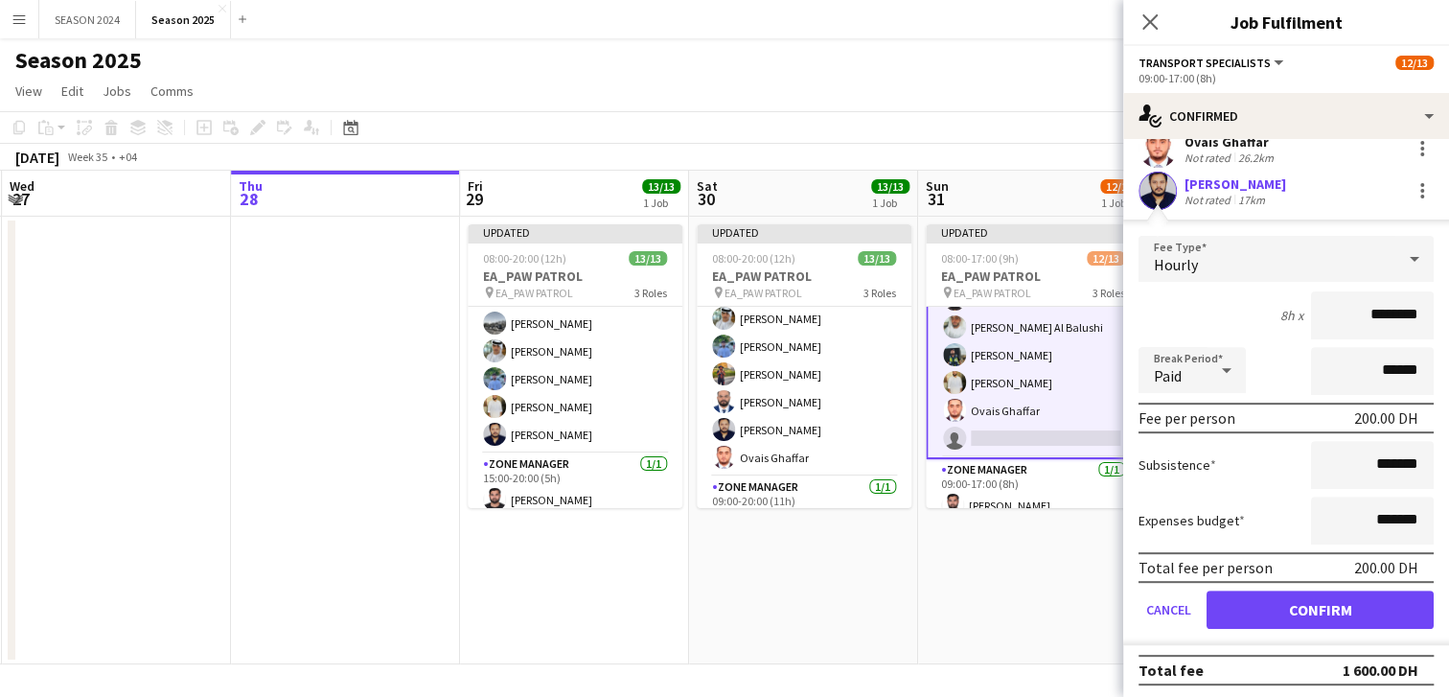
scroll to position [359, 0]
click at [1293, 619] on button "Confirm" at bounding box center [1319, 609] width 227 height 38
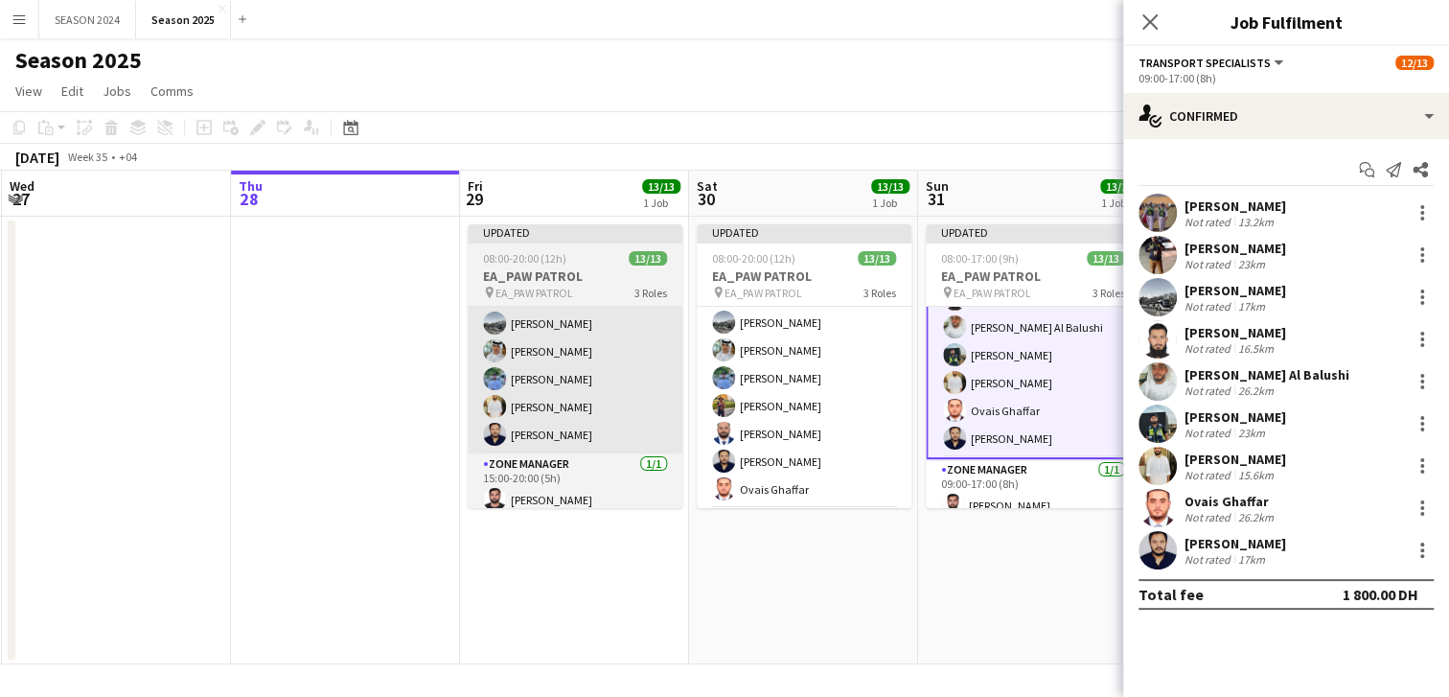
scroll to position [239, 0]
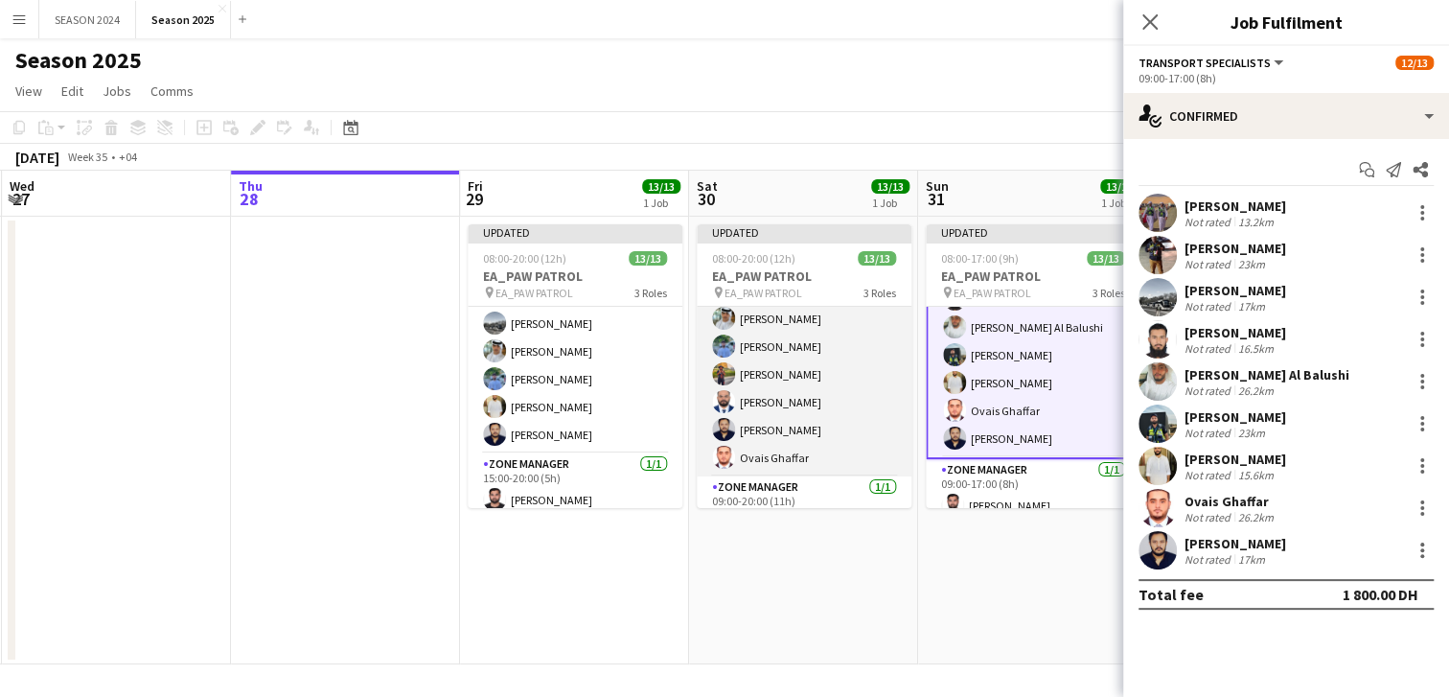
click at [776, 386] on app-card-role "Transport Specialists [DATE] 09:00-20:00 (11h) Ahmed Ibrahim Baloshi Jeffin Per…" at bounding box center [804, 332] width 215 height 287
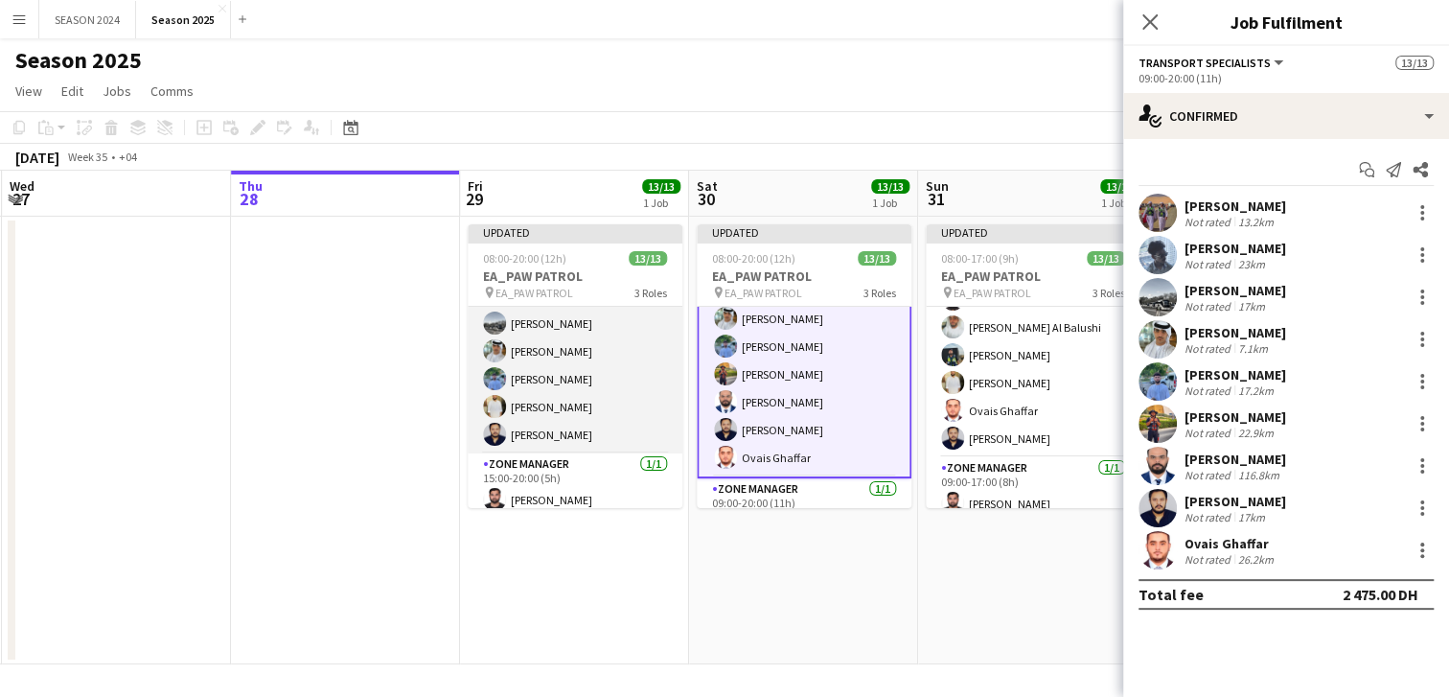
click at [608, 387] on app-card-role "Transport Specialists [DATE] 15:00-20:00 (5h) Maaz Shaikh Raees Ahmed Ibrahim B…" at bounding box center [575, 309] width 215 height 287
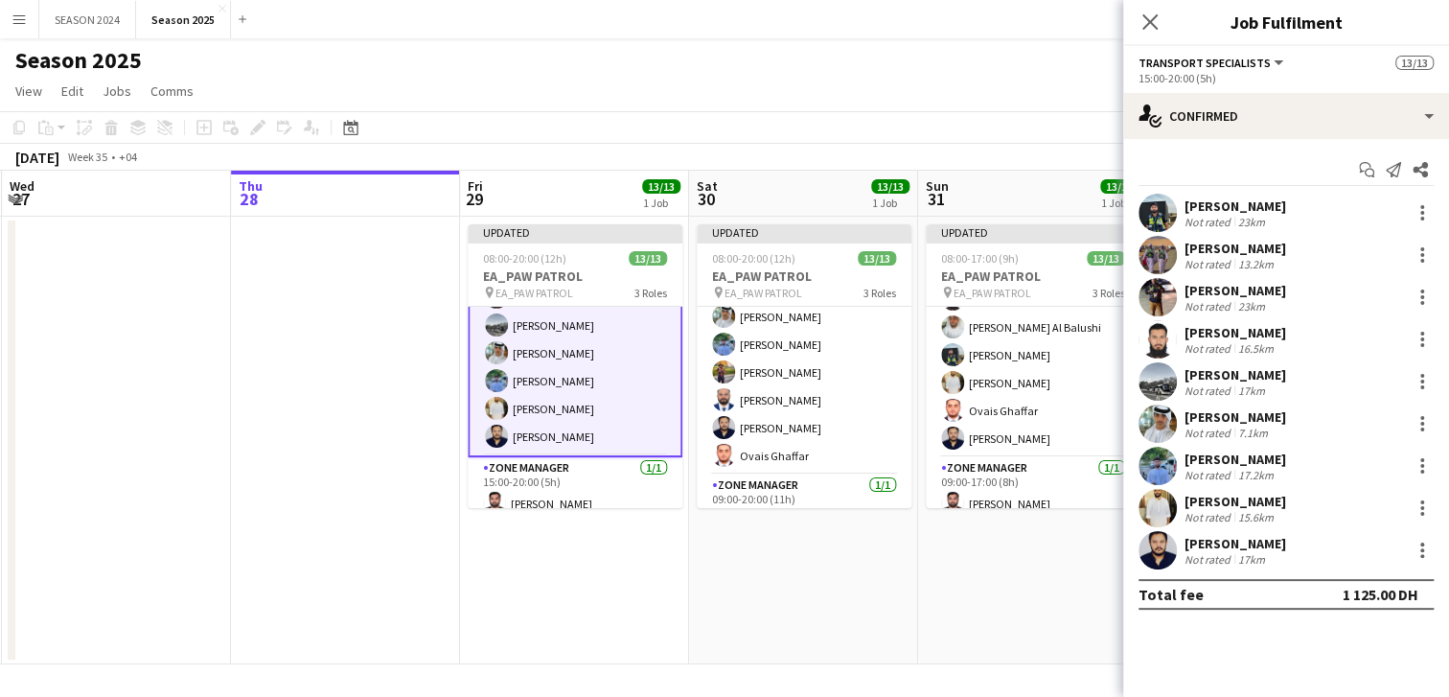
scroll to position [239, 0]
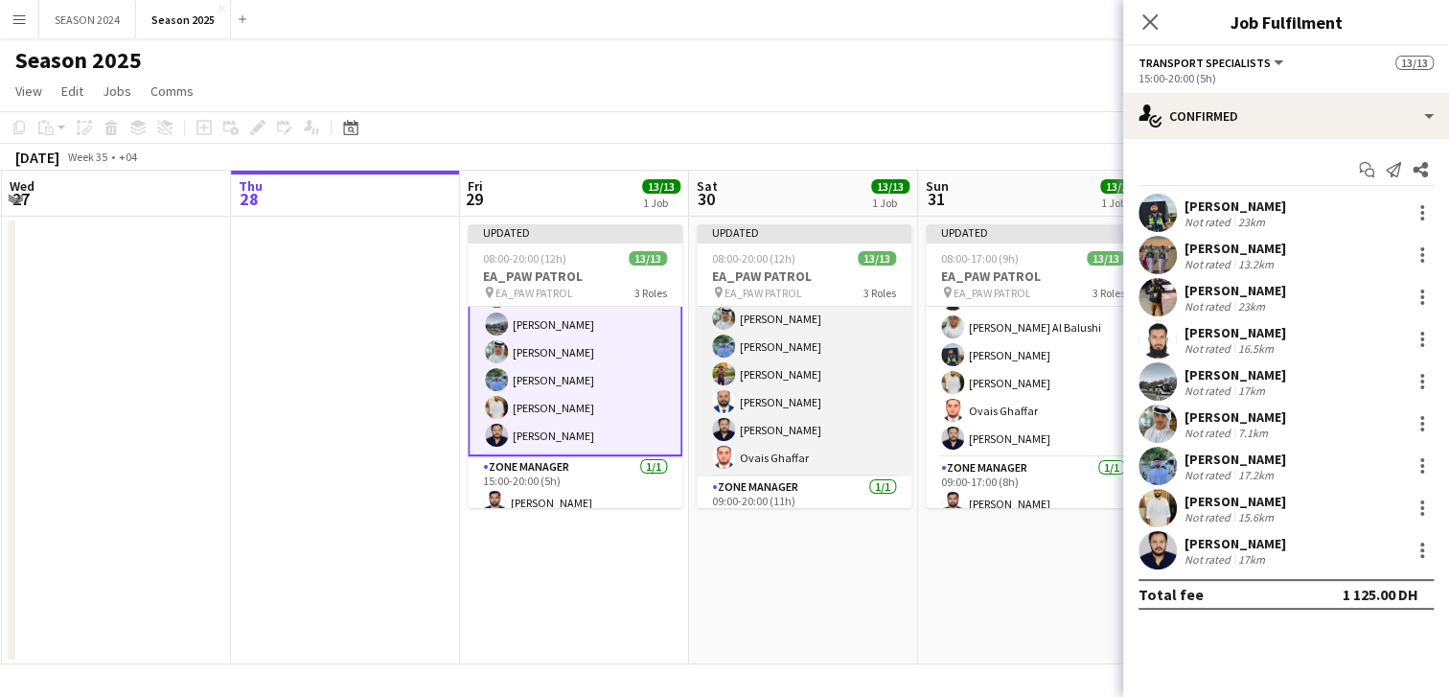
click at [762, 349] on app-card-role "Transport Specialists [DATE] 09:00-20:00 (11h) Ahmed Ibrahim Baloshi Jeffin Per…" at bounding box center [804, 332] width 215 height 287
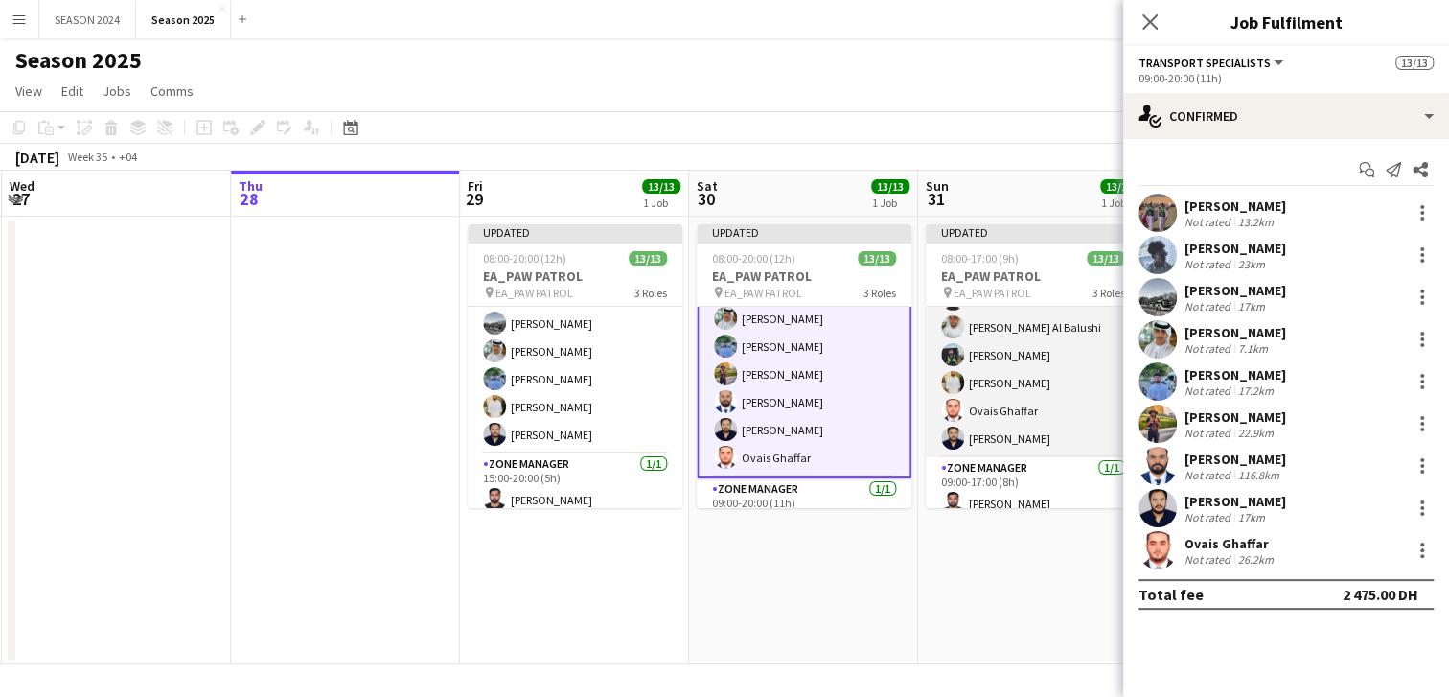
click at [1037, 375] on app-card-role "Transport Specialists [DATE] 09:00-17:00 (8h) Ahmed Ibrahim Baloshi [PERSON_NAM…" at bounding box center [1033, 313] width 215 height 287
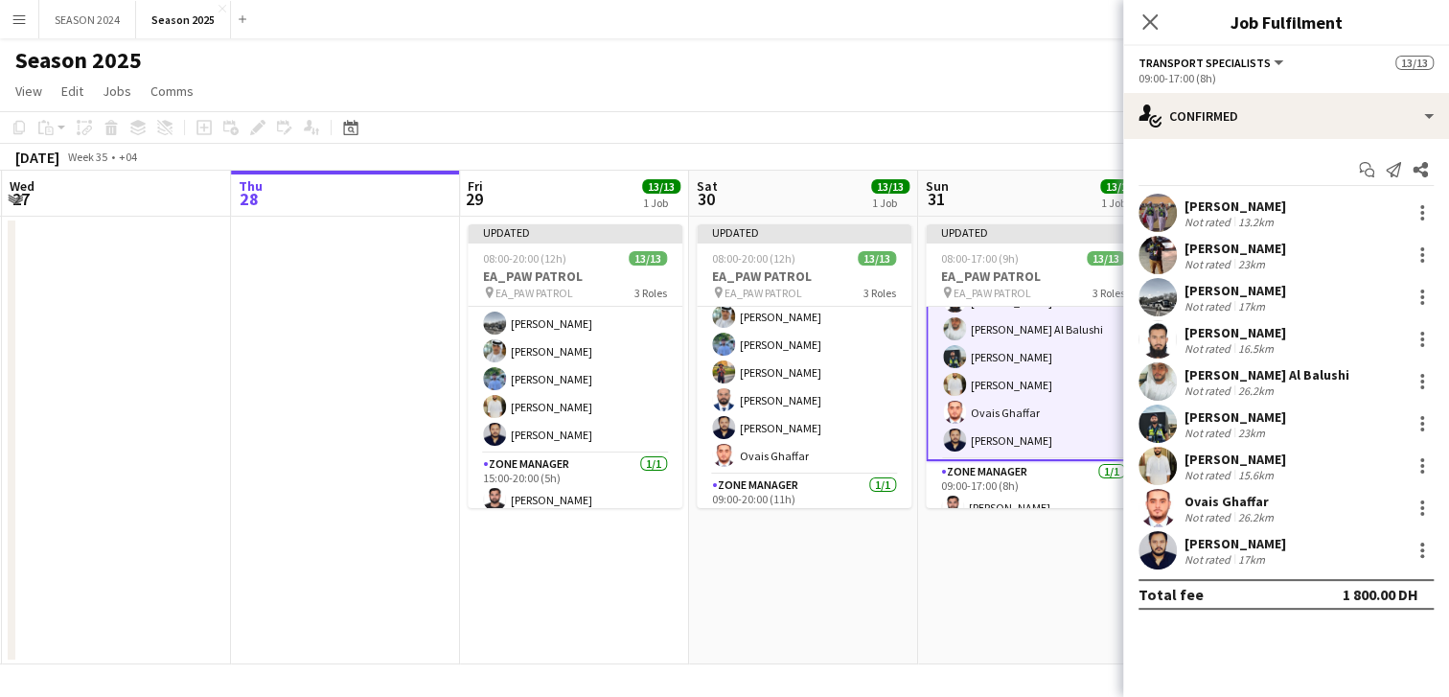
scroll to position [265, 0]
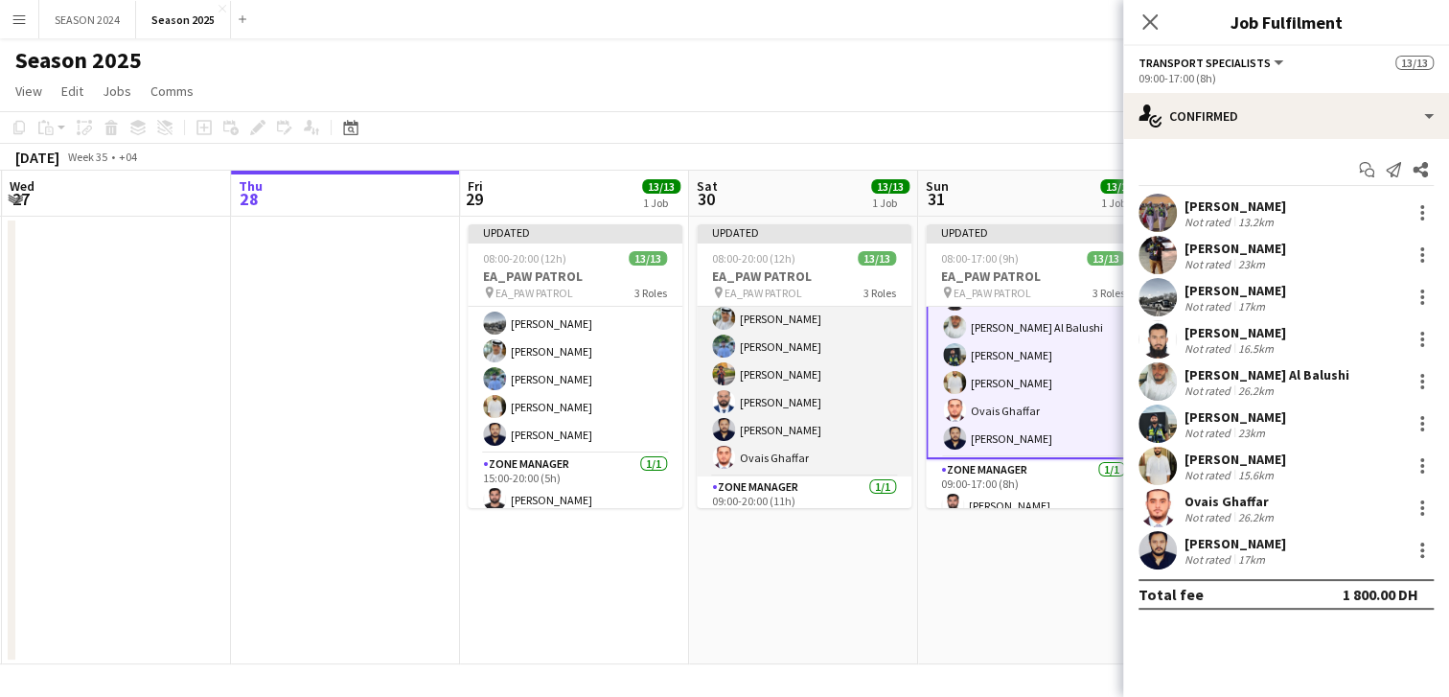
click at [786, 357] on app-card-role "Transport Specialists [DATE] 09:00-20:00 (11h) Ahmed Ibrahim Baloshi Jeffin Per…" at bounding box center [804, 332] width 215 height 287
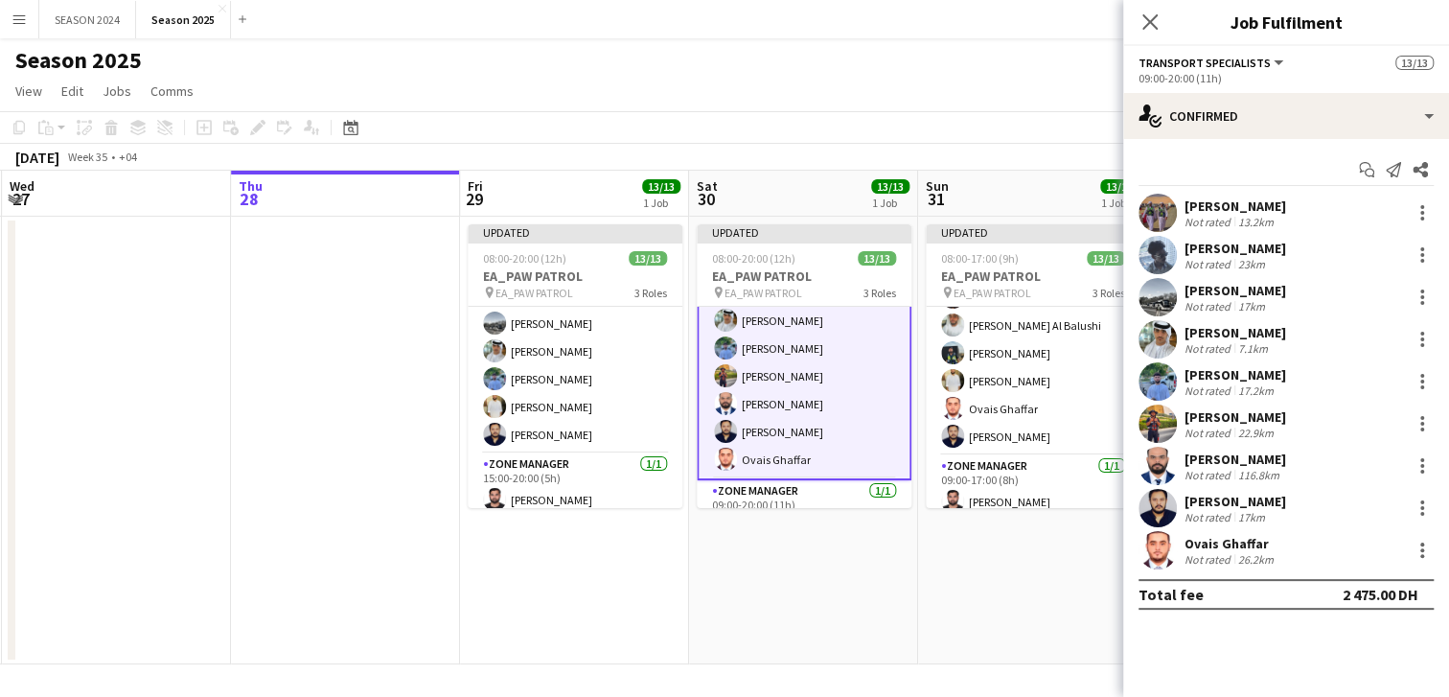
scroll to position [264, 0]
click at [253, 404] on app-date-cell at bounding box center [346, 441] width 229 height 448
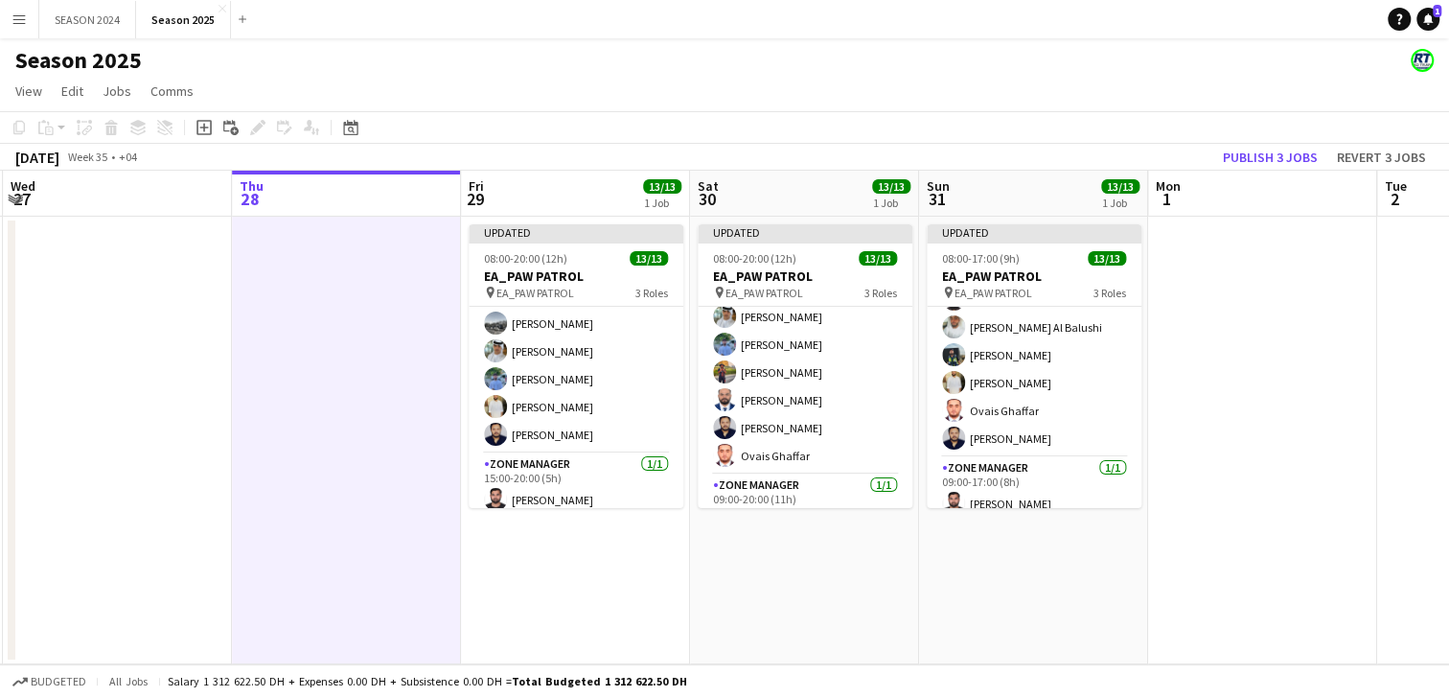
scroll to position [239, 0]
click at [1242, 159] on button "Publish 3 jobs" at bounding box center [1270, 157] width 110 height 25
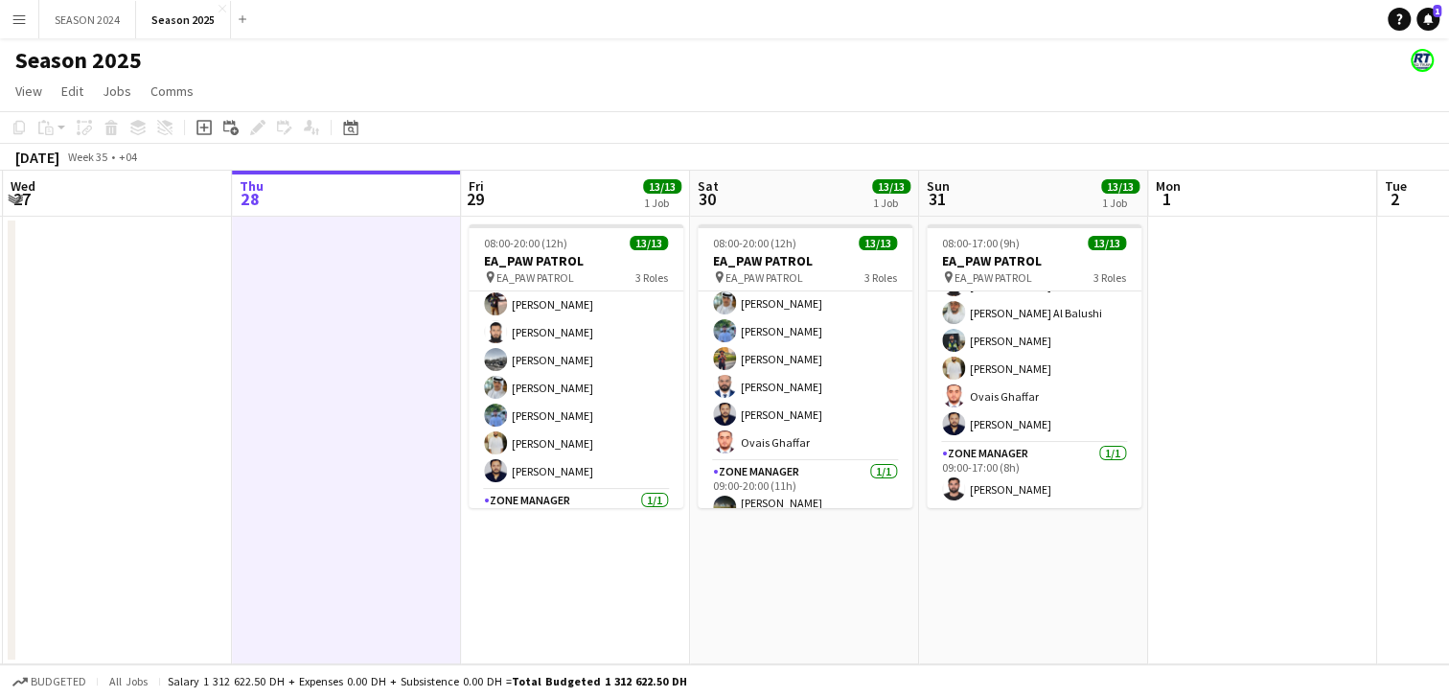
scroll to position [268, 0]
